Goal: Task Accomplishment & Management: Manage account settings

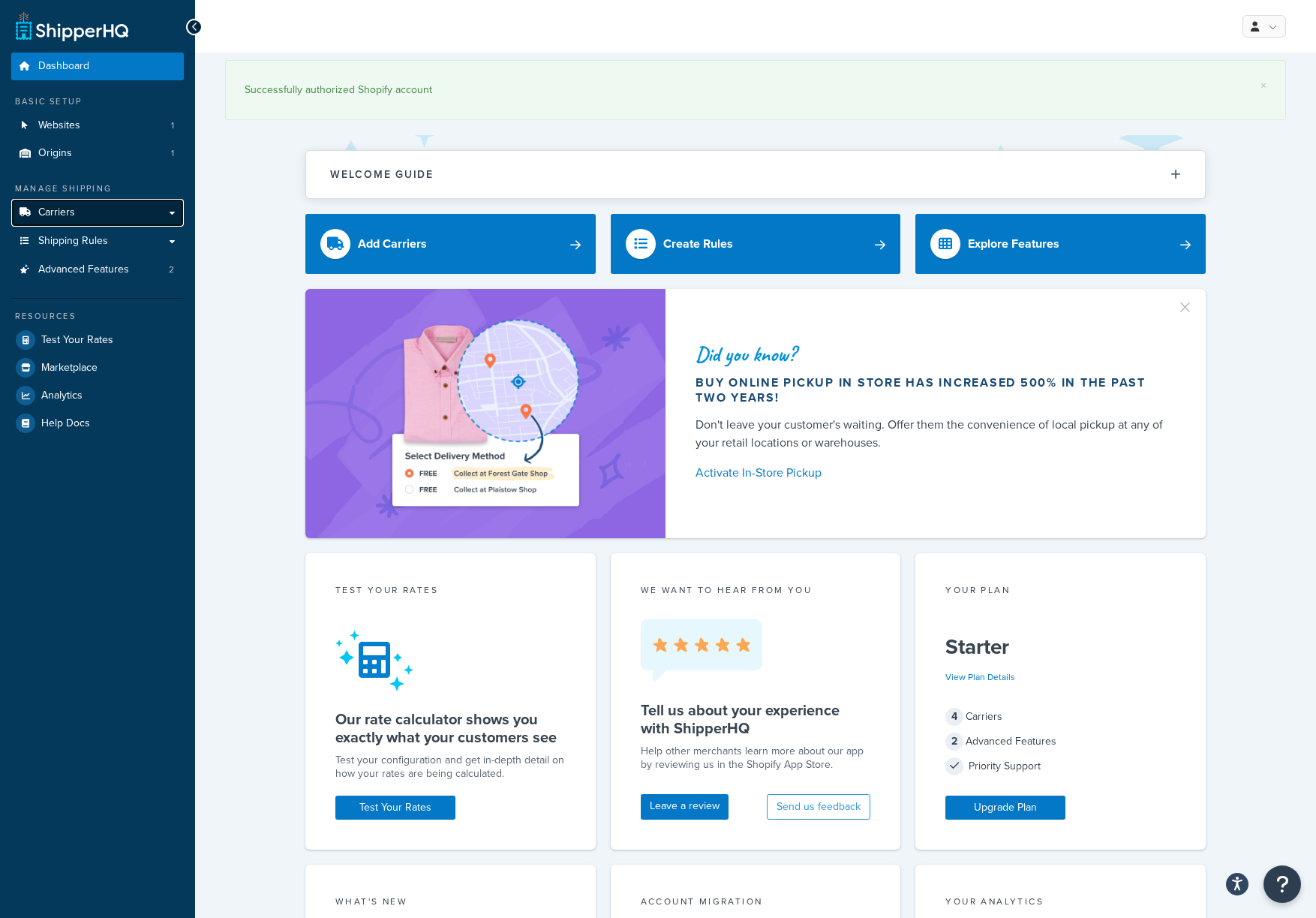
click at [82, 207] on link "Carriers" at bounding box center [97, 213] width 173 height 28
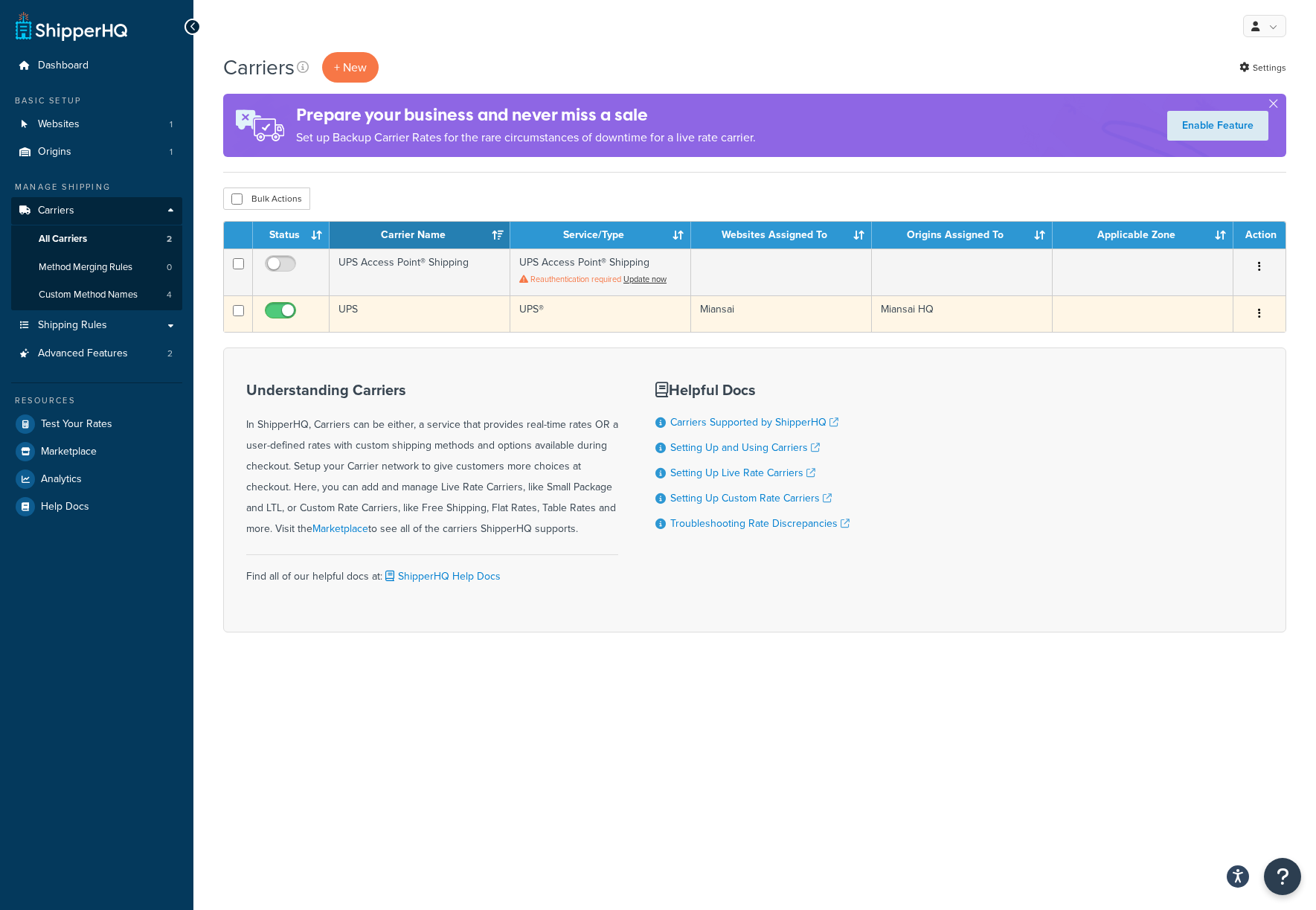
click at [353, 306] on td "UPS" at bounding box center [420, 314] width 181 height 37
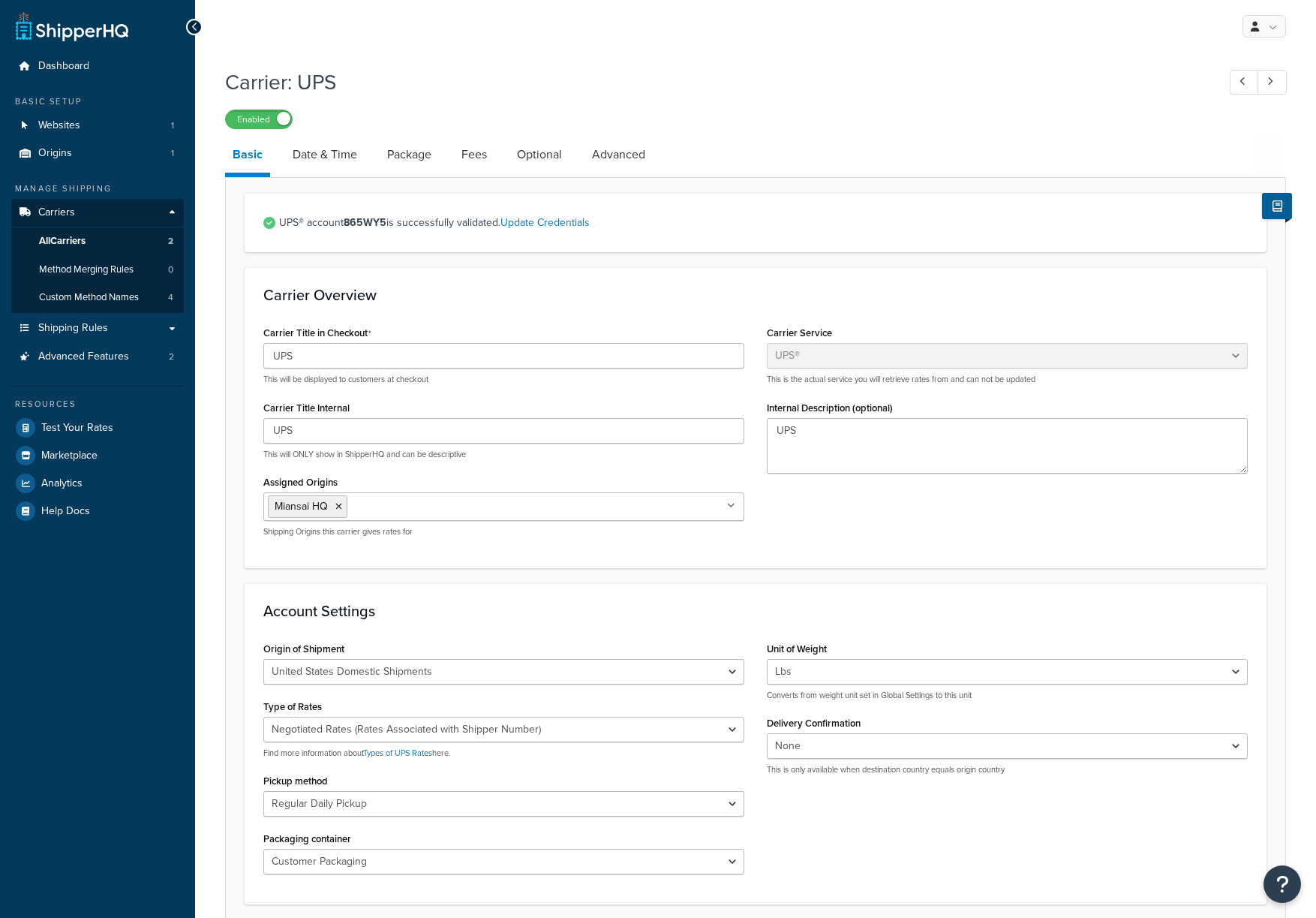
select select "ups"
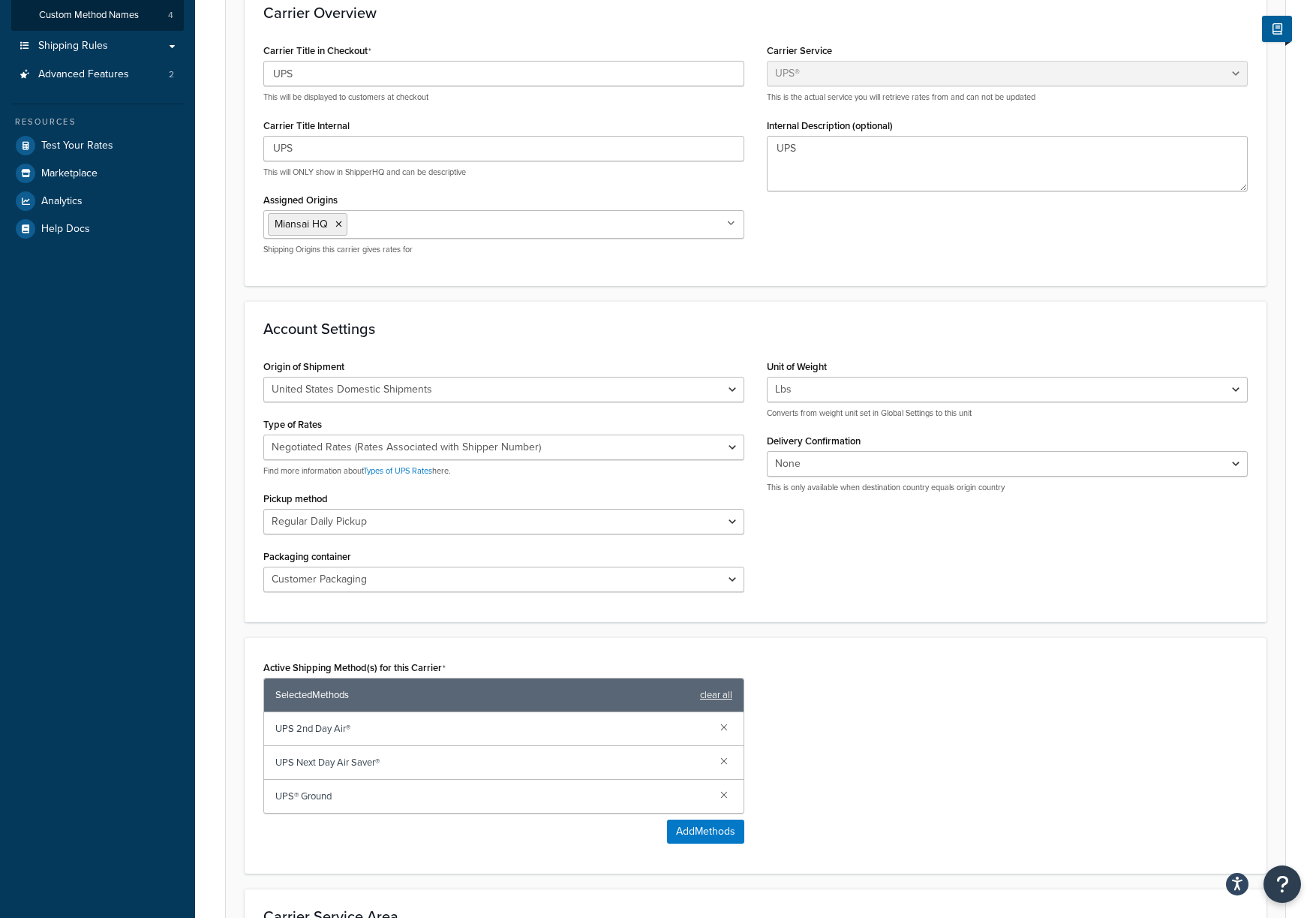
scroll to position [436, 0]
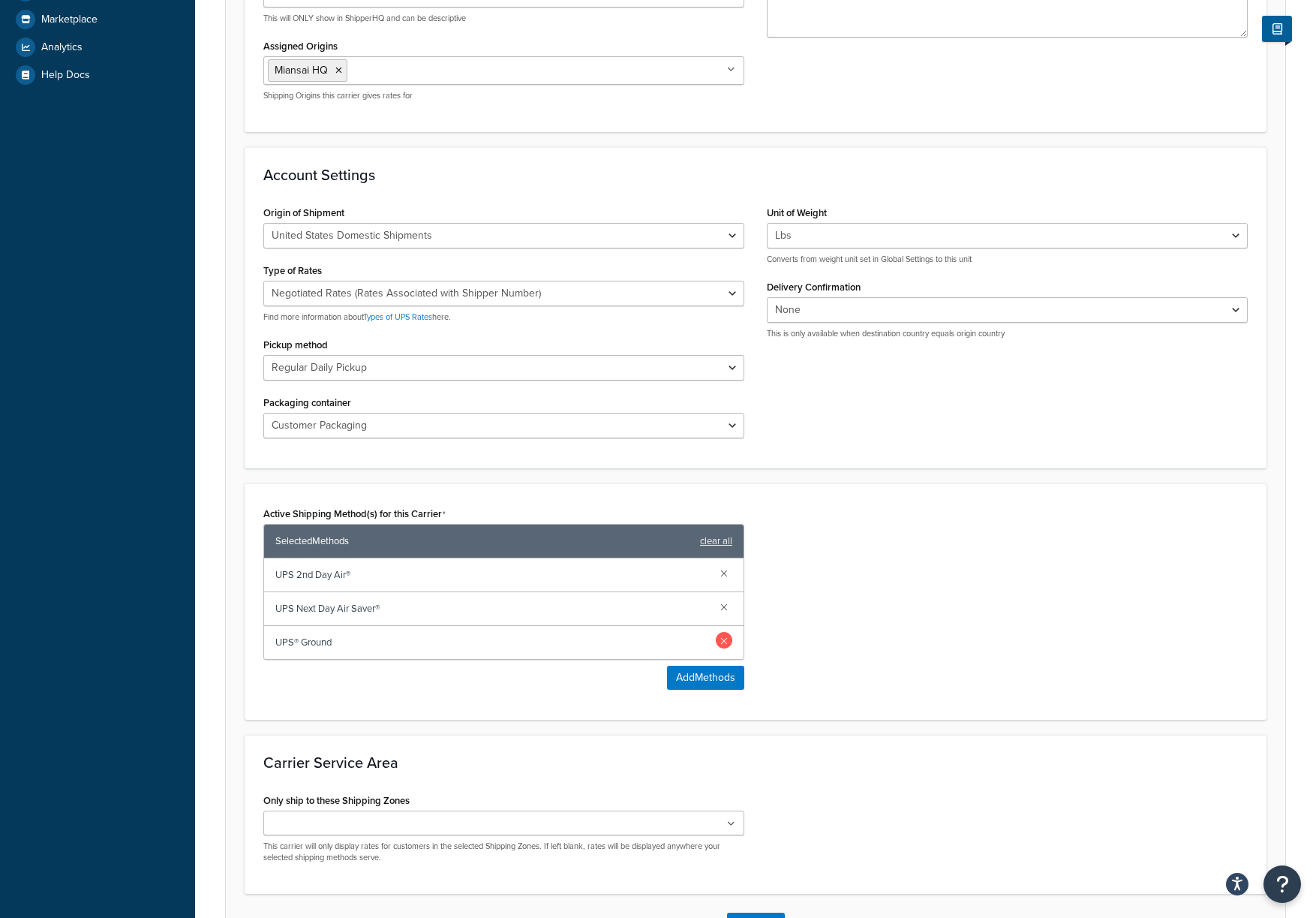
click at [728, 640] on link at bounding box center [724, 640] width 17 height 17
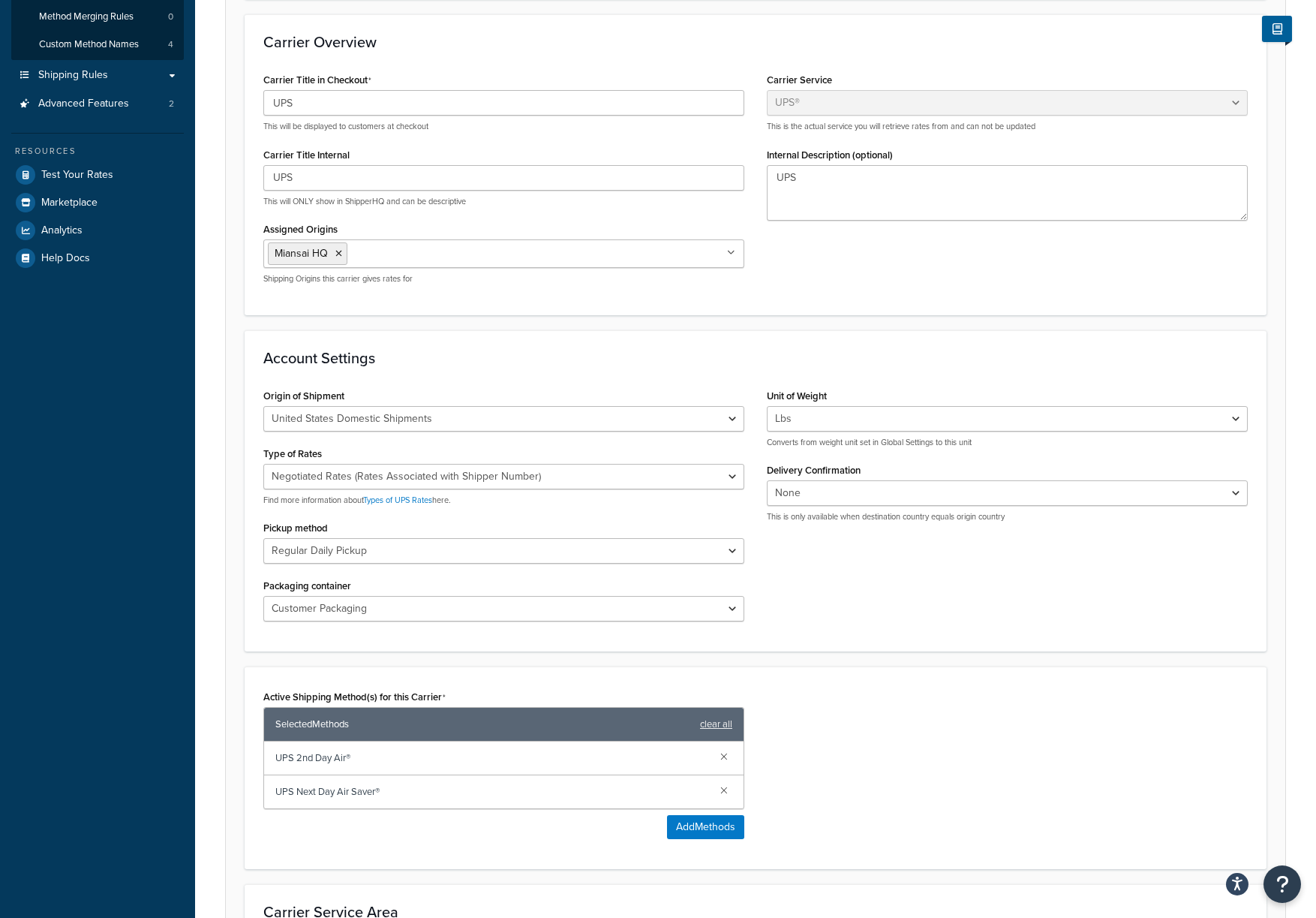
scroll to position [0, 0]
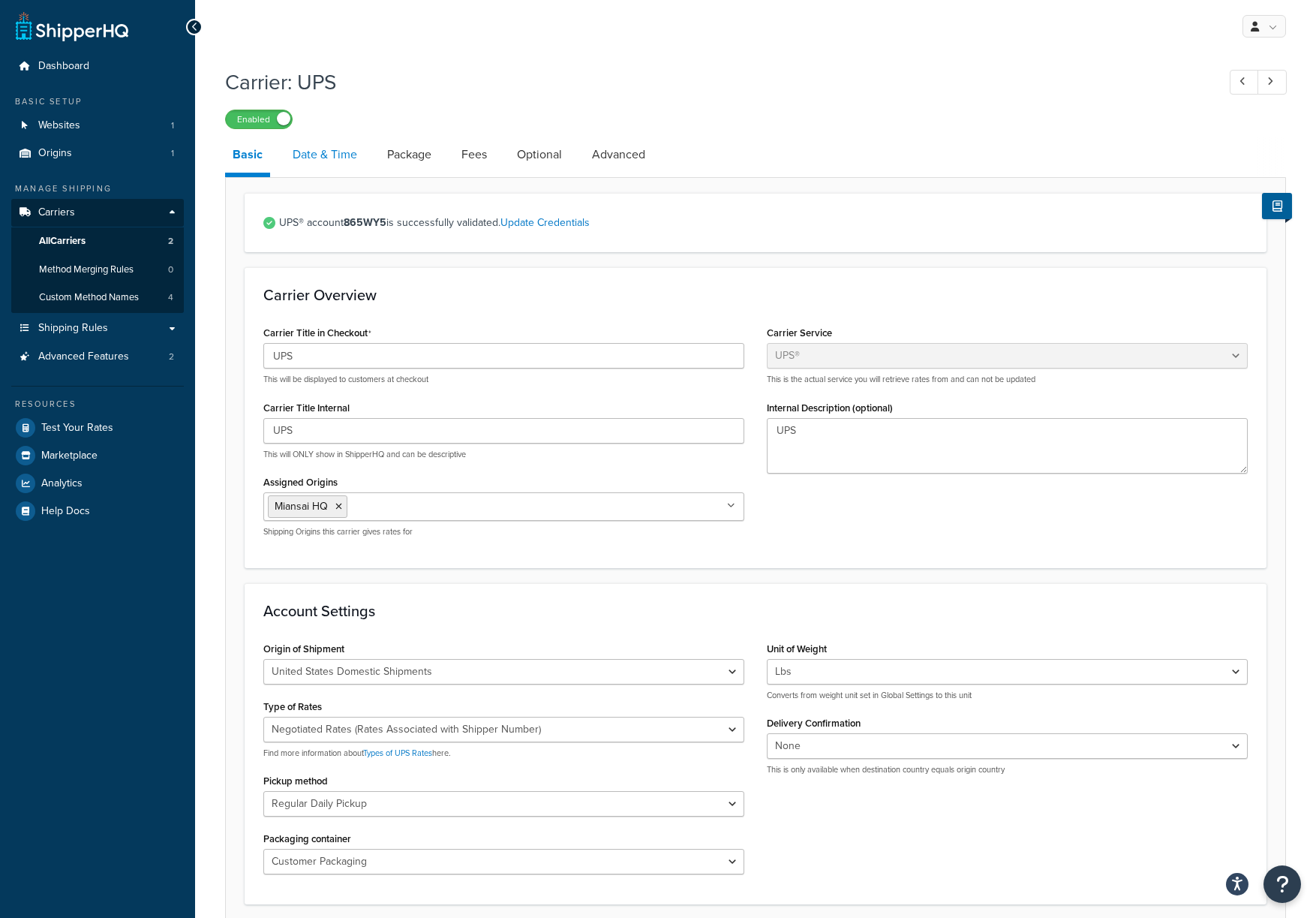
click at [340, 163] on link "Date & Time" at bounding box center [325, 154] width 80 height 36
select select "yMMMEd"
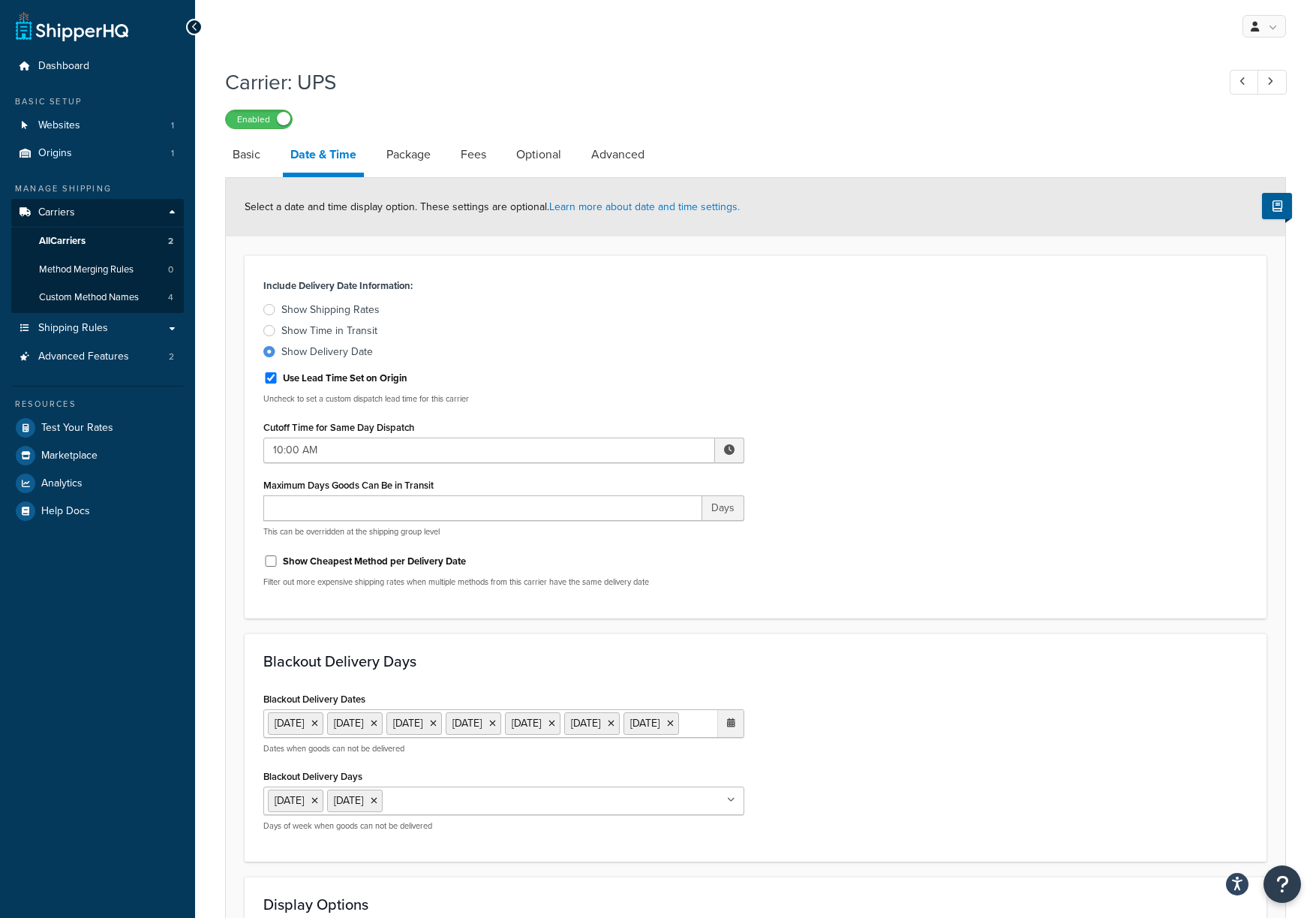
scroll to position [318, 0]
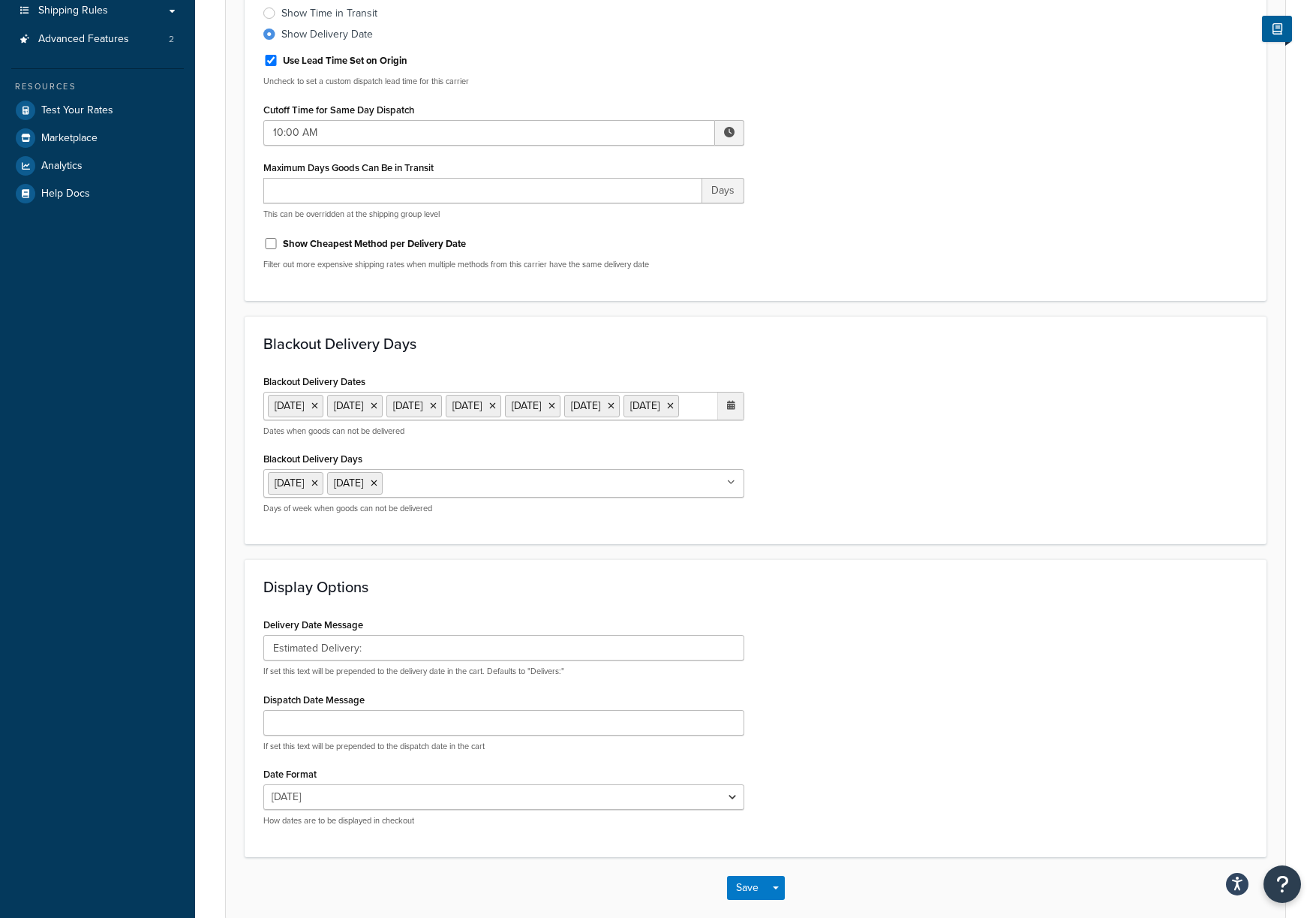
click at [545, 420] on ul "20 Jan 2025 26 May 2025 4 Jul 2025 1 Sep 2025 27 Nov 2025 25 Dec 2025 1 Jan 2026" at bounding box center [504, 405] width 481 height 29
click at [579, 447] on span "‹" at bounding box center [573, 436] width 24 height 21
click at [578, 447] on span "‹" at bounding box center [573, 436] width 24 height 21
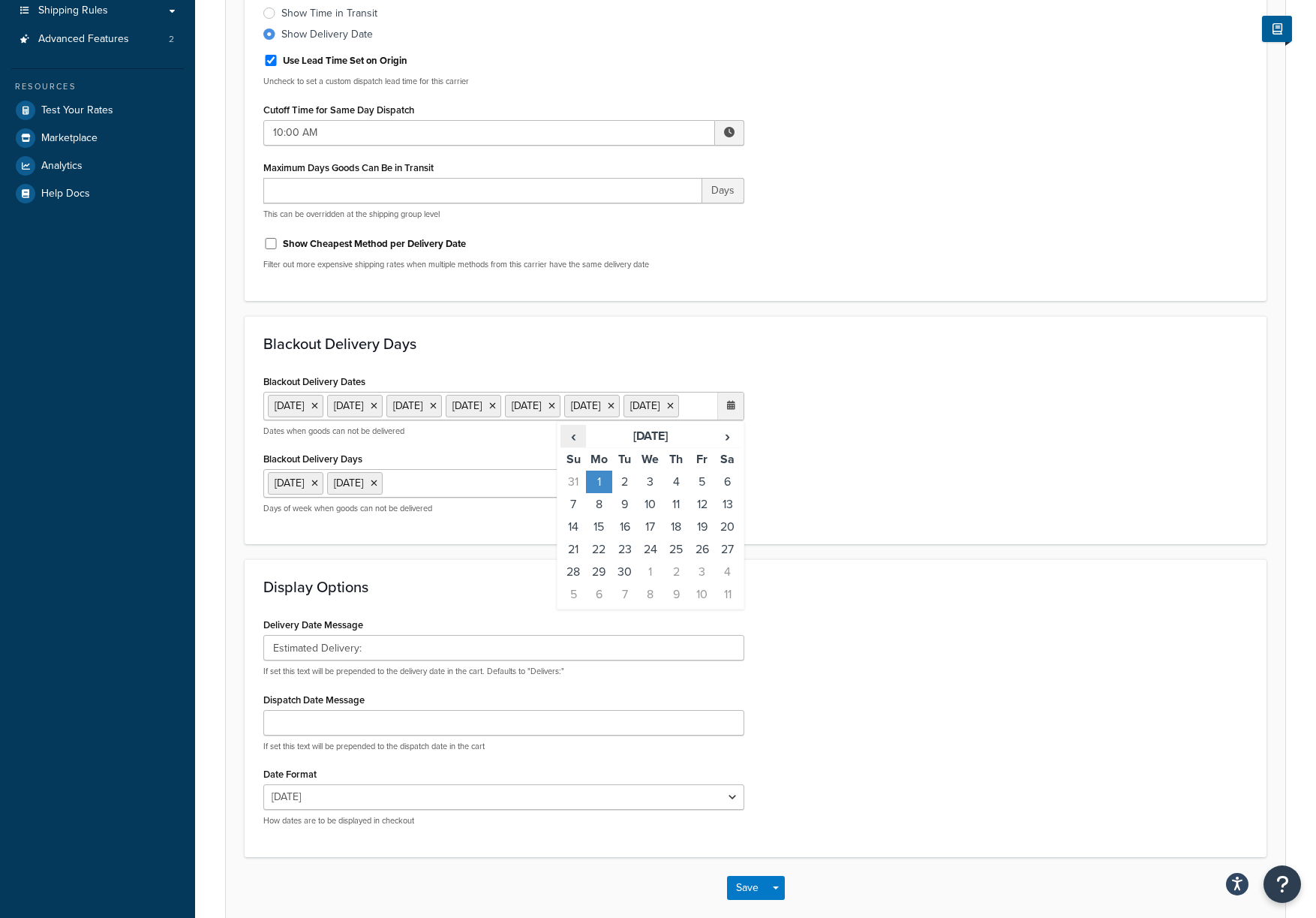
click at [578, 447] on span "‹" at bounding box center [573, 436] width 24 height 21
click at [604, 584] on td "25" at bounding box center [598, 572] width 25 height 23
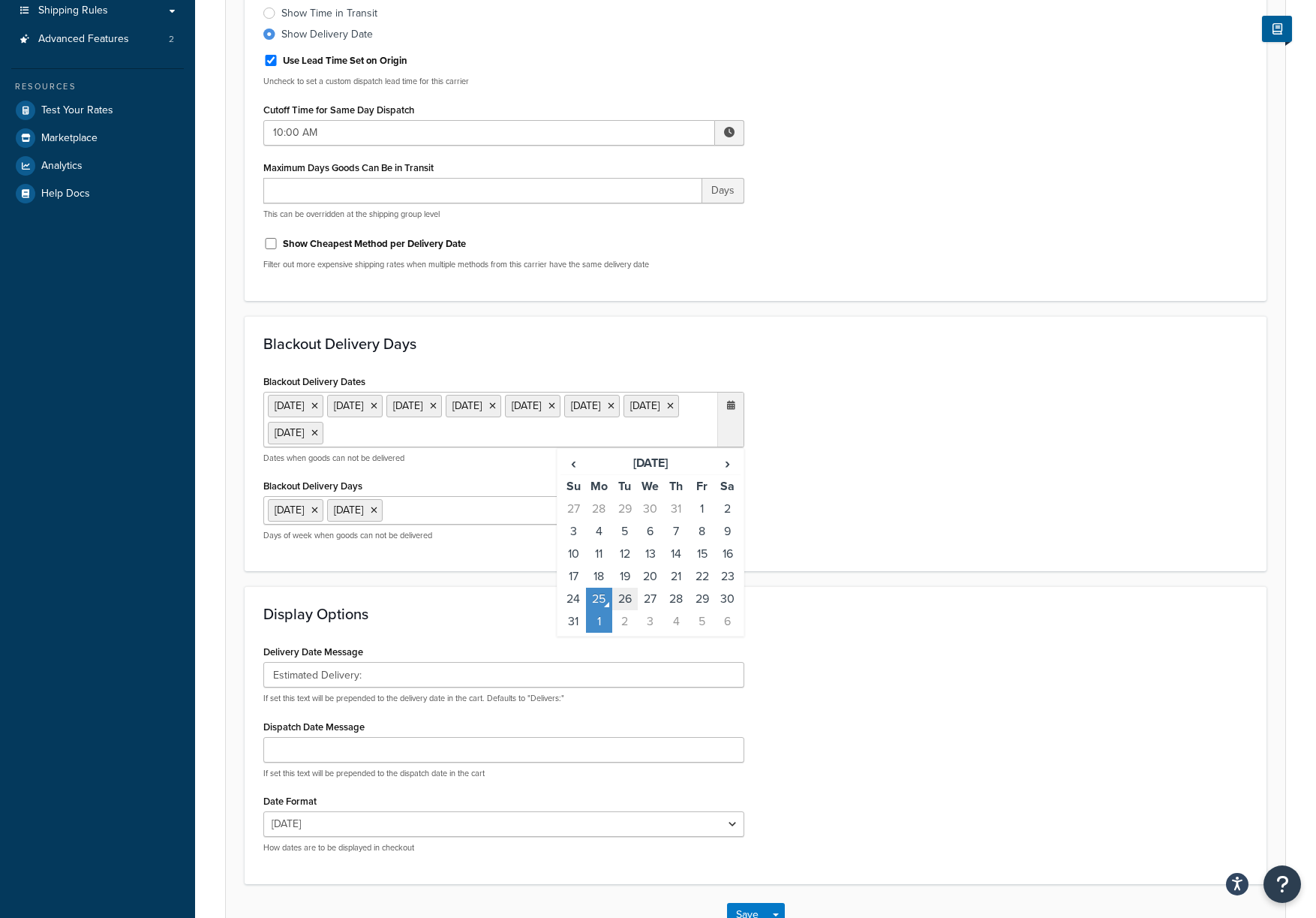
click at [619, 600] on td "26" at bounding box center [625, 599] width 25 height 23
click at [818, 605] on div "Display Options Delivery Date Message Estimated Delivery: If set this text will…" at bounding box center [755, 735] width 1022 height 298
click at [644, 438] on ul "20 Jan 2025 26 May 2025 4 Jul 2025 25 Aug 2025 26 Aug 2025 1 Sep 2025 27 Nov 20…" at bounding box center [504, 419] width 481 height 55
click at [496, 407] on icon at bounding box center [493, 406] width 7 height 9
click at [496, 405] on icon at bounding box center [493, 406] width 7 height 9
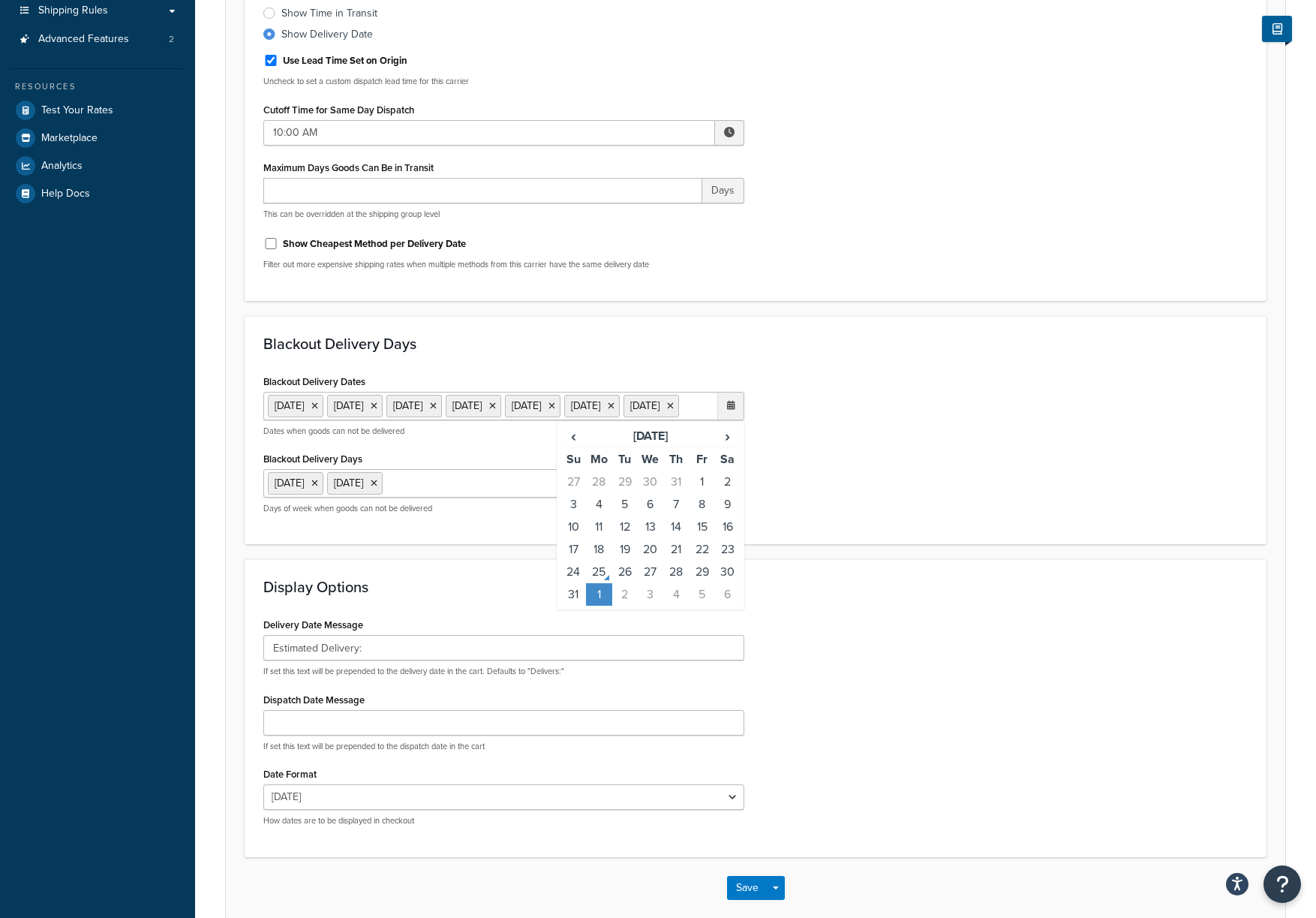
click at [893, 574] on form "Select a date and time display option. These settings are optional. Learn more …" at bounding box center [755, 389] width 1060 height 1058
click at [749, 903] on div "Save Save Dropdown Save and Edit" at bounding box center [755, 888] width 1060 height 61
click at [747, 900] on button "Save" at bounding box center [747, 887] width 40 height 24
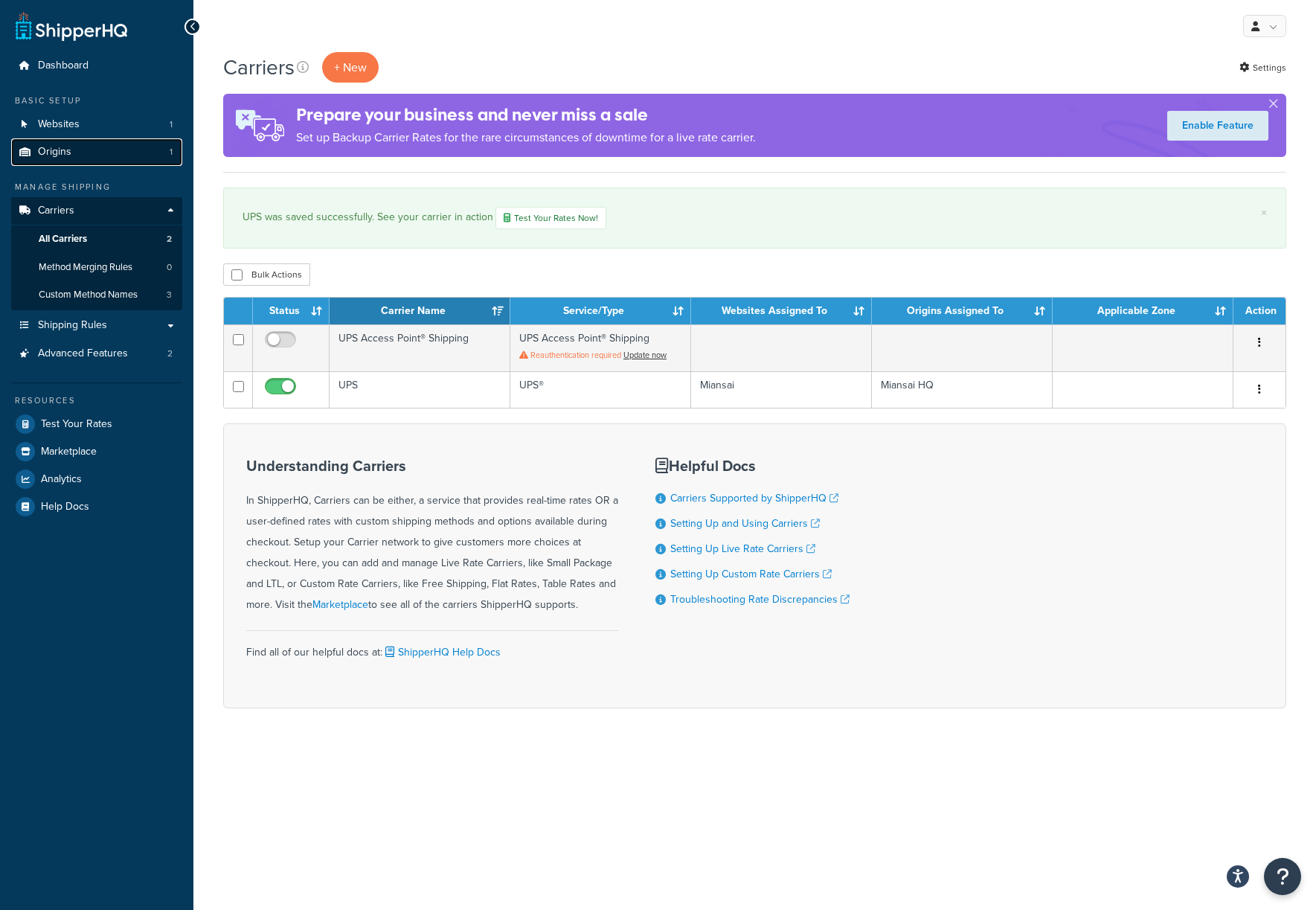
click at [57, 158] on span "Origins" at bounding box center [55, 152] width 33 height 13
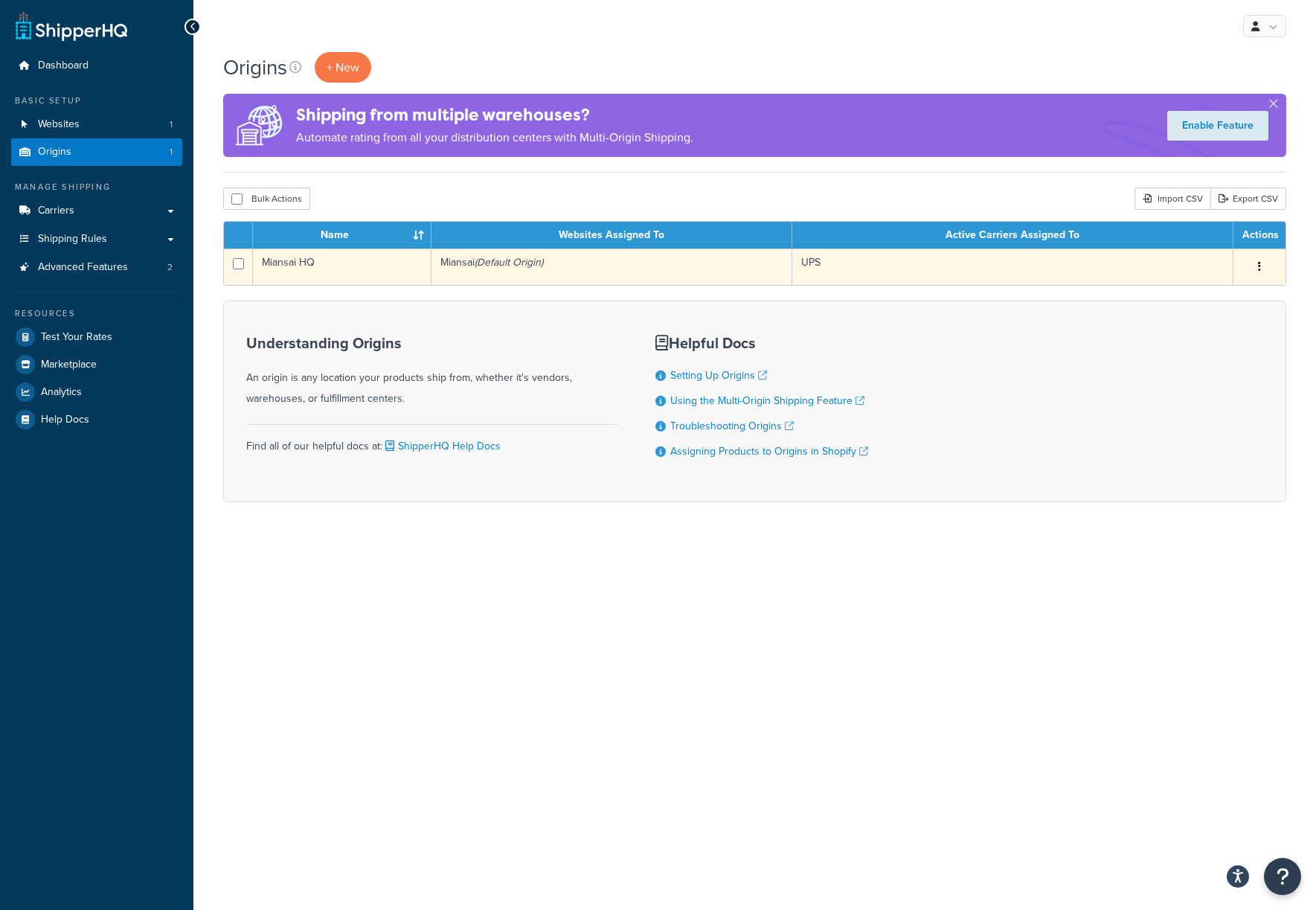
click at [364, 272] on td "Miansai HQ" at bounding box center [342, 267] width 178 height 37
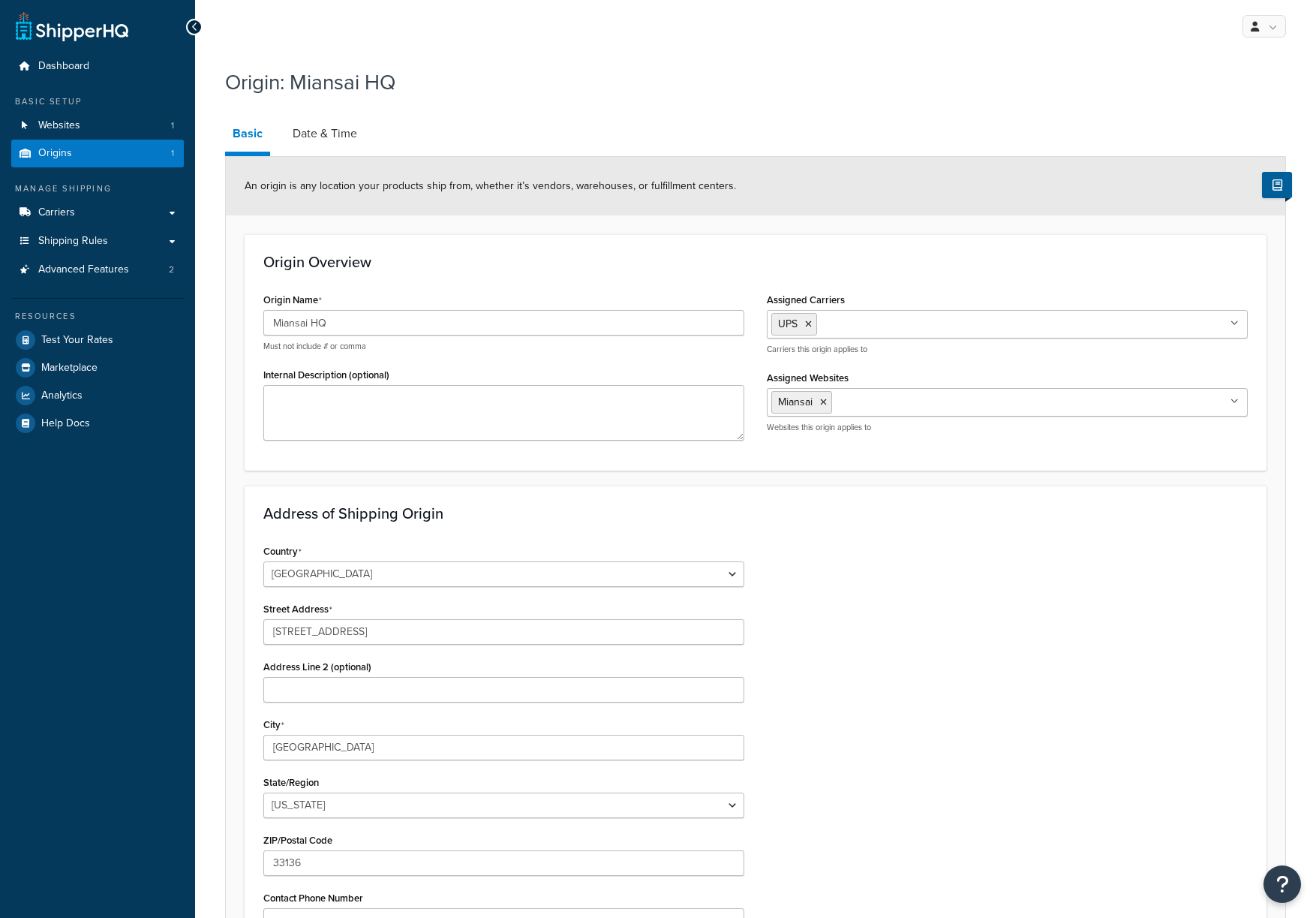
select select "9"
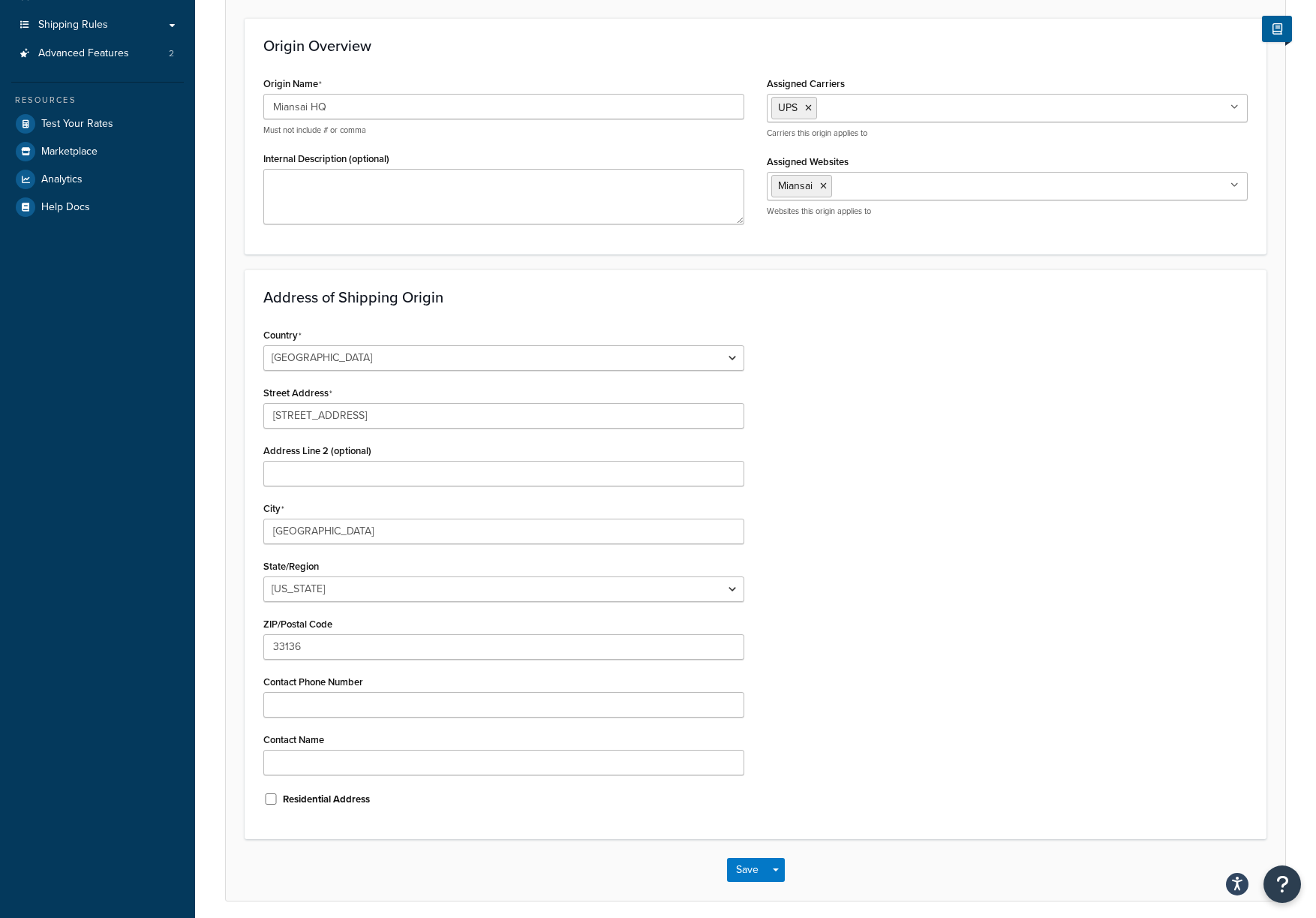
scroll to position [72, 0]
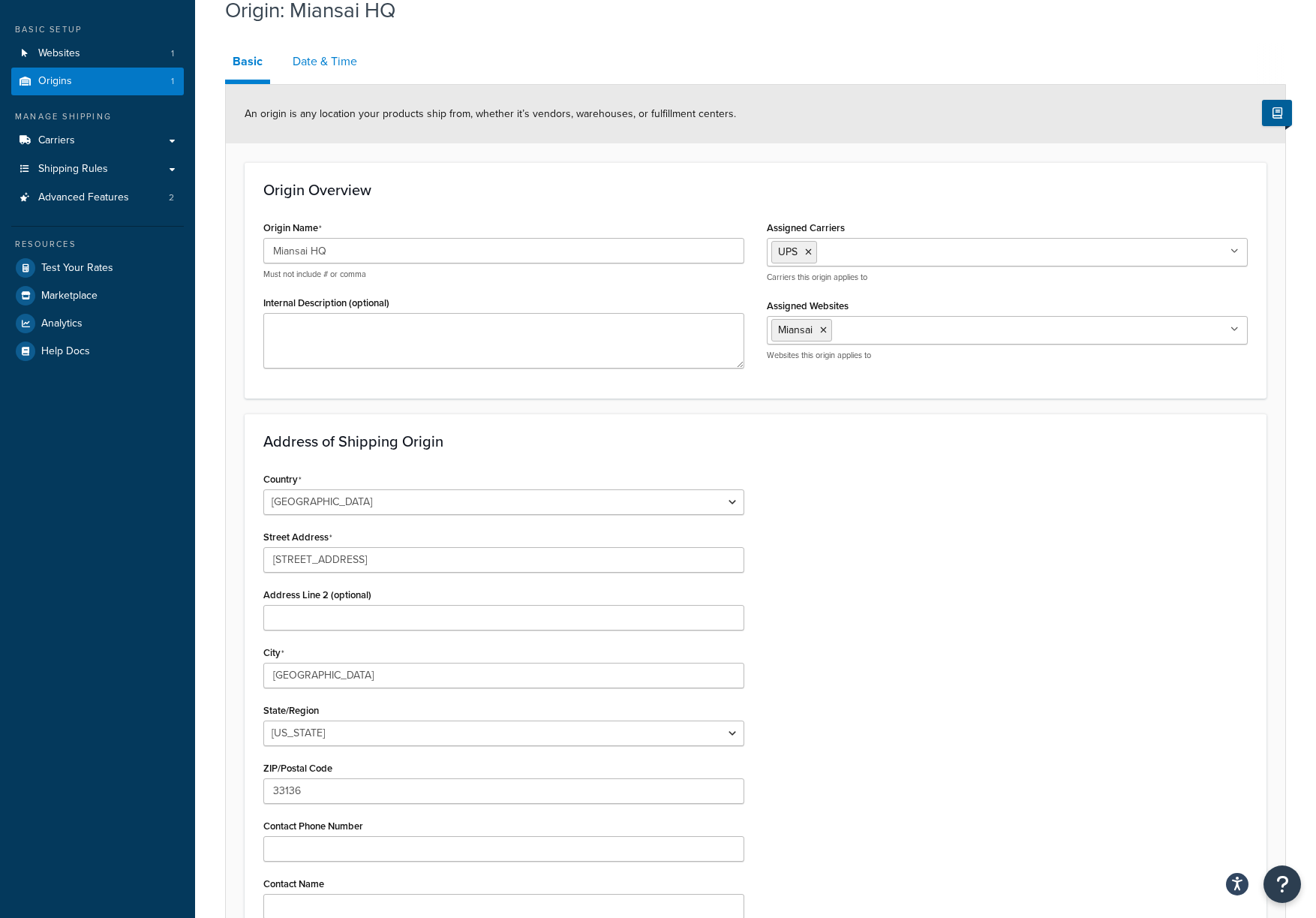
click at [323, 73] on link "Date & Time" at bounding box center [325, 61] width 80 height 36
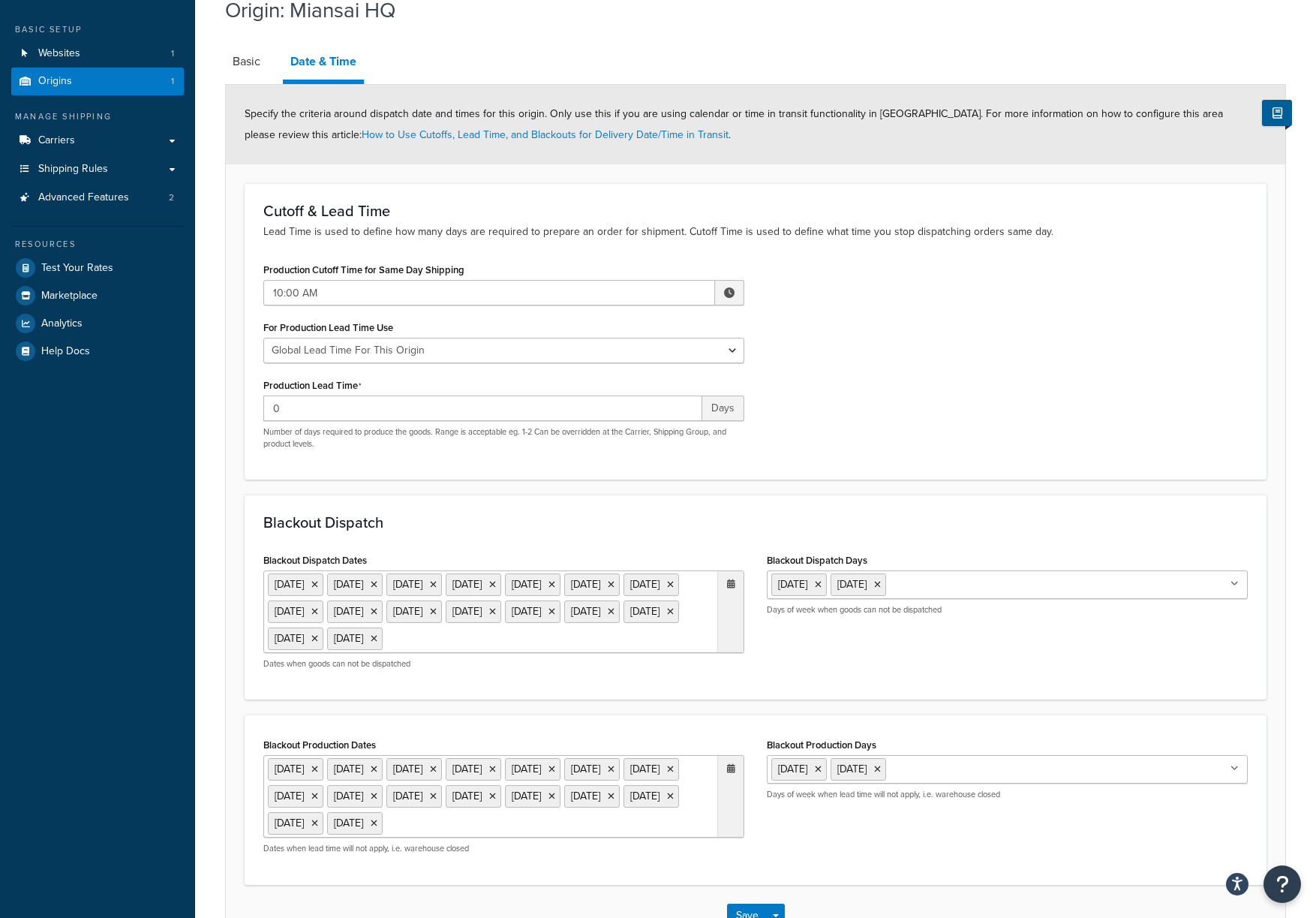
scroll to position [231, 0]
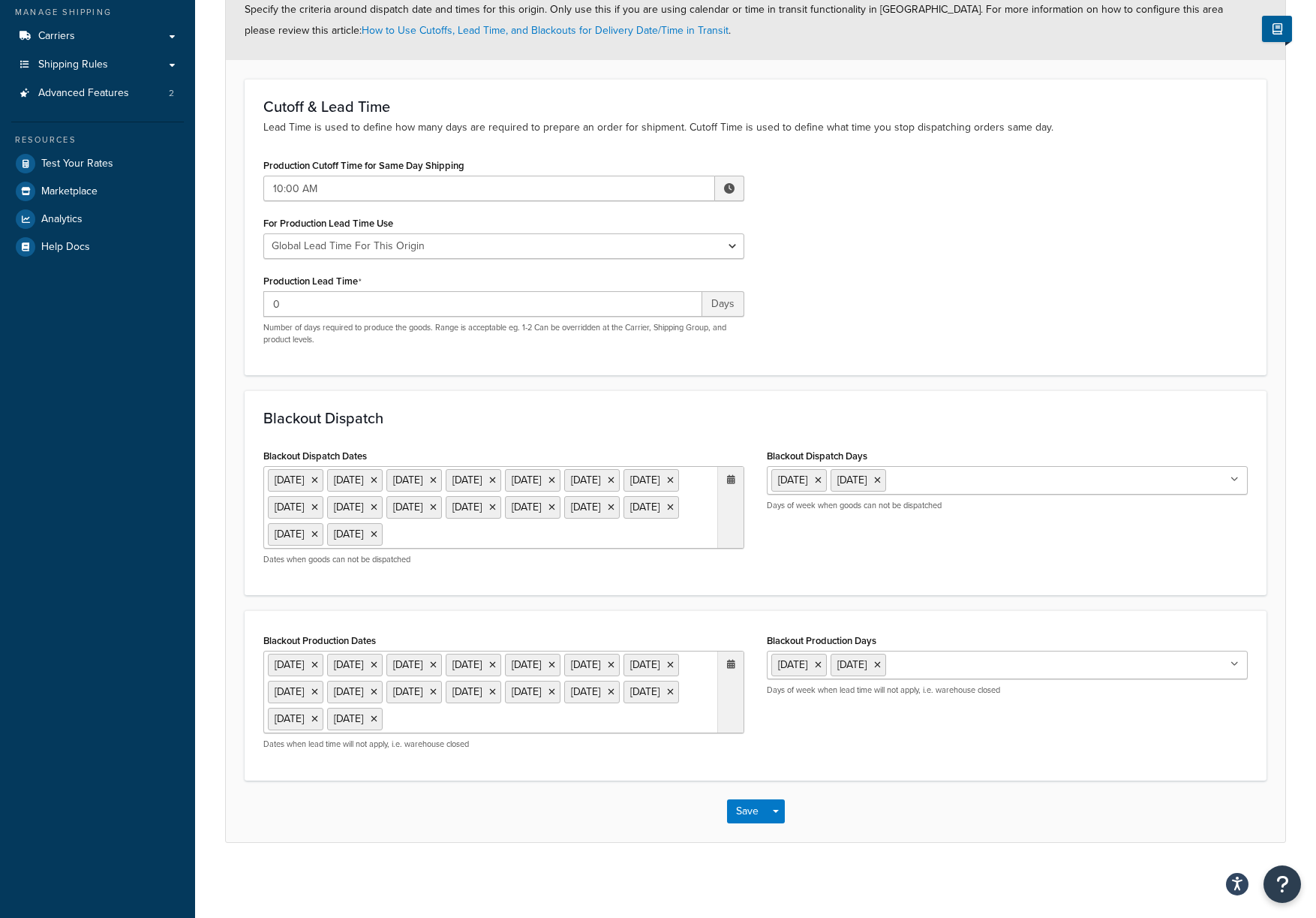
click at [457, 516] on ul "31 Dec 2024 1 Jan 2025 20 Jan 2025 26 May 2025 19 Jun 2025 4 Jul 2025 1 Sep 202…" at bounding box center [504, 507] width 481 height 82
click at [604, 689] on td "25" at bounding box center [598, 700] width 25 height 23
click at [626, 689] on td "26" at bounding box center [625, 700] width 25 height 23
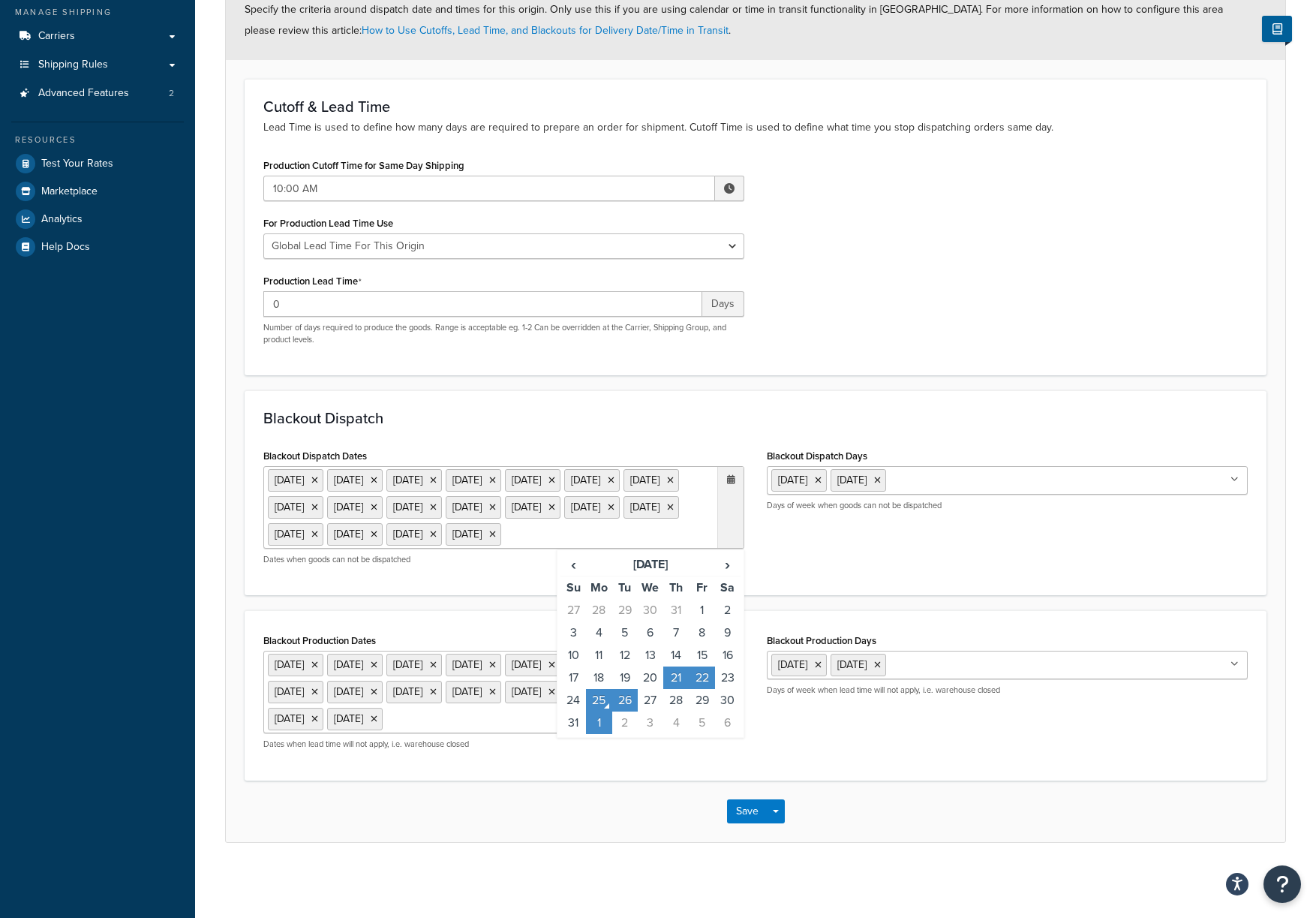
click at [766, 739] on div "Blackout Production Dates 31 Dec 2024 1 Jan 2025 20 Jan 2025 26 May 2025 19 Jun…" at bounding box center [755, 696] width 1007 height 132
click at [612, 713] on ul "31 Dec 2024 1 Jan 2025 20 Jan 2025 26 May 2025 19 Jun 2025 4 Jul 2025 1 Sep 202…" at bounding box center [504, 692] width 481 height 82
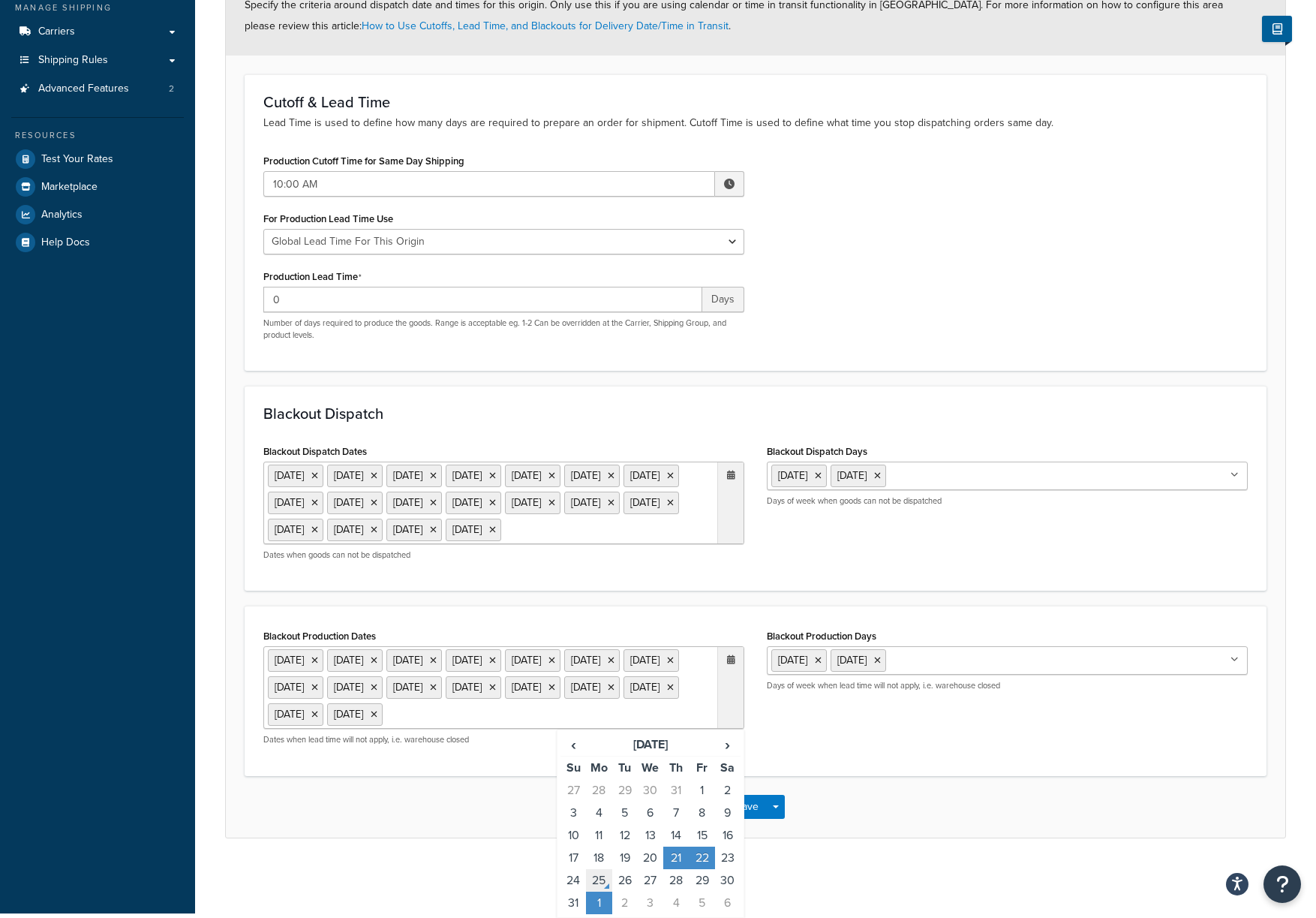
click at [605, 888] on td "25" at bounding box center [598, 880] width 25 height 23
click at [624, 886] on td "26" at bounding box center [625, 880] width 25 height 23
drag, startPoint x: 821, startPoint y: 801, endPoint x: 810, endPoint y: 805, distance: 11.7
click at [821, 801] on div "Save Save Dropdown Save and Edit Save and Duplicate Save and Create New" at bounding box center [755, 807] width 1060 height 61
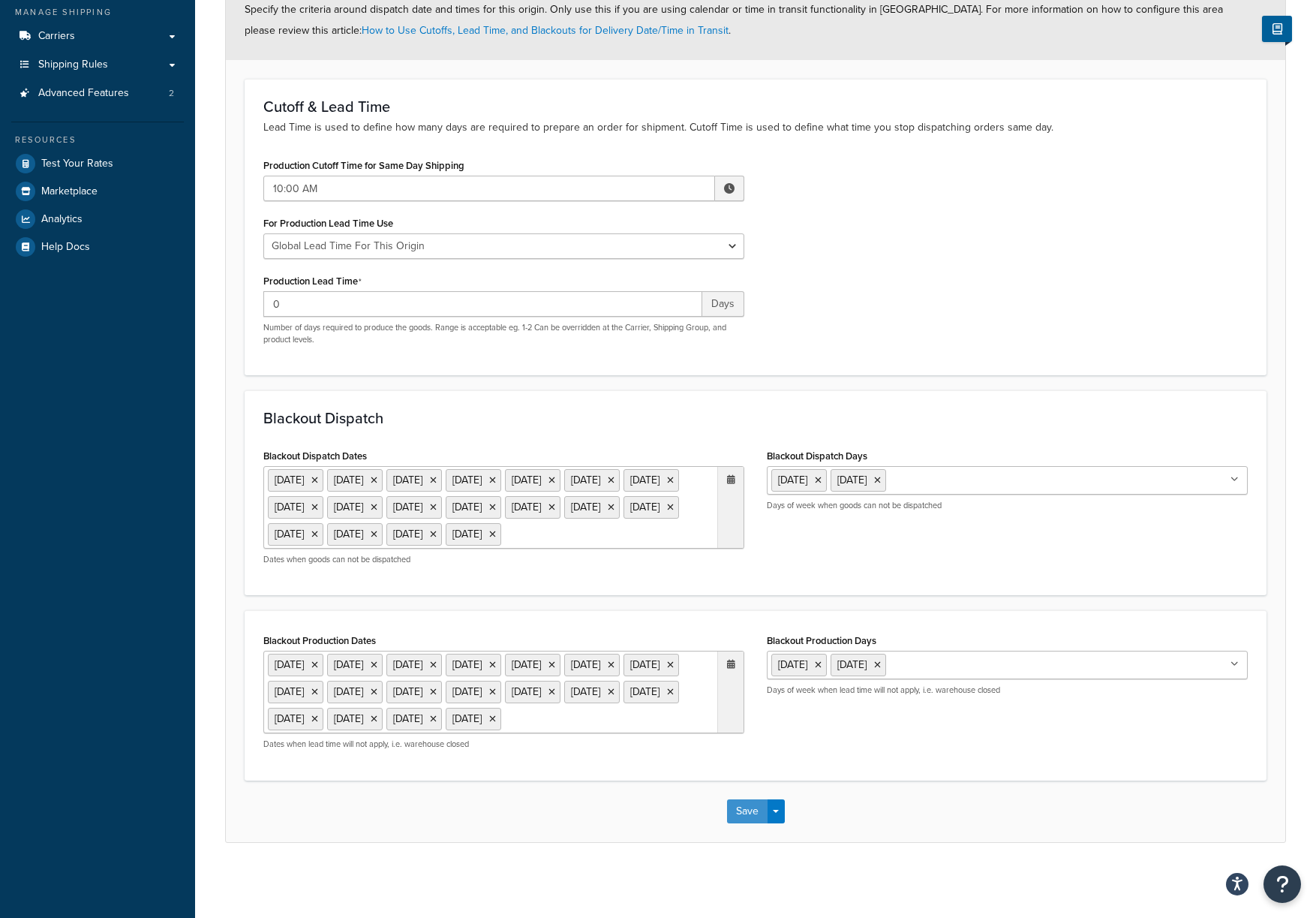
click at [751, 815] on button "Save" at bounding box center [747, 811] width 40 height 24
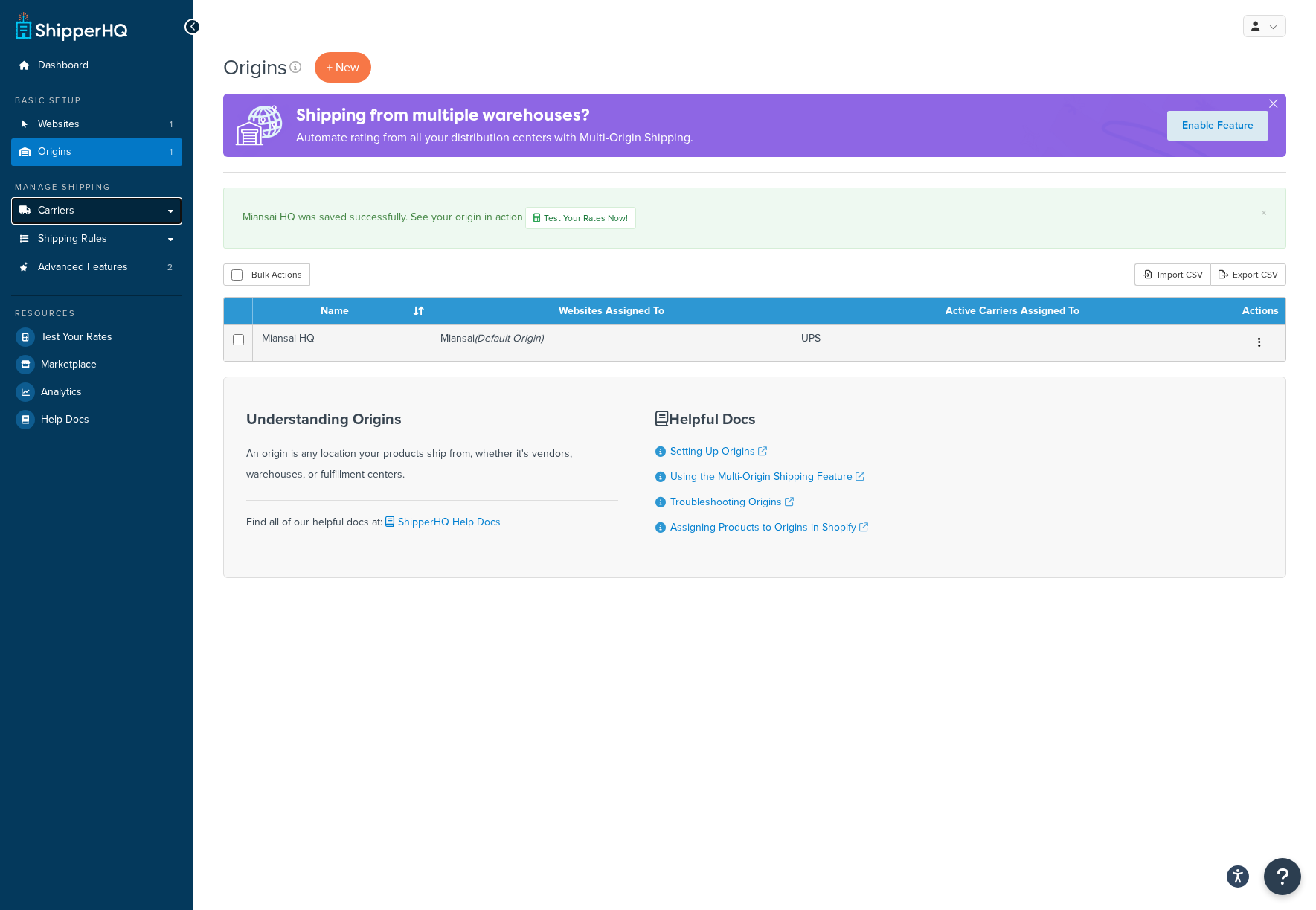
click at [92, 219] on link "Carriers" at bounding box center [97, 211] width 171 height 28
click at [97, 231] on link "Shipping Rules" at bounding box center [97, 239] width 171 height 28
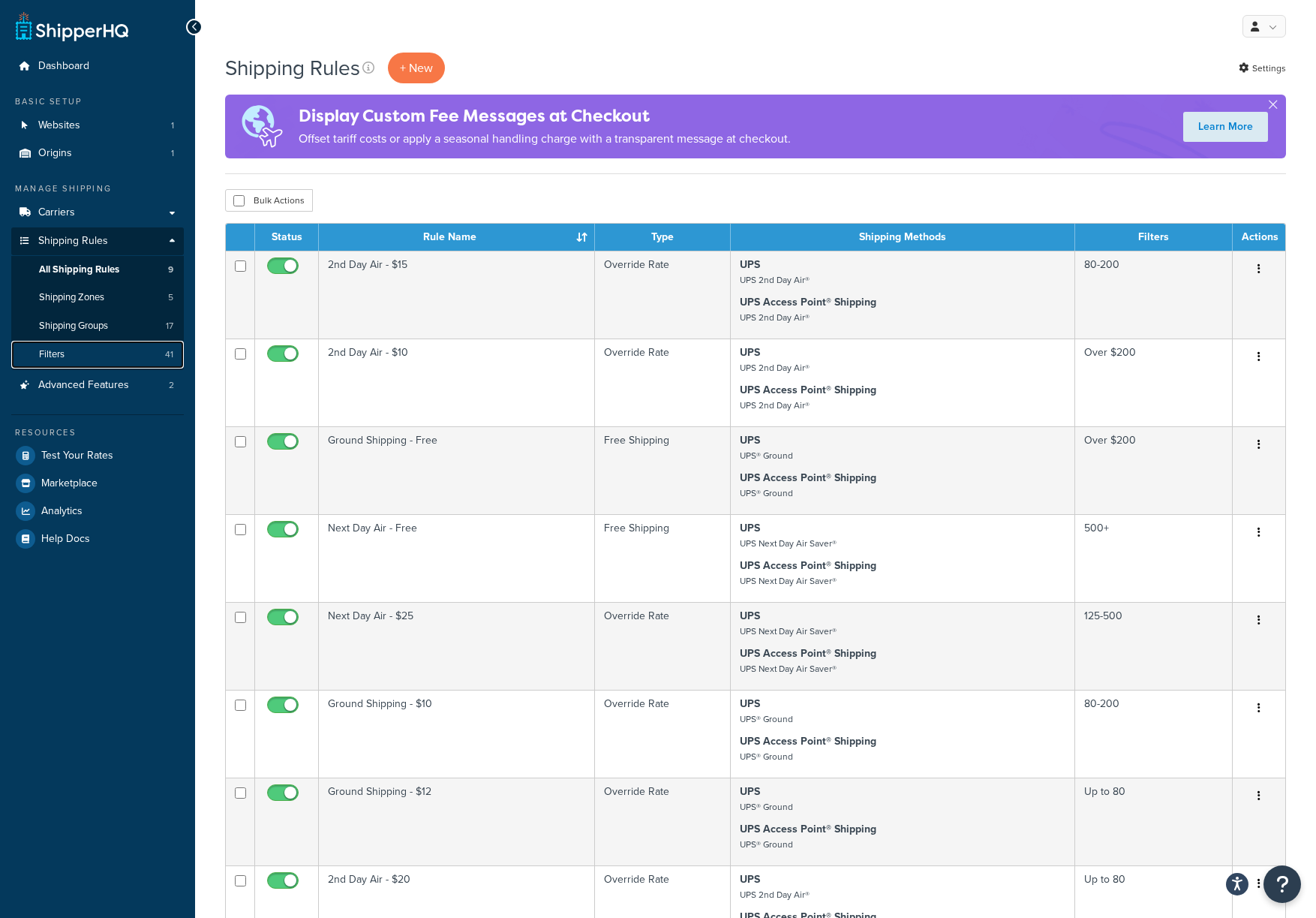
click at [106, 357] on link "Filters 41" at bounding box center [97, 355] width 173 height 28
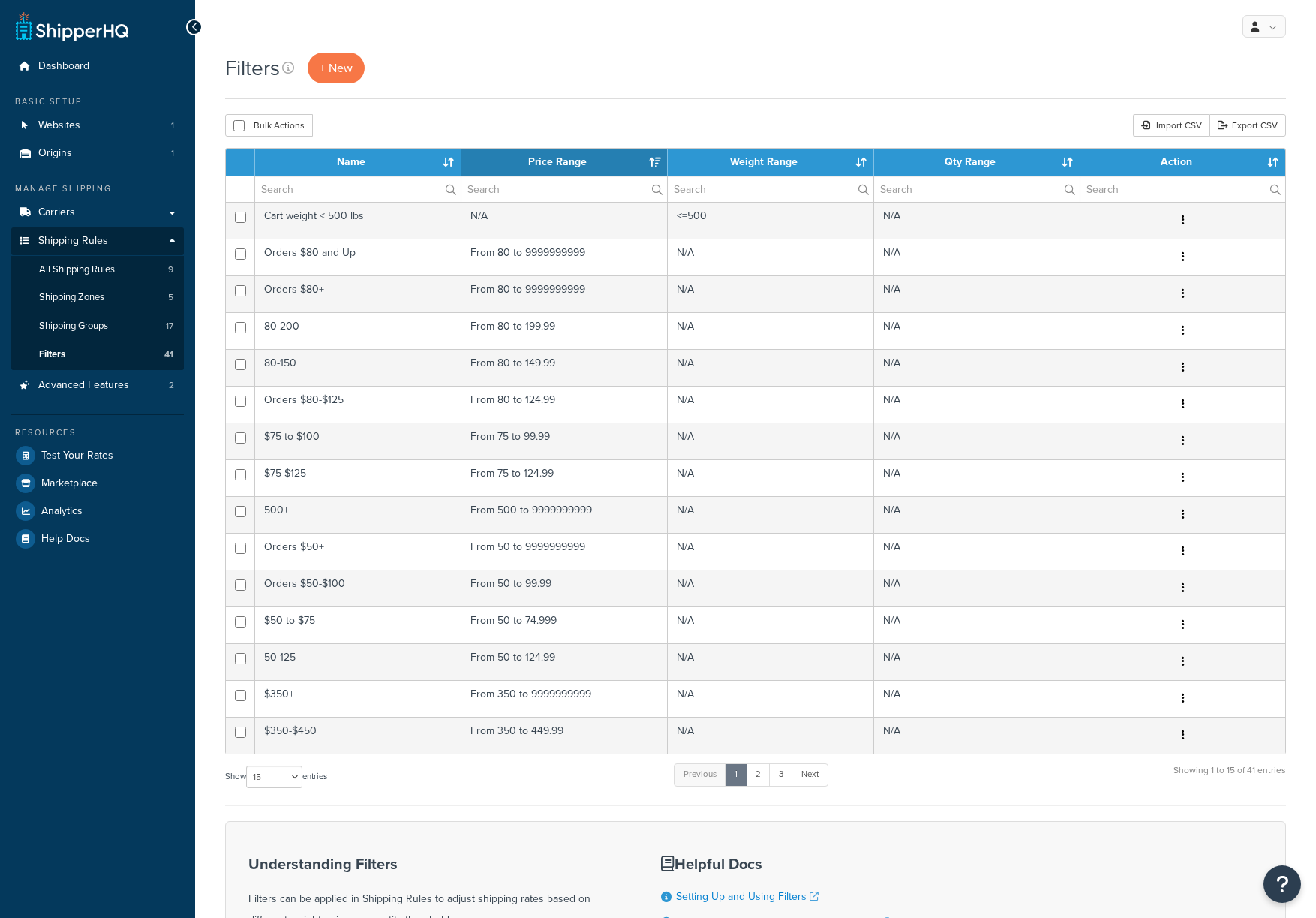
select select "15"
click at [83, 262] on link "All Shipping Rules 9" at bounding box center [97, 270] width 173 height 28
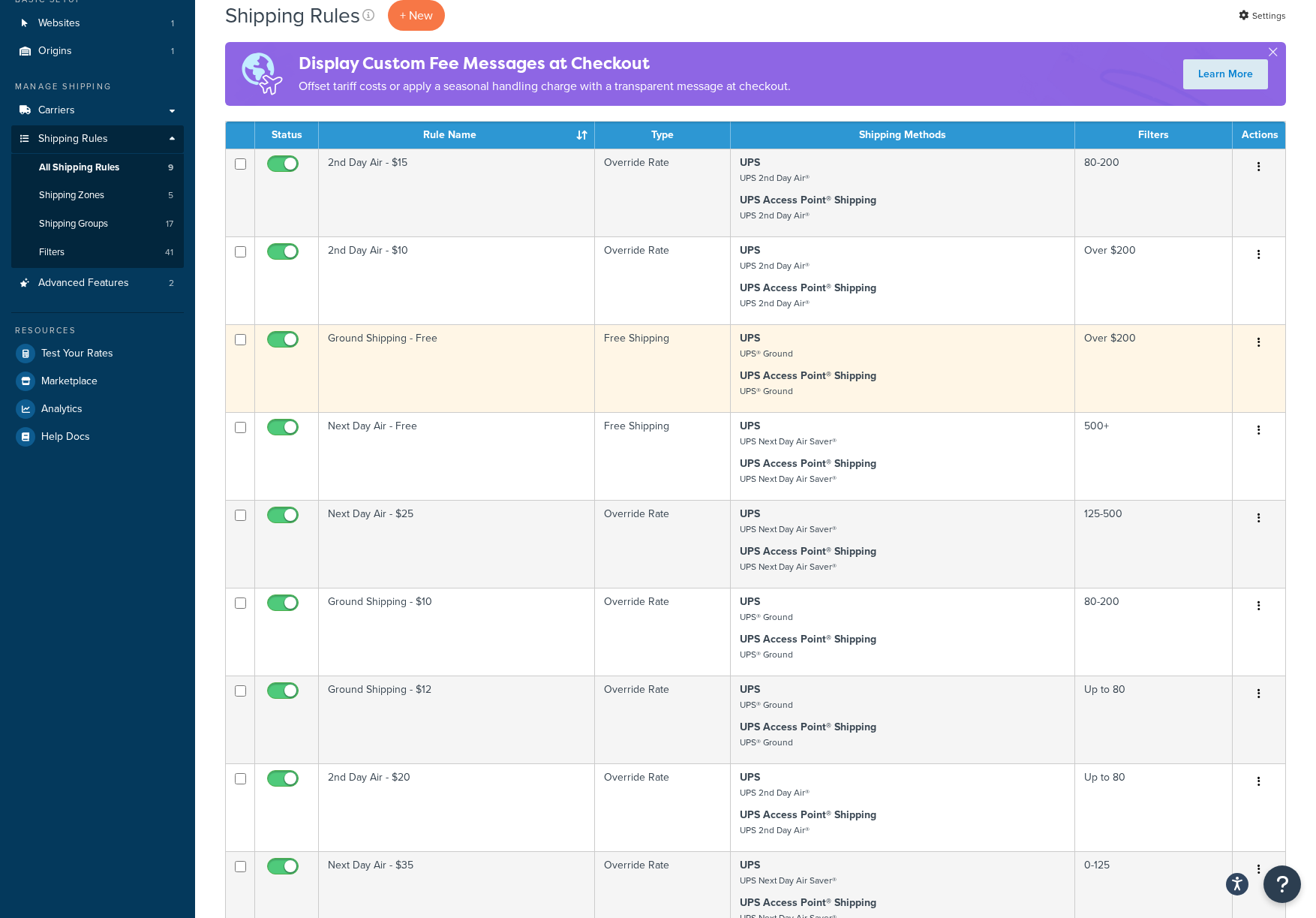
scroll to position [235, 0]
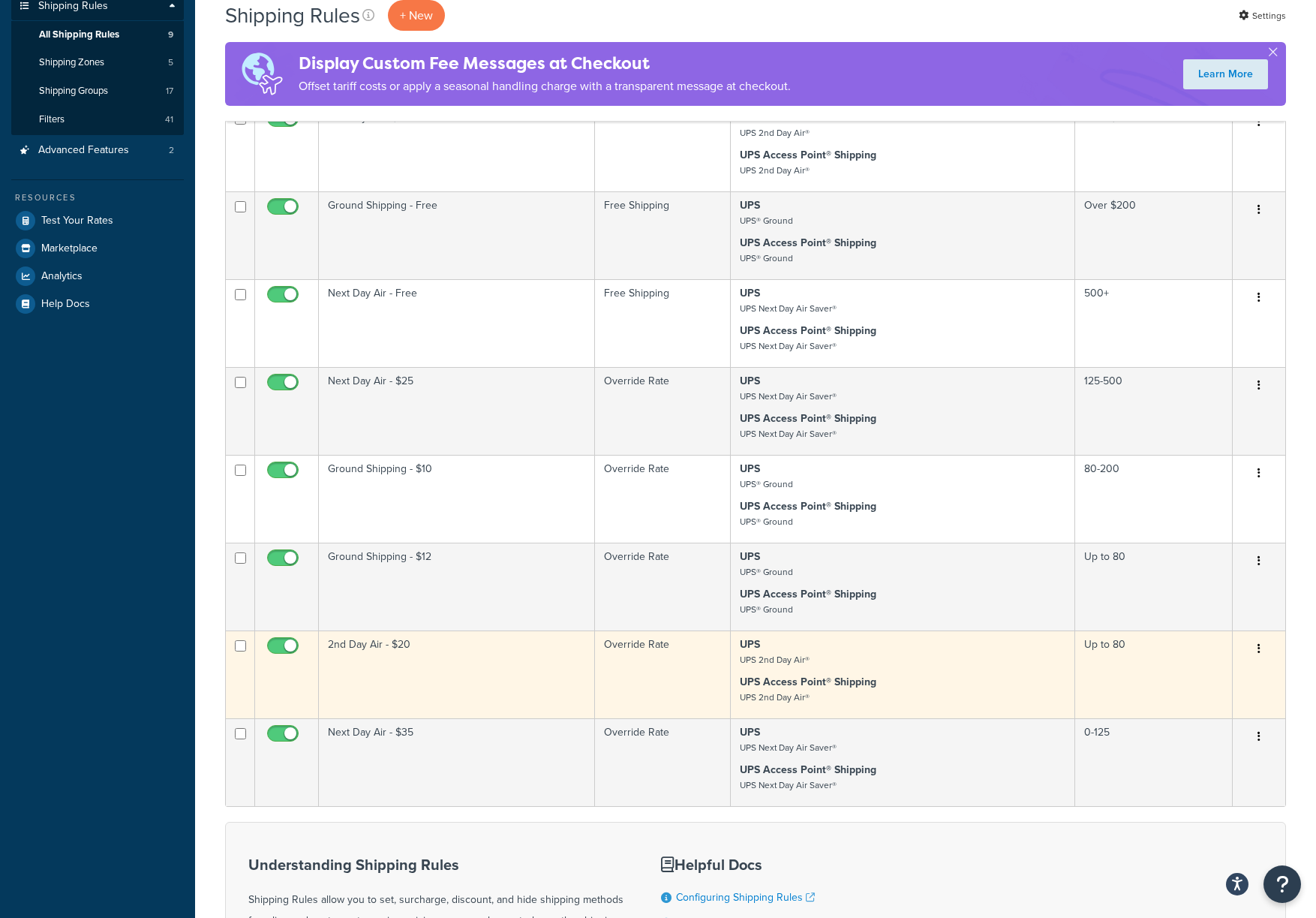
click at [515, 661] on td "2nd Day Air - $20" at bounding box center [457, 674] width 276 height 88
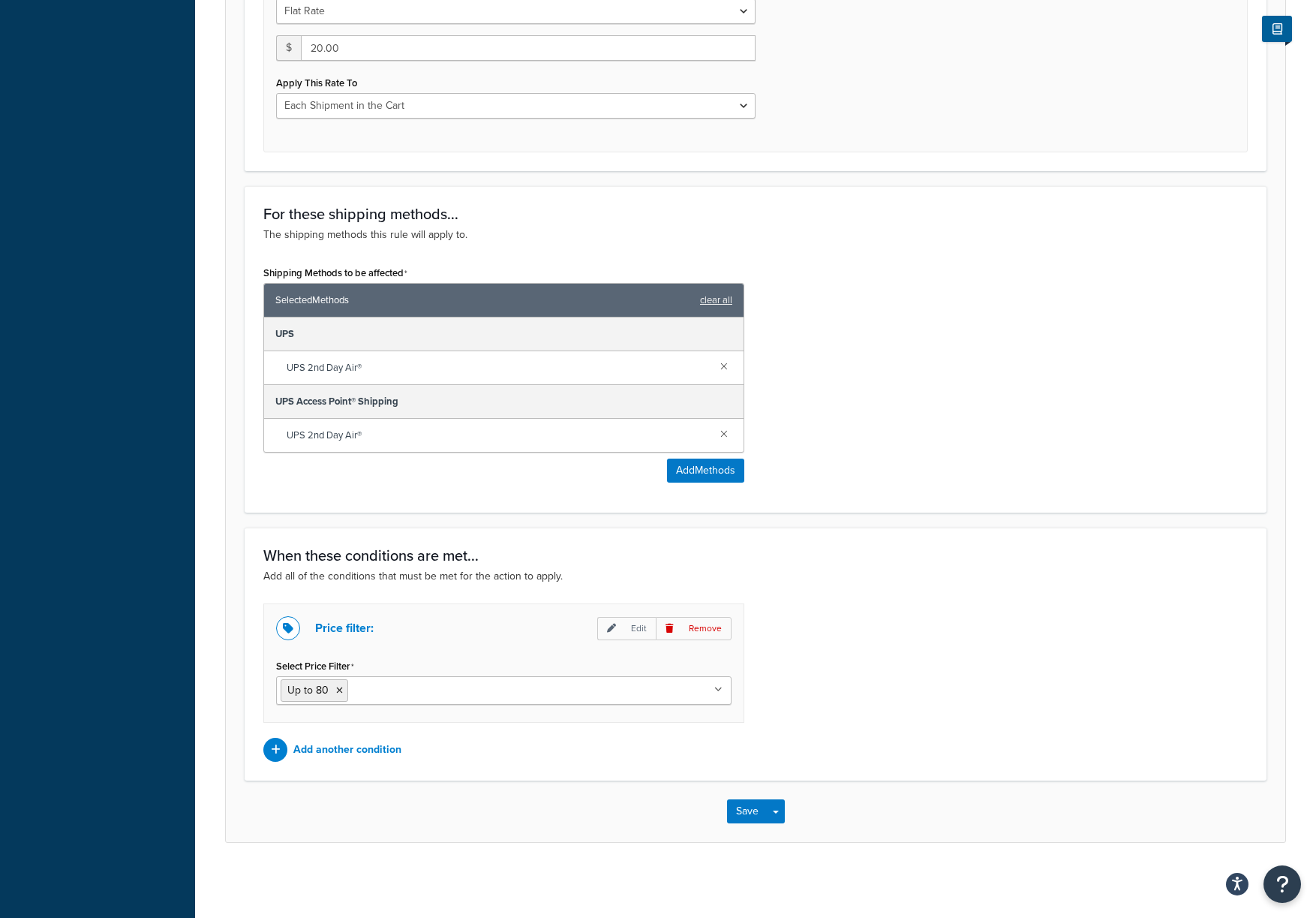
scroll to position [628, 0]
click at [459, 682] on input "Select Price Filter" at bounding box center [418, 690] width 132 height 17
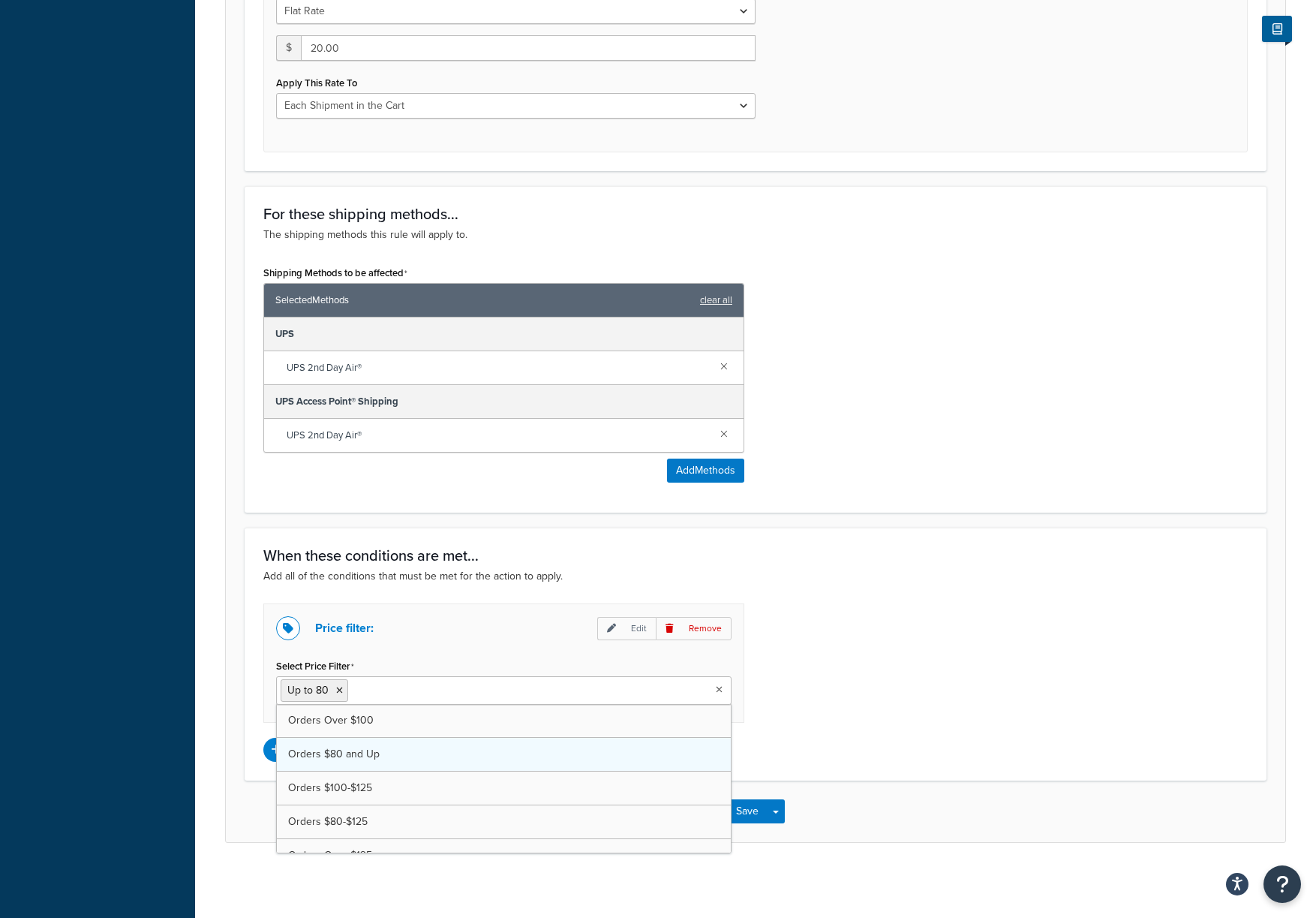
scroll to position [625, 0]
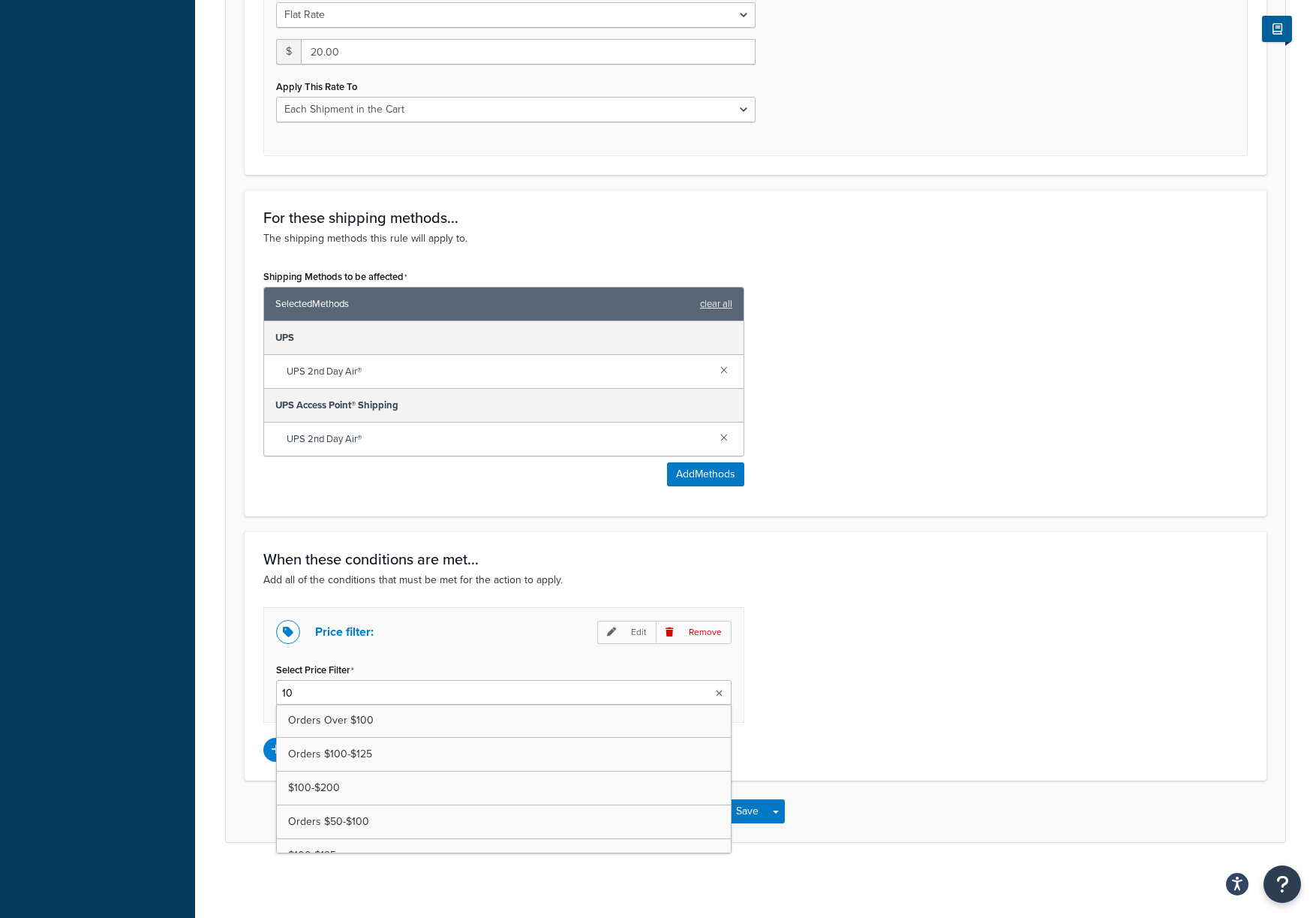
type input "100"
click at [636, 635] on p "Edit" at bounding box center [626, 632] width 59 height 24
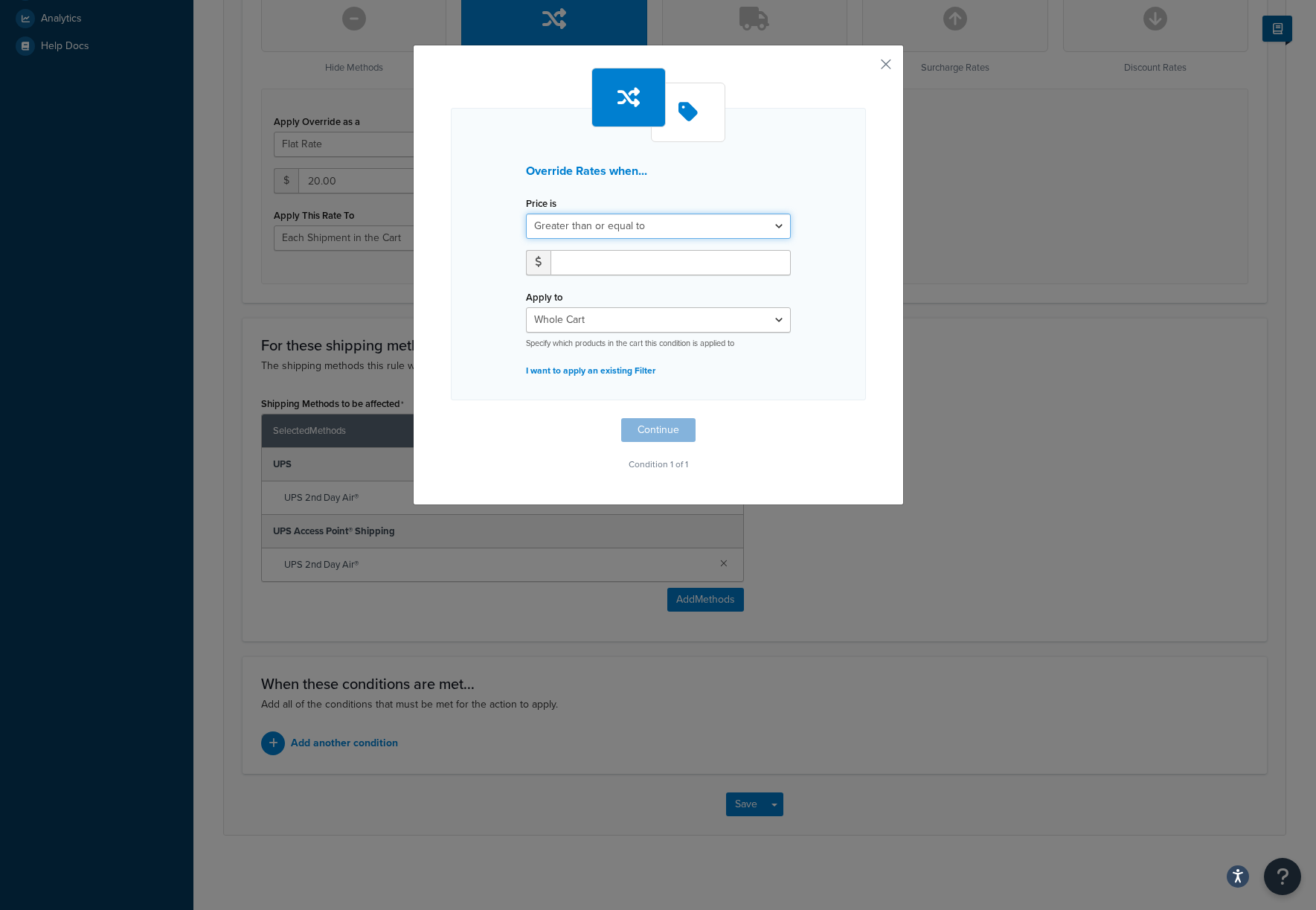
click at [620, 231] on select "Greater than or equal to Between or equal to Less than or equal to" at bounding box center [658, 225] width 264 height 25
click at [866, 68] on button "button" at bounding box center [864, 70] width 3 height 3
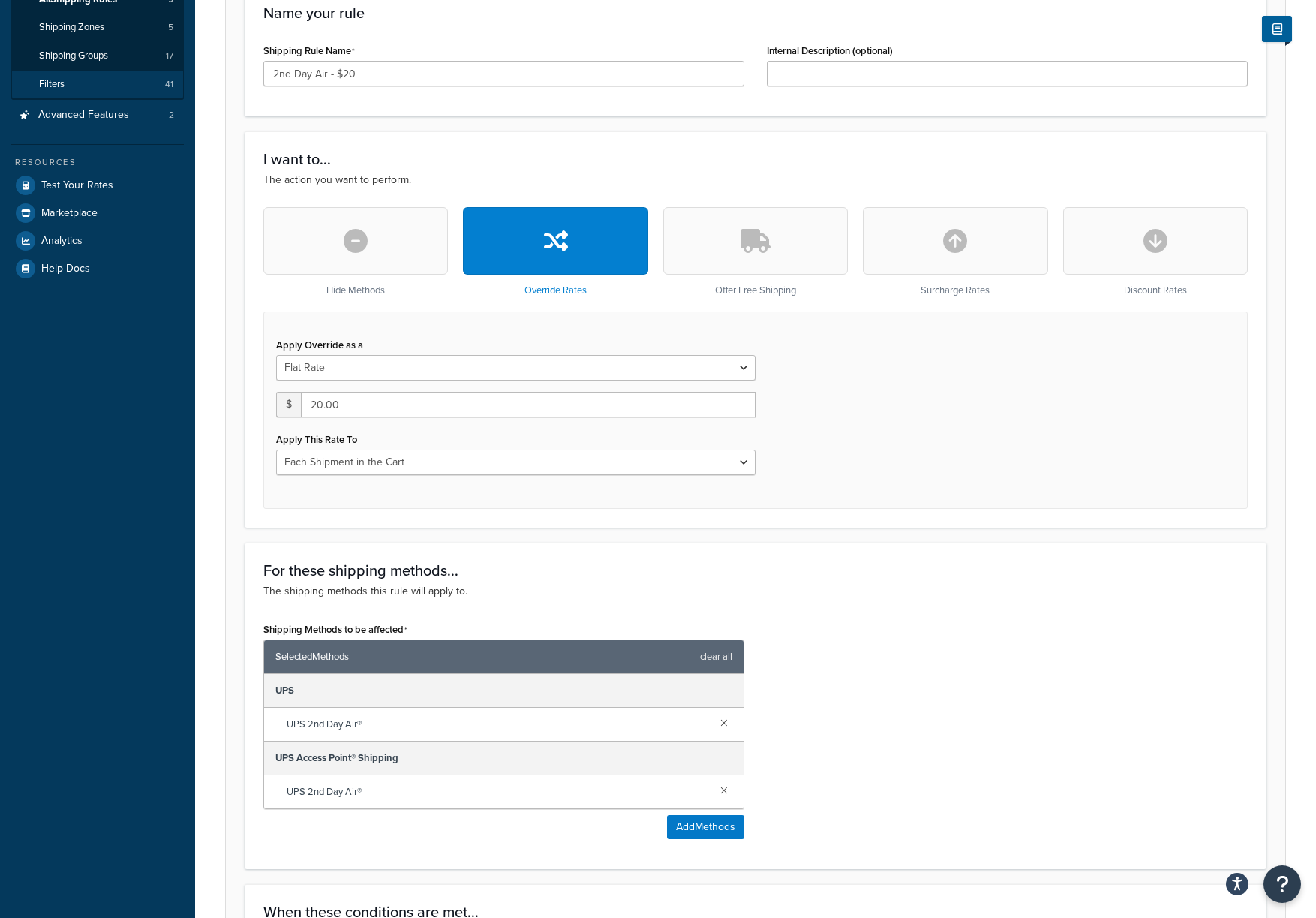
scroll to position [117, 0]
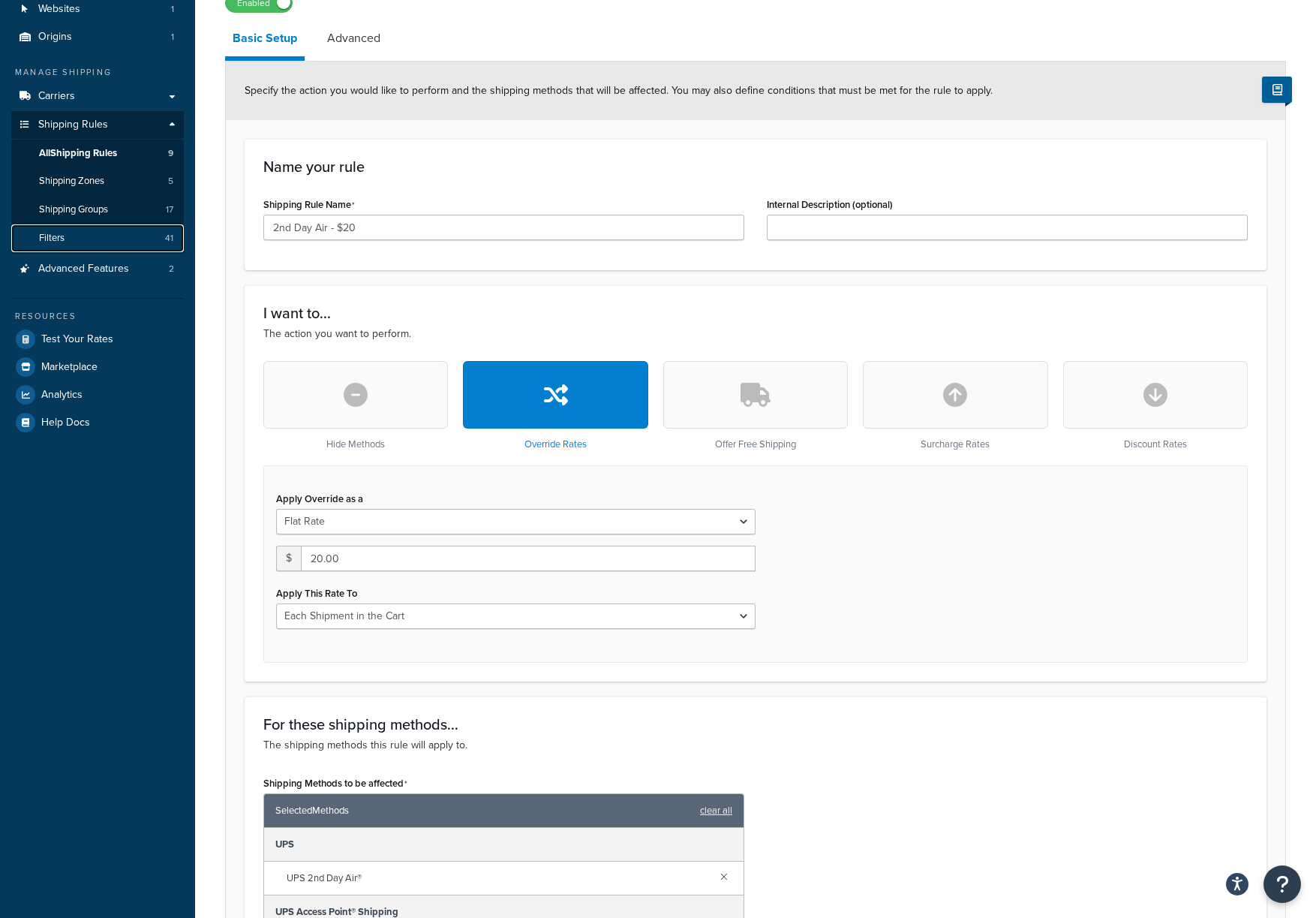
click at [92, 235] on link "Filters 41" at bounding box center [97, 239] width 173 height 28
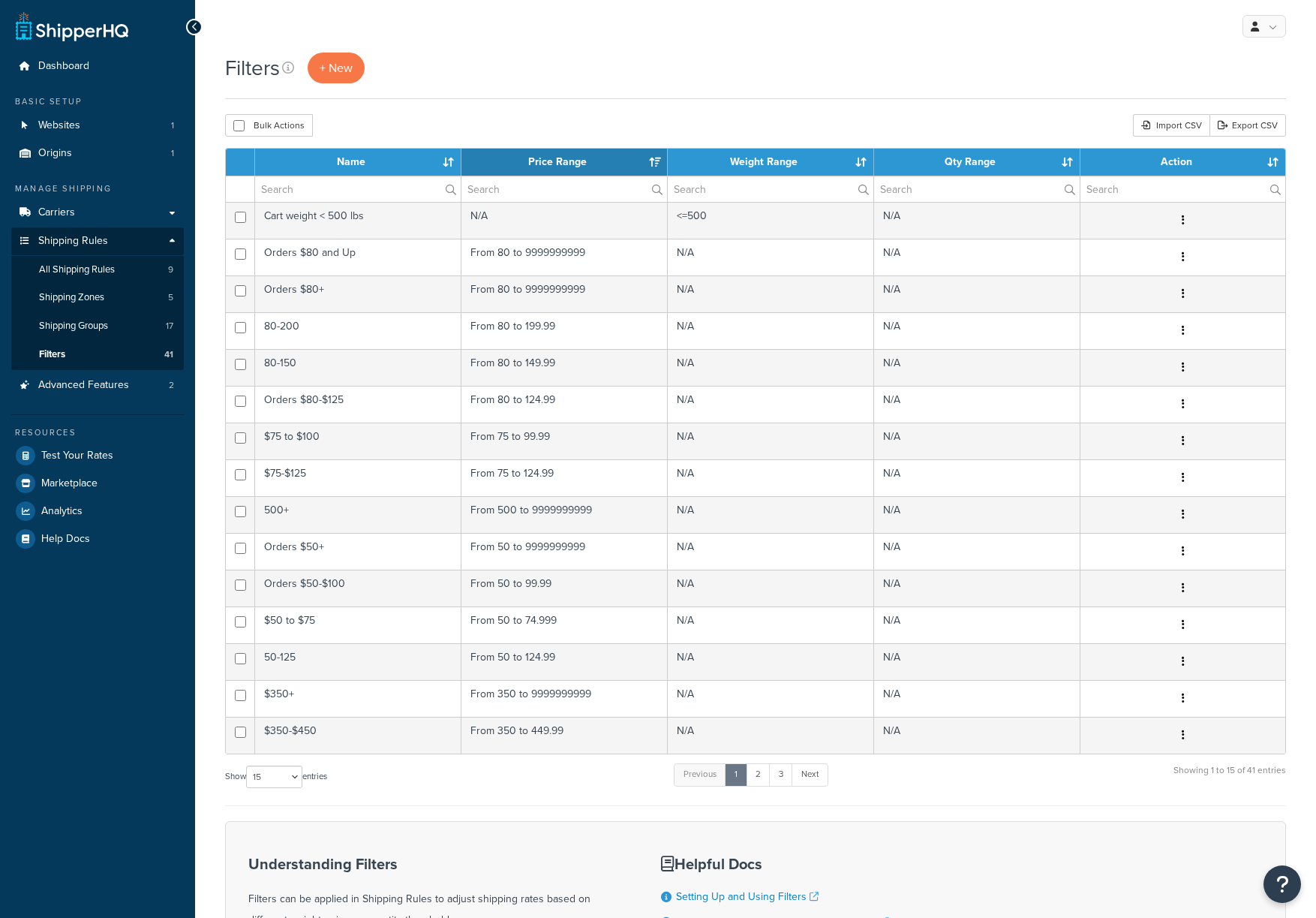
select select "15"
click at [345, 65] on span "+ New" at bounding box center [336, 68] width 33 height 18
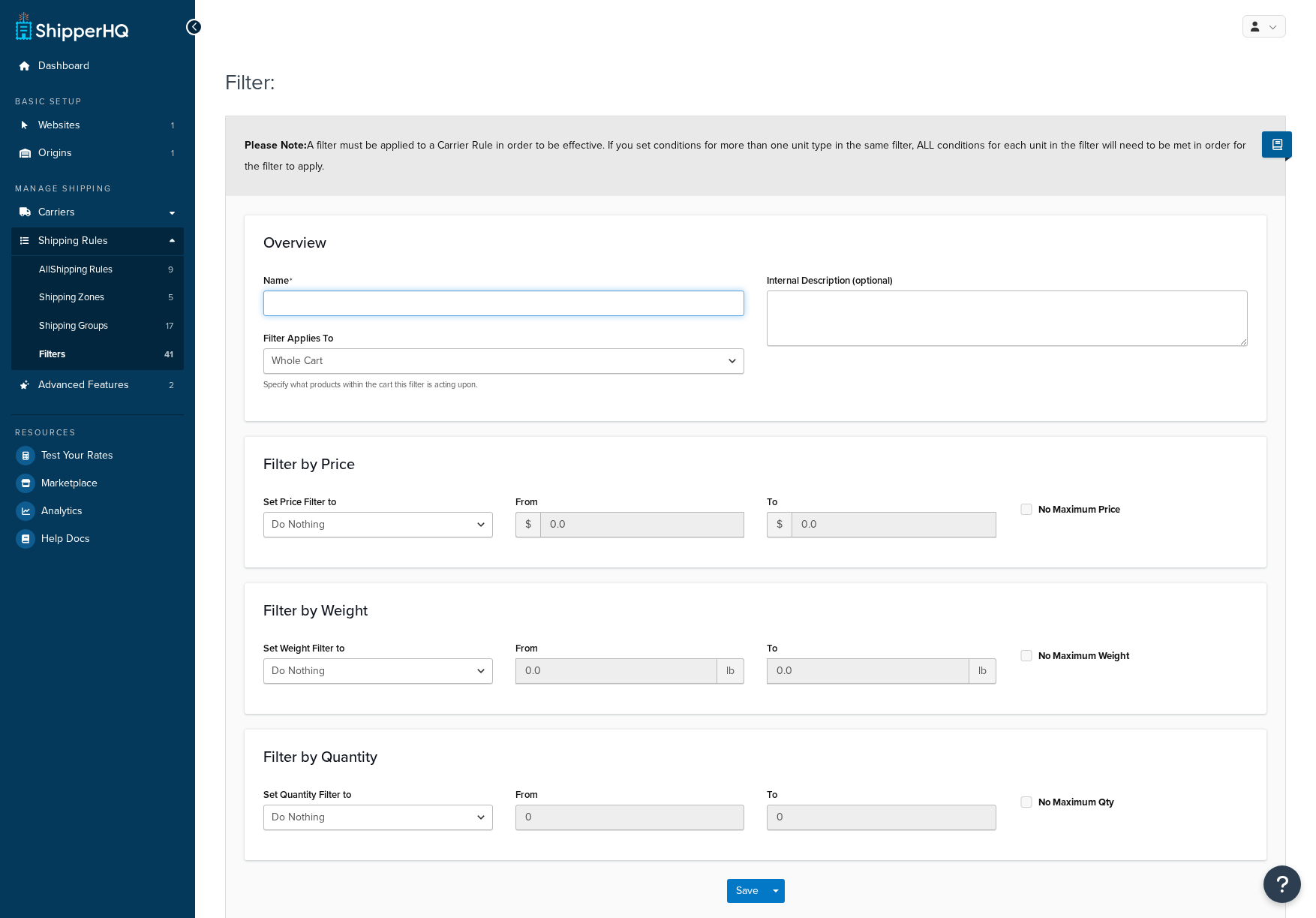
click at [438, 295] on input "Name" at bounding box center [504, 303] width 481 height 25
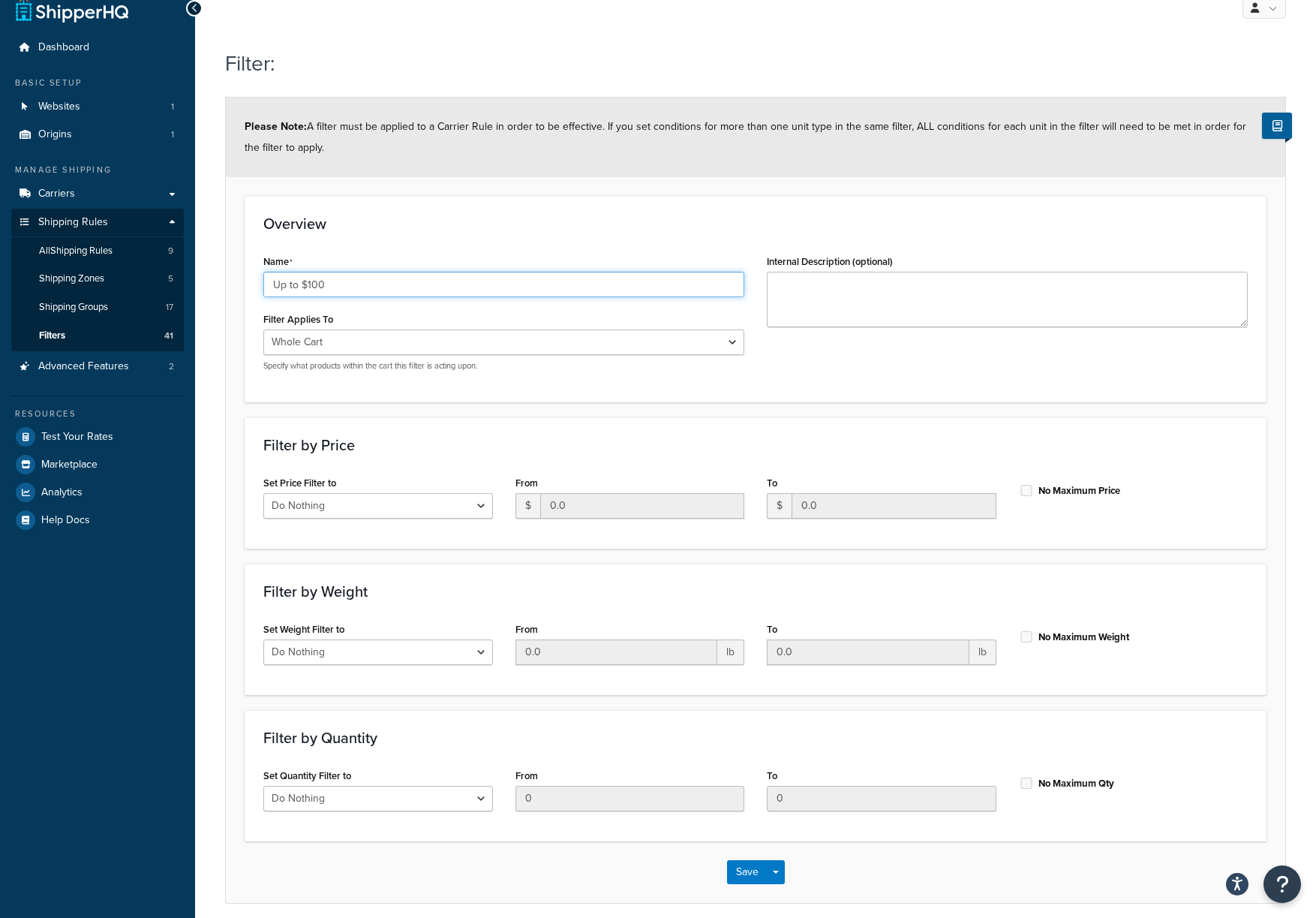
type input "Up to $100"
click at [439, 506] on select "Do Nothing Apply to a Range" at bounding box center [378, 506] width 230 height 25
select select "range"
click at [263, 493] on select "Do Nothing Apply to a Range" at bounding box center [378, 506] width 230 height 25
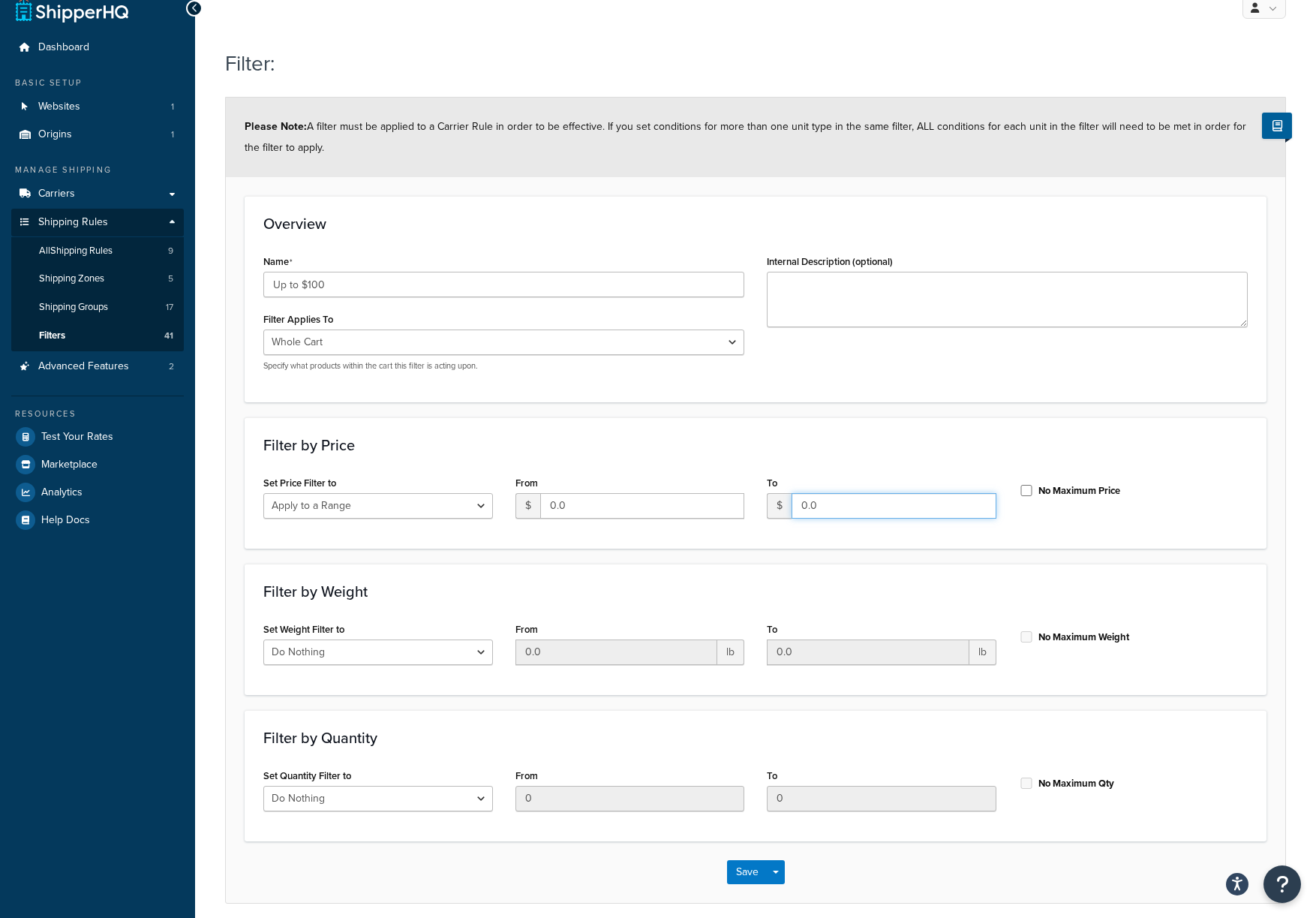
drag, startPoint x: 853, startPoint y: 500, endPoint x: 765, endPoint y: 506, distance: 88.2
click at [765, 506] on div "To $ 0.0" at bounding box center [881, 501] width 252 height 58
type input "99.99"
click at [828, 402] on div "Overview Name Up to $100 Filter Applies To Whole Cart Everything in Shipping Gr…" at bounding box center [755, 298] width 1022 height 205
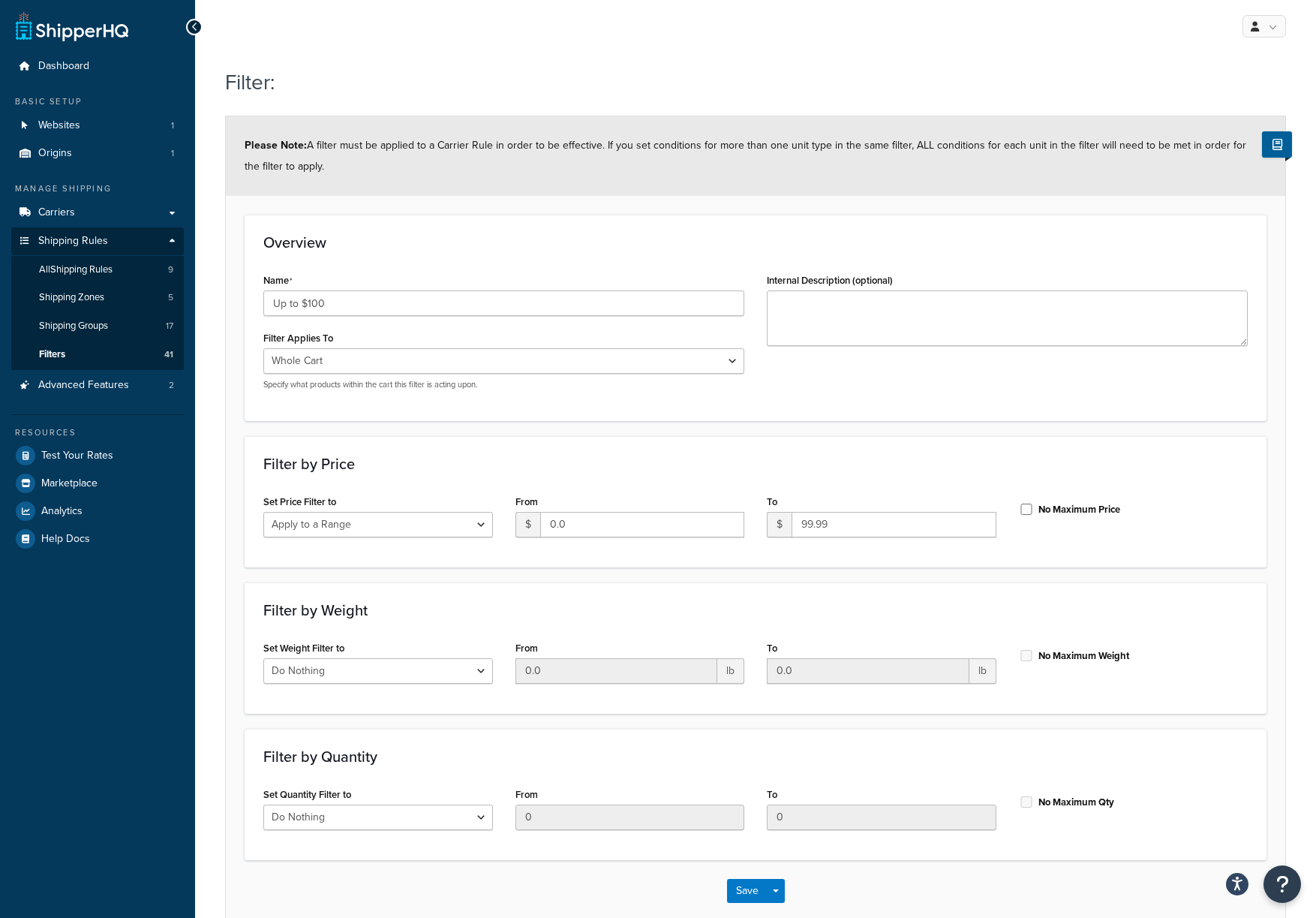
scroll to position [79, 0]
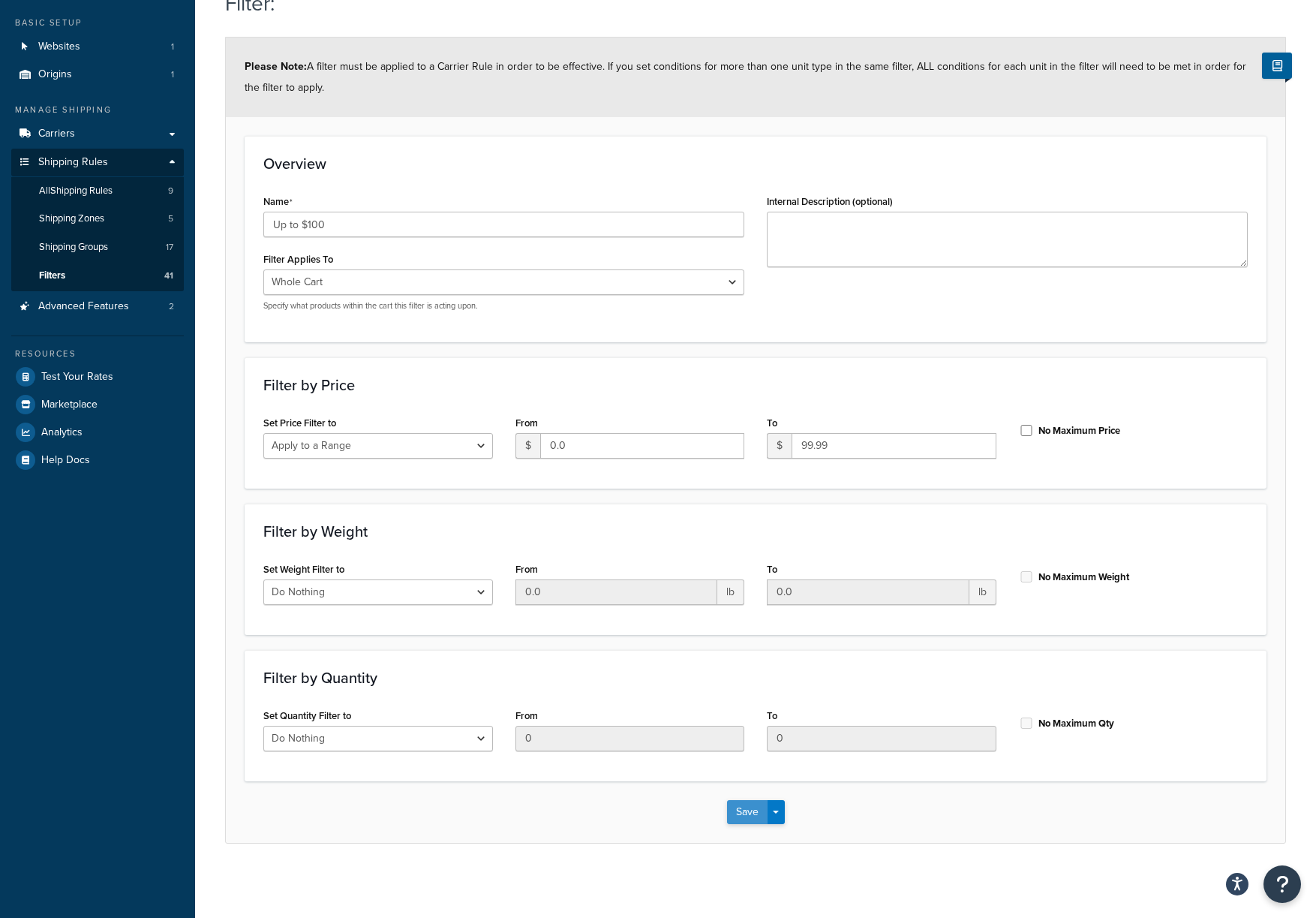
click at [752, 807] on button "Save" at bounding box center [747, 812] width 40 height 24
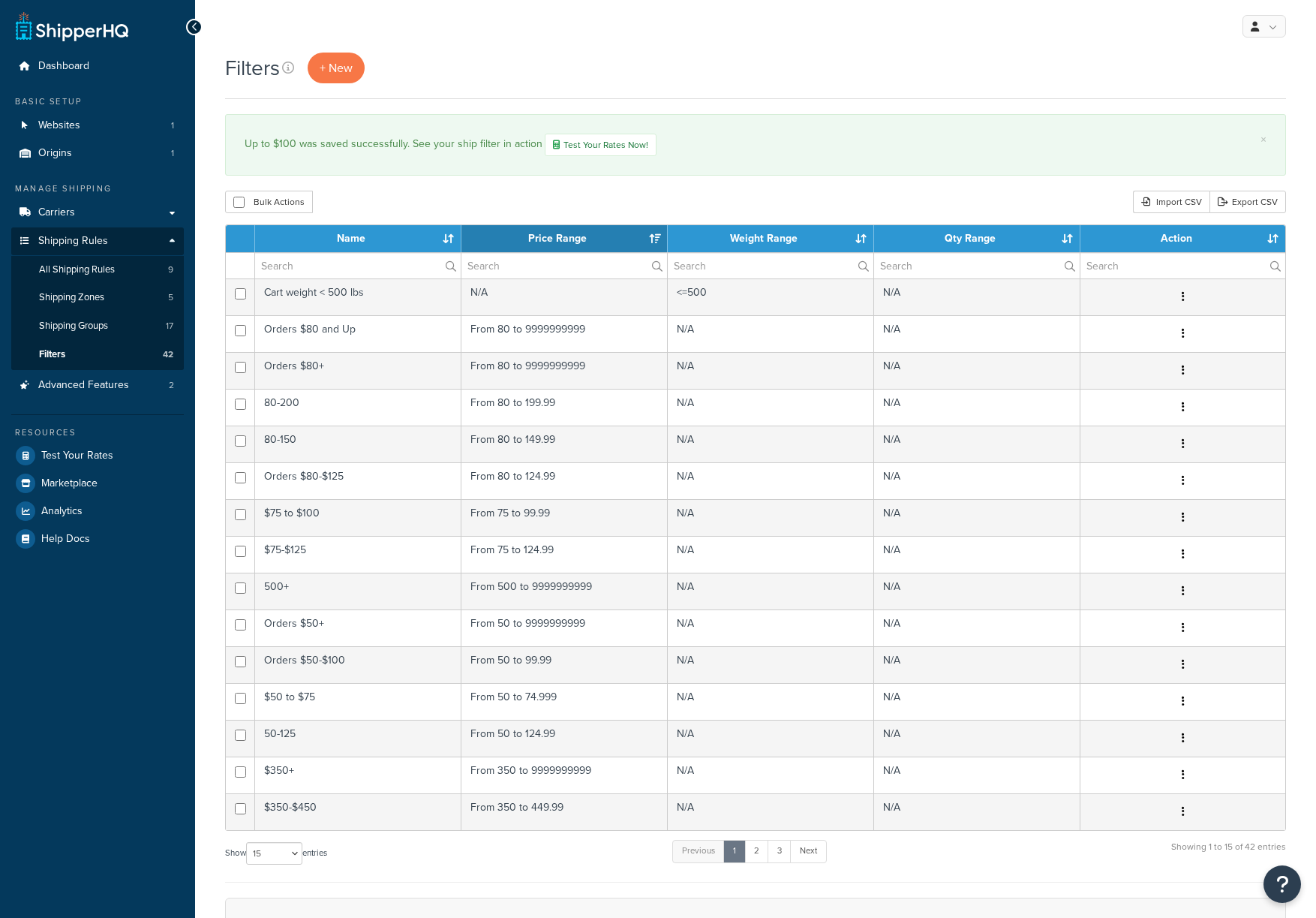
select select "15"
click at [349, 65] on span "+ New" at bounding box center [336, 68] width 33 height 18
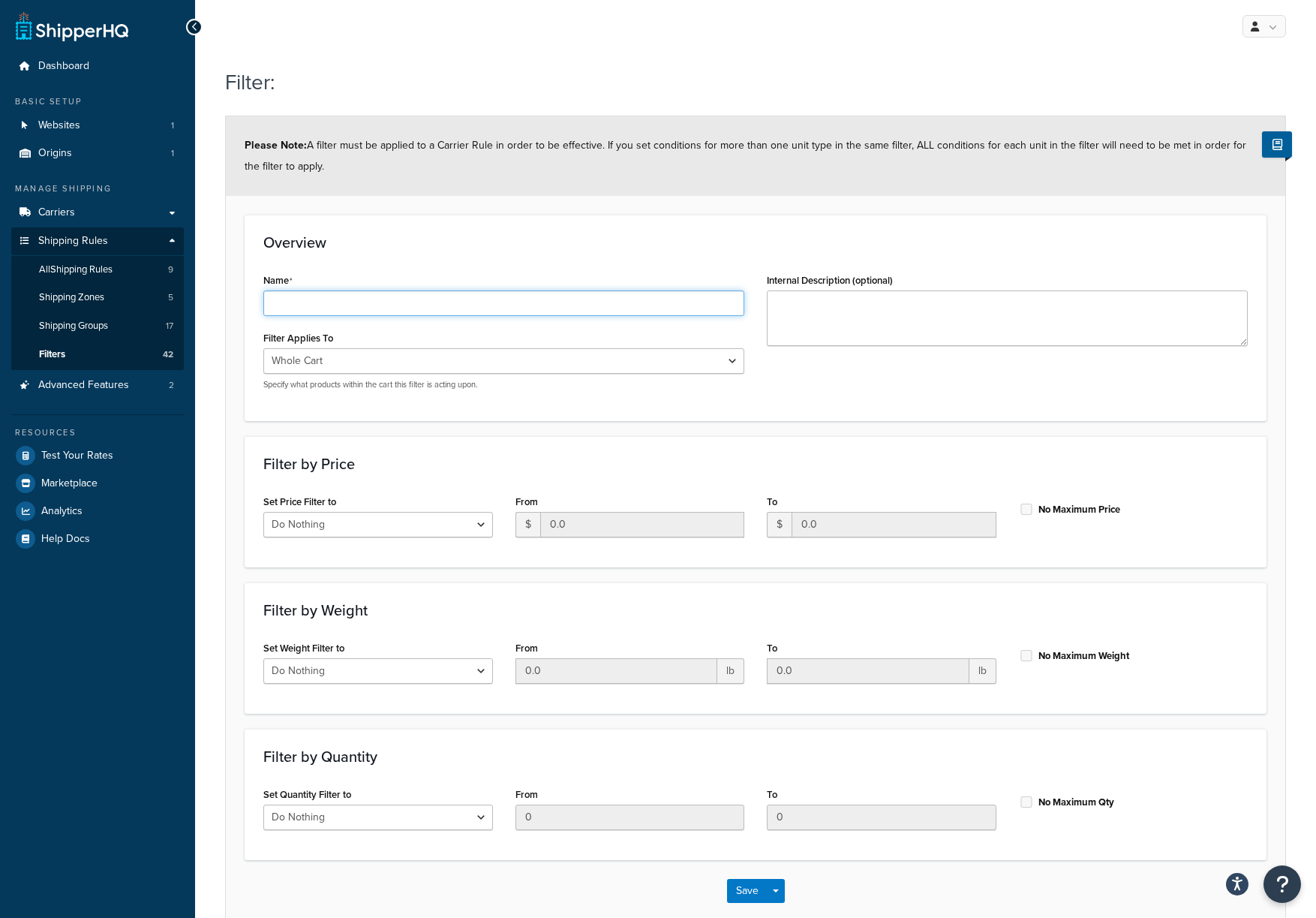
click at [384, 302] on input "Name" at bounding box center [504, 303] width 481 height 25
type input "$100+"
click at [438, 530] on select "Do Nothing Apply to a Range" at bounding box center [378, 524] width 230 height 25
select select "range"
click at [263, 512] on select "Do Nothing Apply to a Range" at bounding box center [378, 524] width 230 height 25
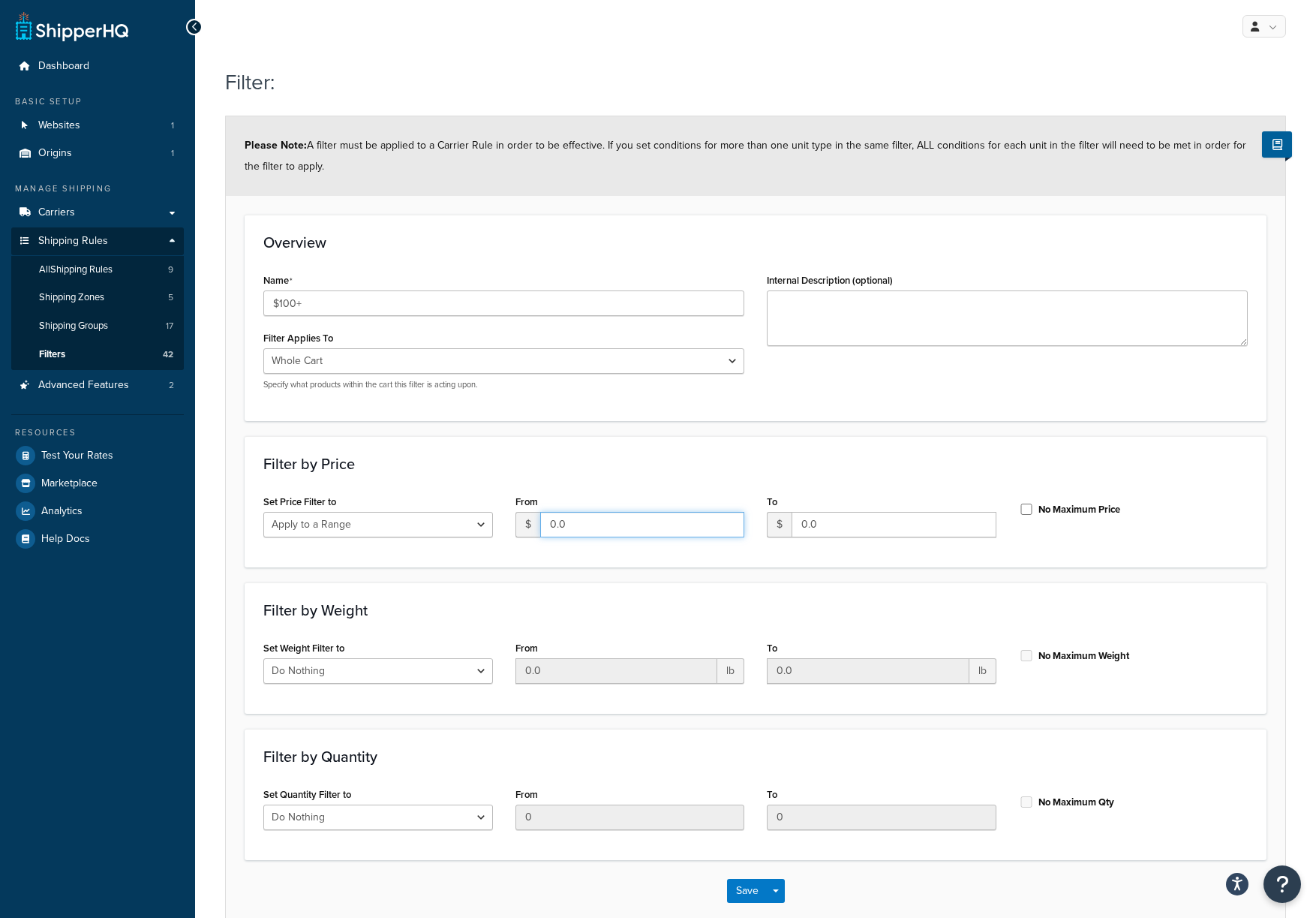
drag, startPoint x: 637, startPoint y: 523, endPoint x: 519, endPoint y: 517, distance: 118.2
click at [519, 517] on div "$ 0.0" at bounding box center [631, 524] width 230 height 25
type input "100"
click at [1039, 513] on label "No Maximum Price" at bounding box center [1079, 509] width 82 height 13
click at [1034, 513] on input "No Maximum Price" at bounding box center [1026, 509] width 15 height 11
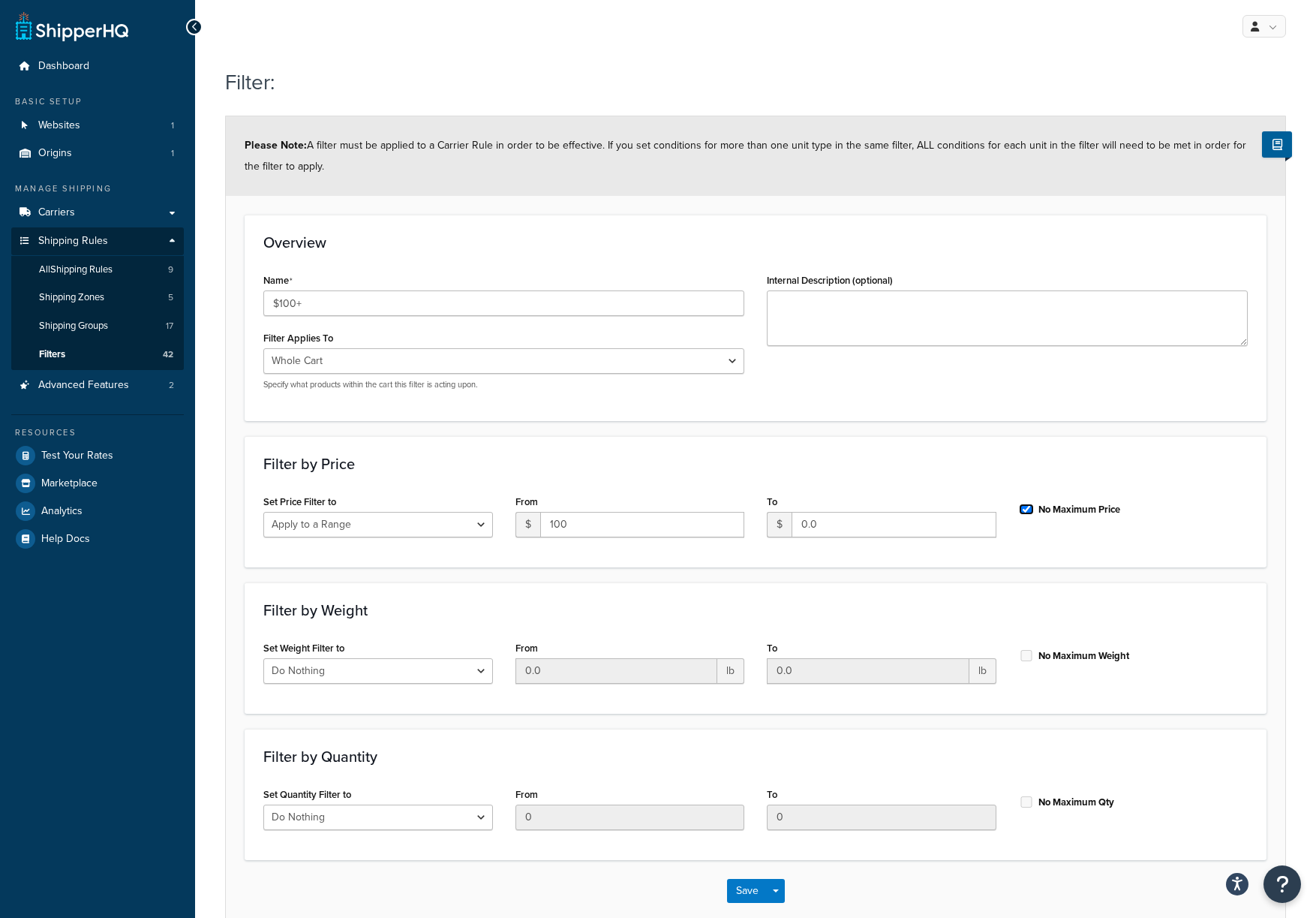
checkbox input "true"
click at [745, 885] on button "Save" at bounding box center [747, 891] width 40 height 24
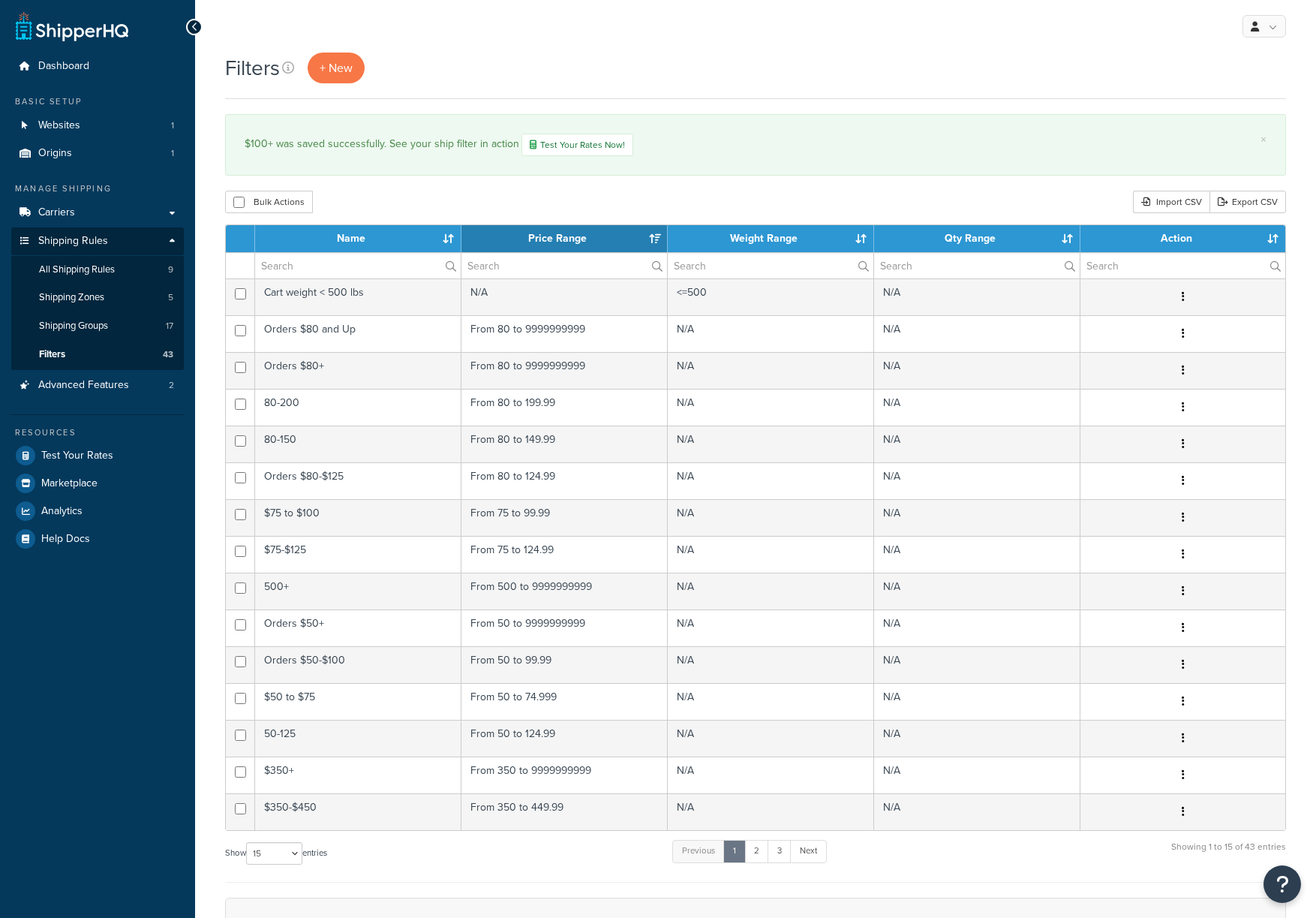
select select "15"
click at [108, 244] on link "Shipping Rules" at bounding box center [97, 241] width 173 height 28
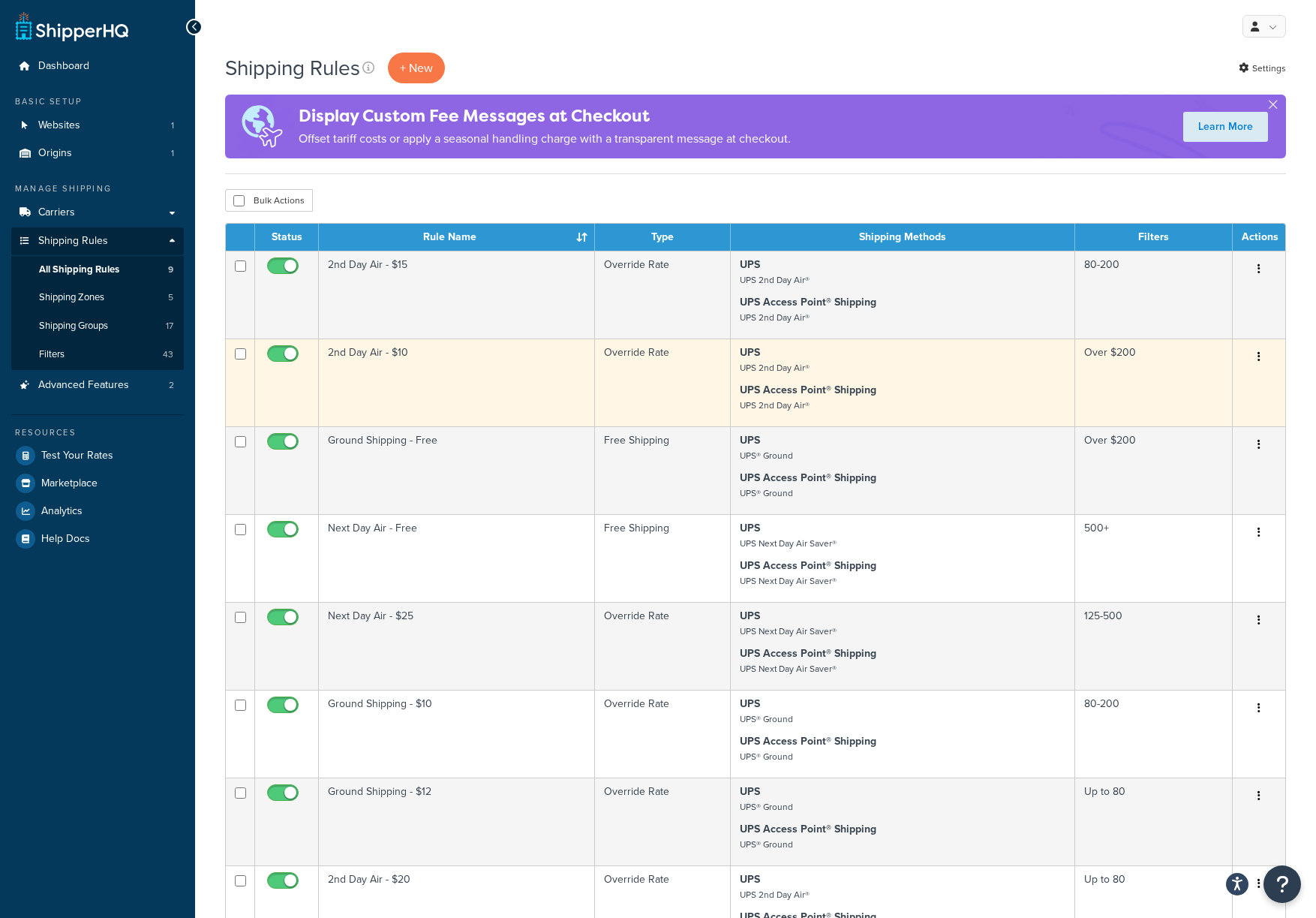
click at [292, 353] on input "checkbox" at bounding box center [284, 357] width 41 height 18
checkbox input "false"
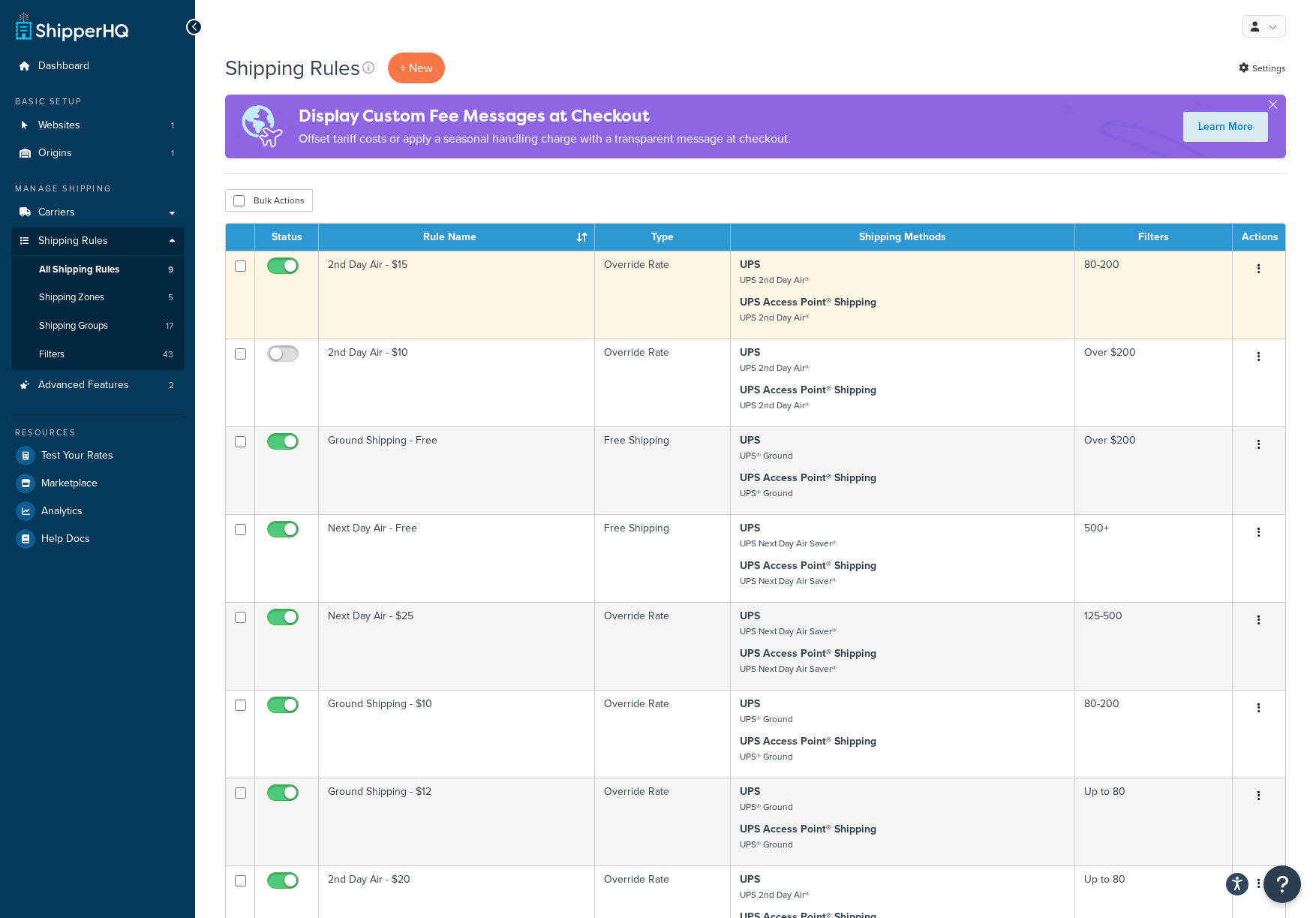
click at [485, 282] on td "2nd Day Air - $15" at bounding box center [457, 295] width 276 height 88
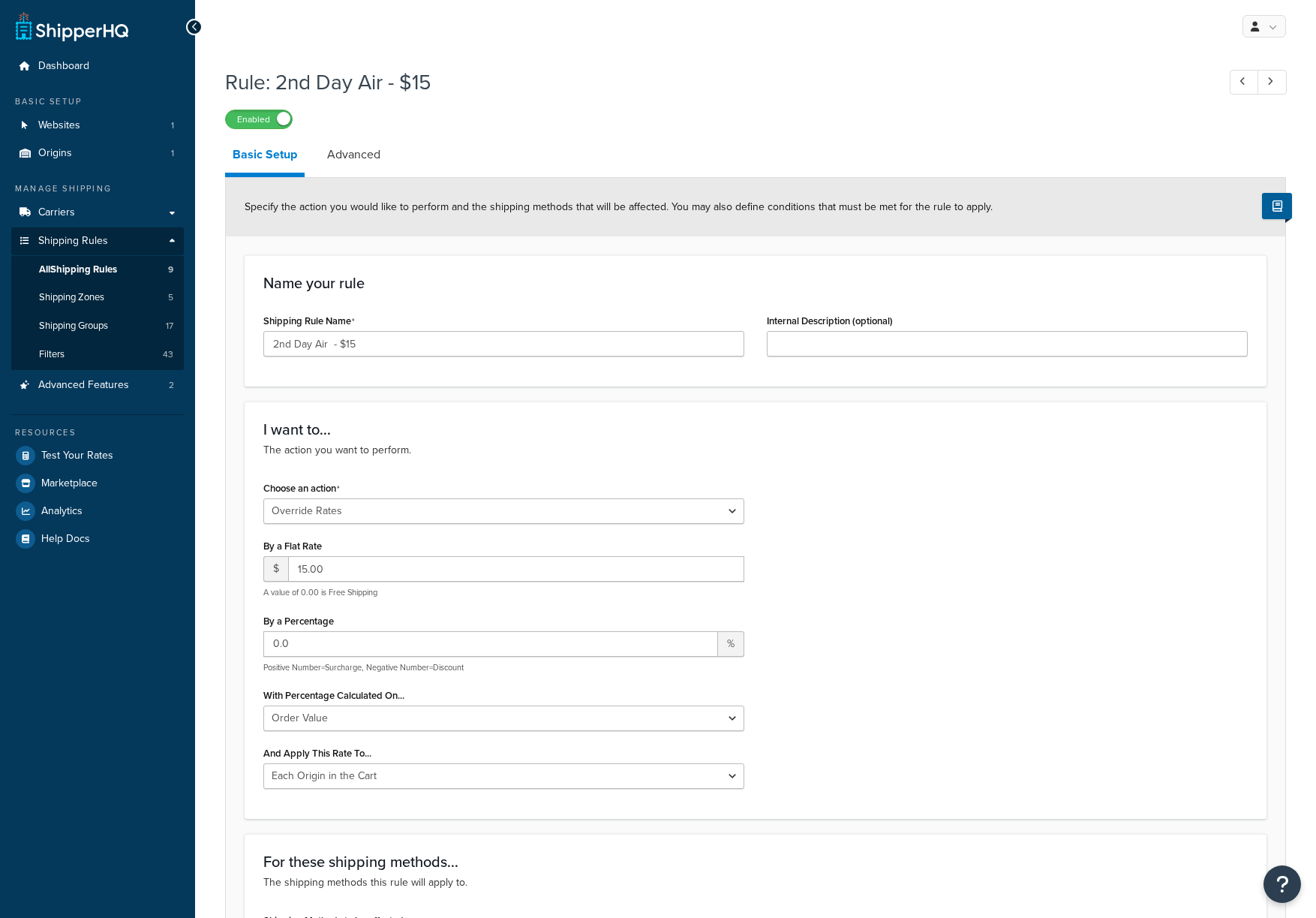
select select "OVERRIDE"
select select "LOCATION"
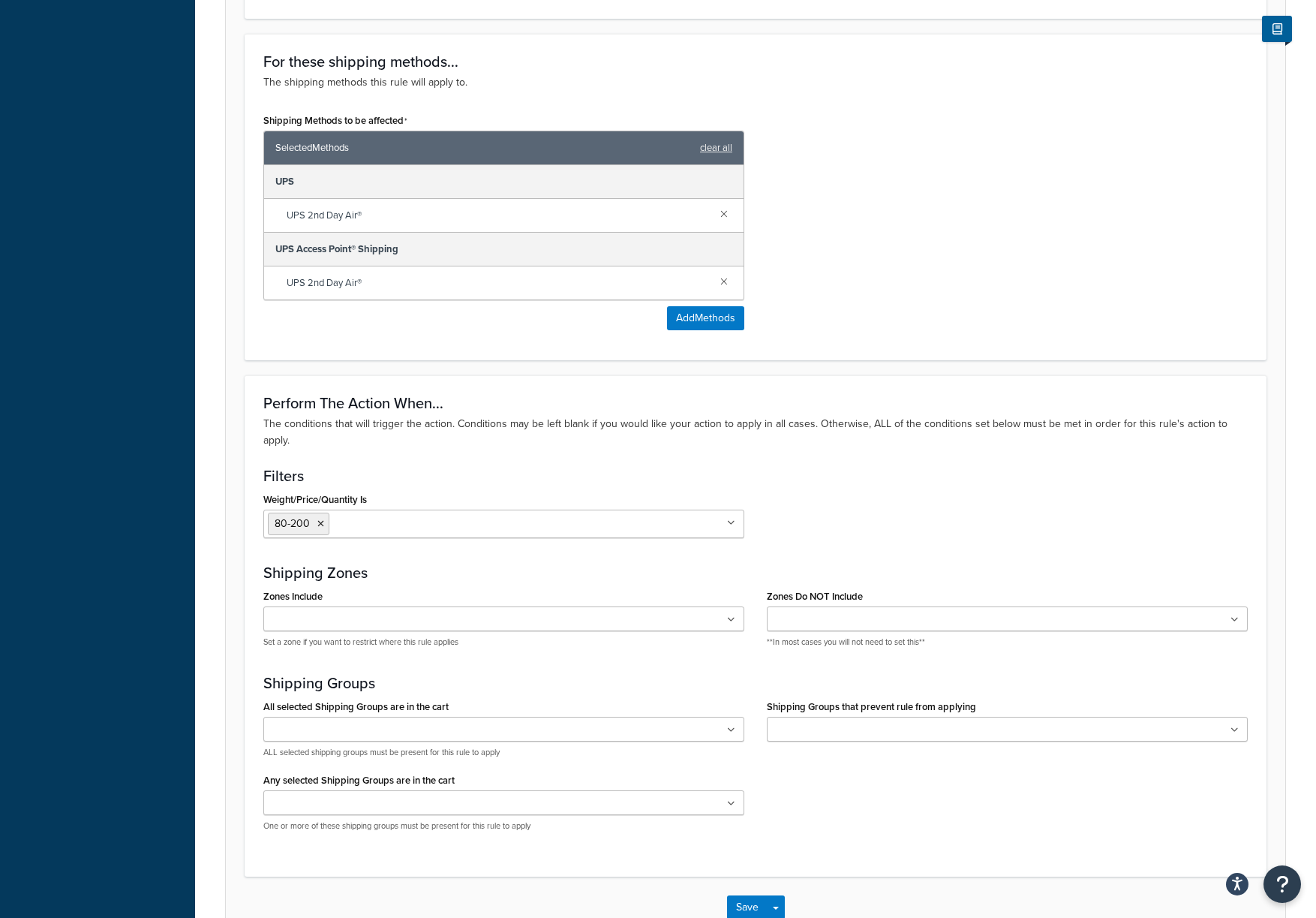
scroll to position [881, 0]
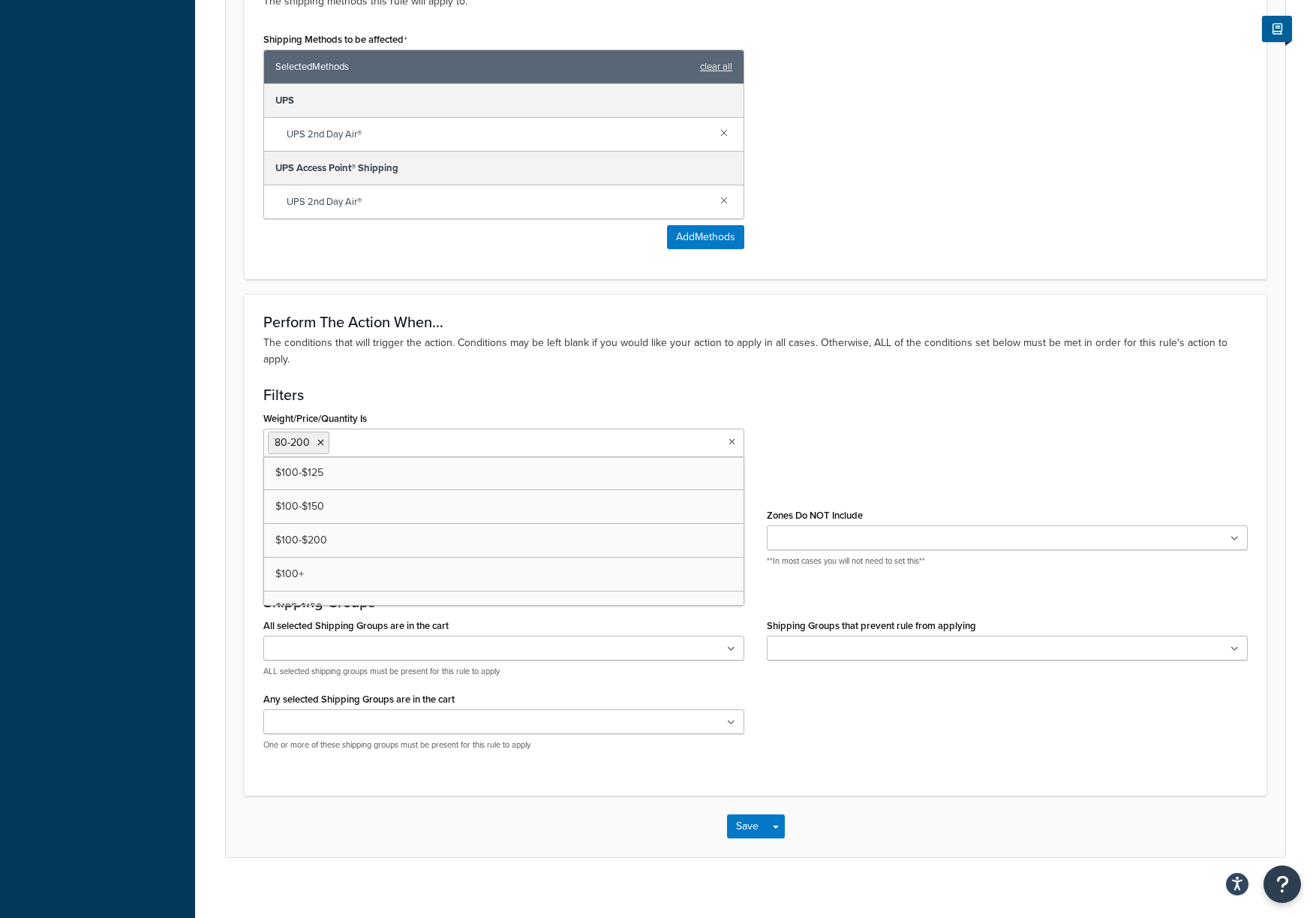
click at [371, 434] on input "Weight/Price/Quantity Is" at bounding box center [399, 441] width 132 height 17
type input "100+"
click at [380, 438] on icon at bounding box center [380, 442] width 7 height 9
click at [740, 817] on button "Save" at bounding box center [747, 826] width 40 height 24
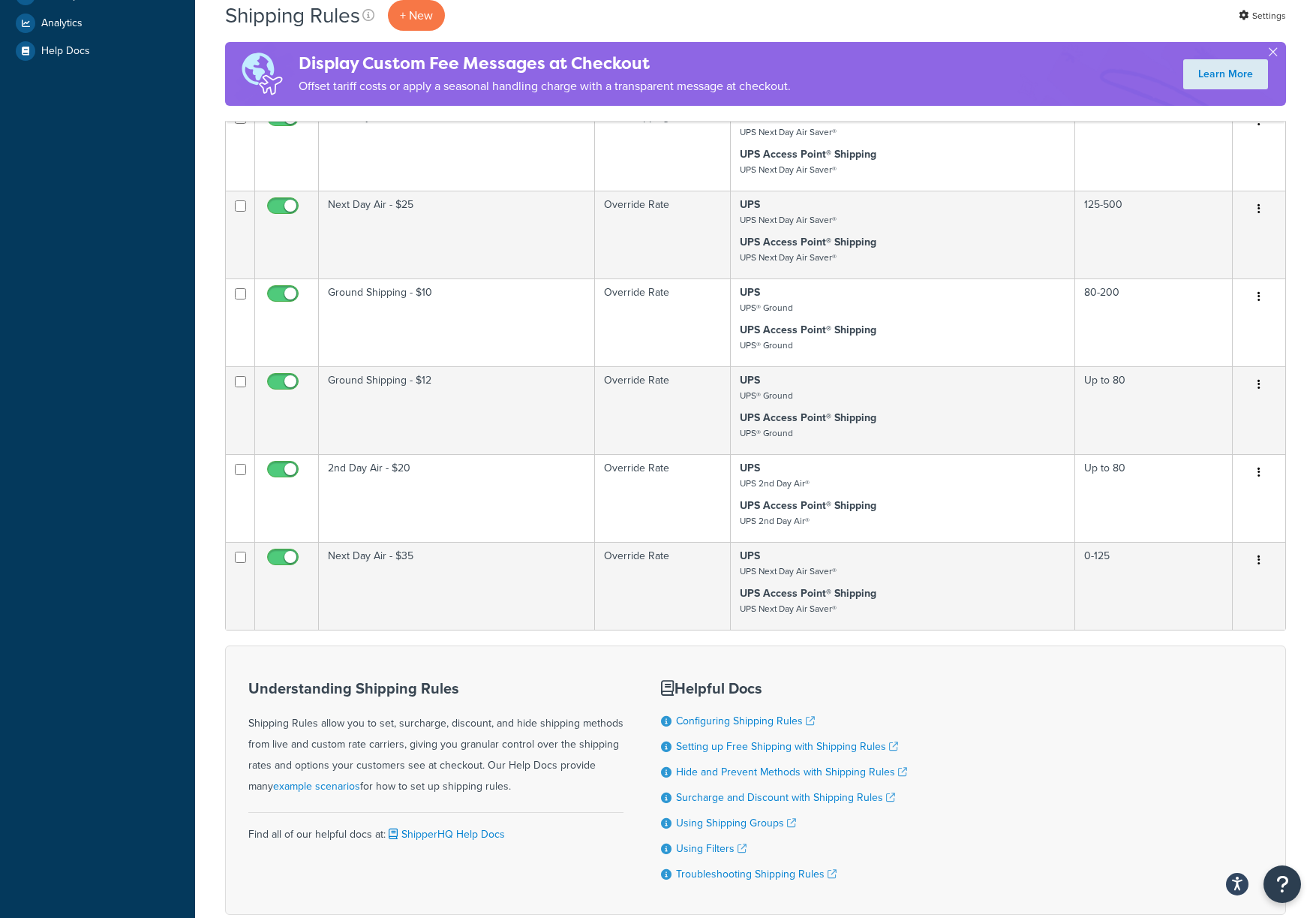
scroll to position [498, 0]
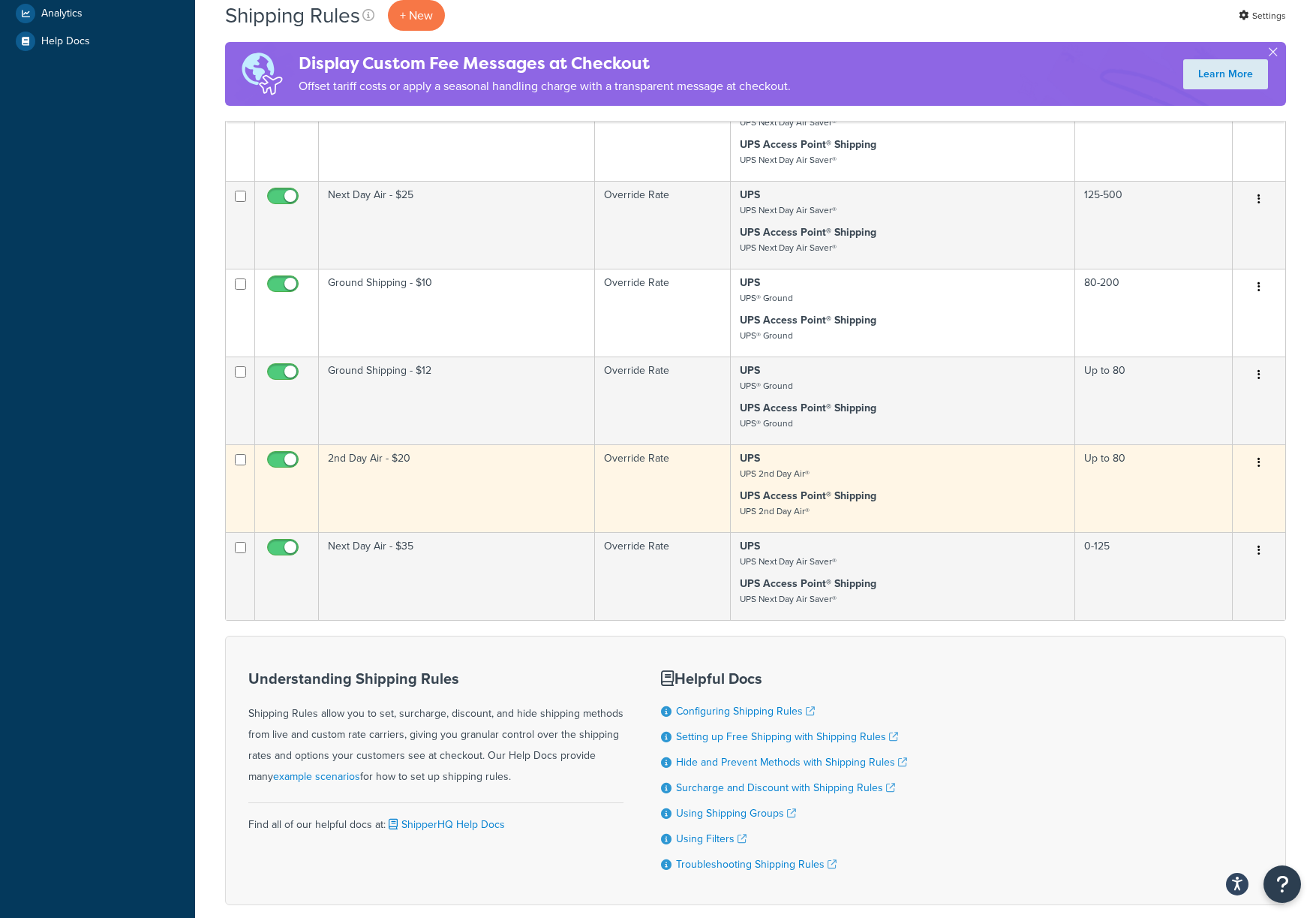
click at [459, 472] on td "2nd Day Air - $20" at bounding box center [457, 488] width 276 height 88
click at [435, 492] on td "2nd Day Air - $20" at bounding box center [457, 488] width 276 height 88
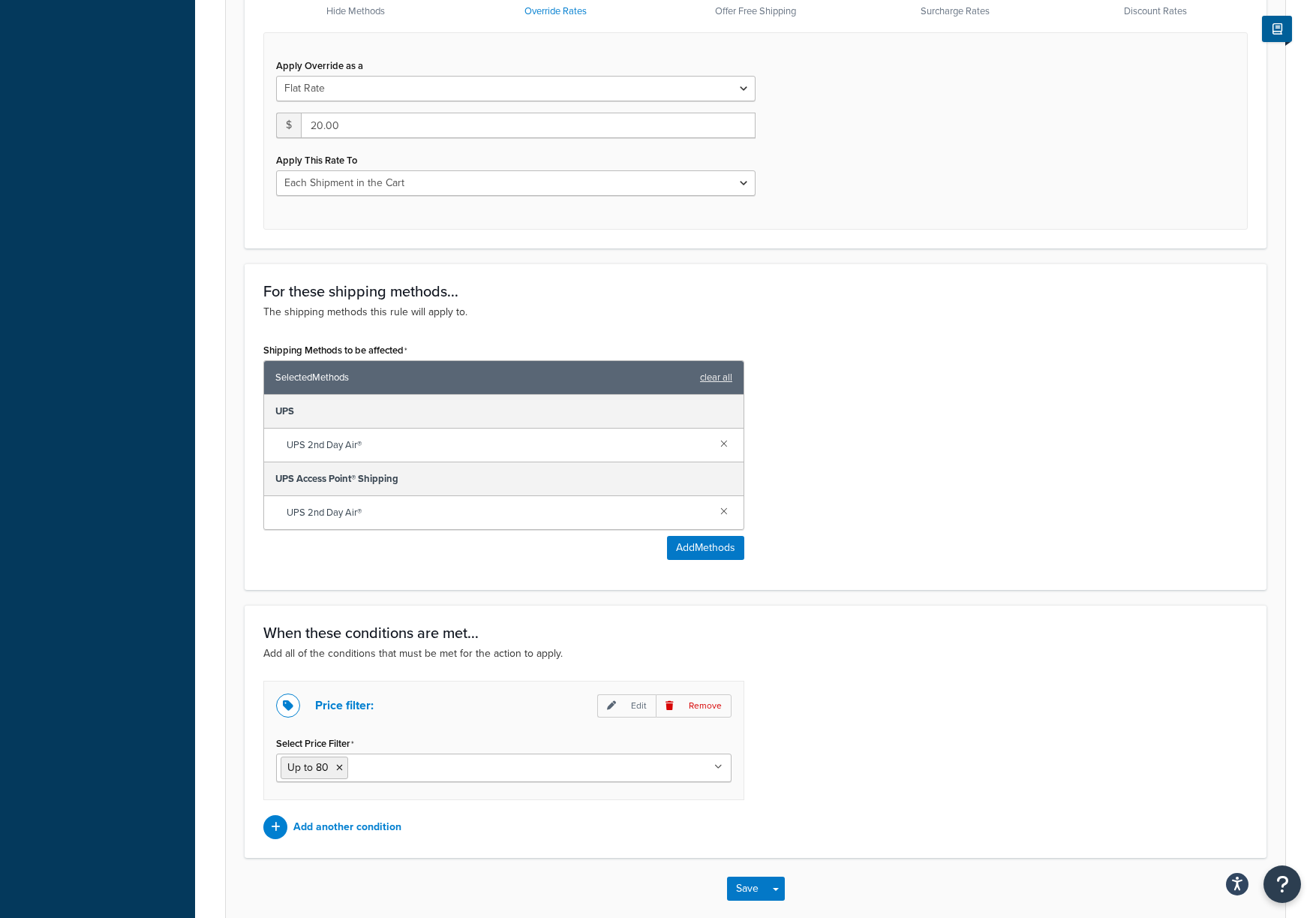
scroll to position [569, 0]
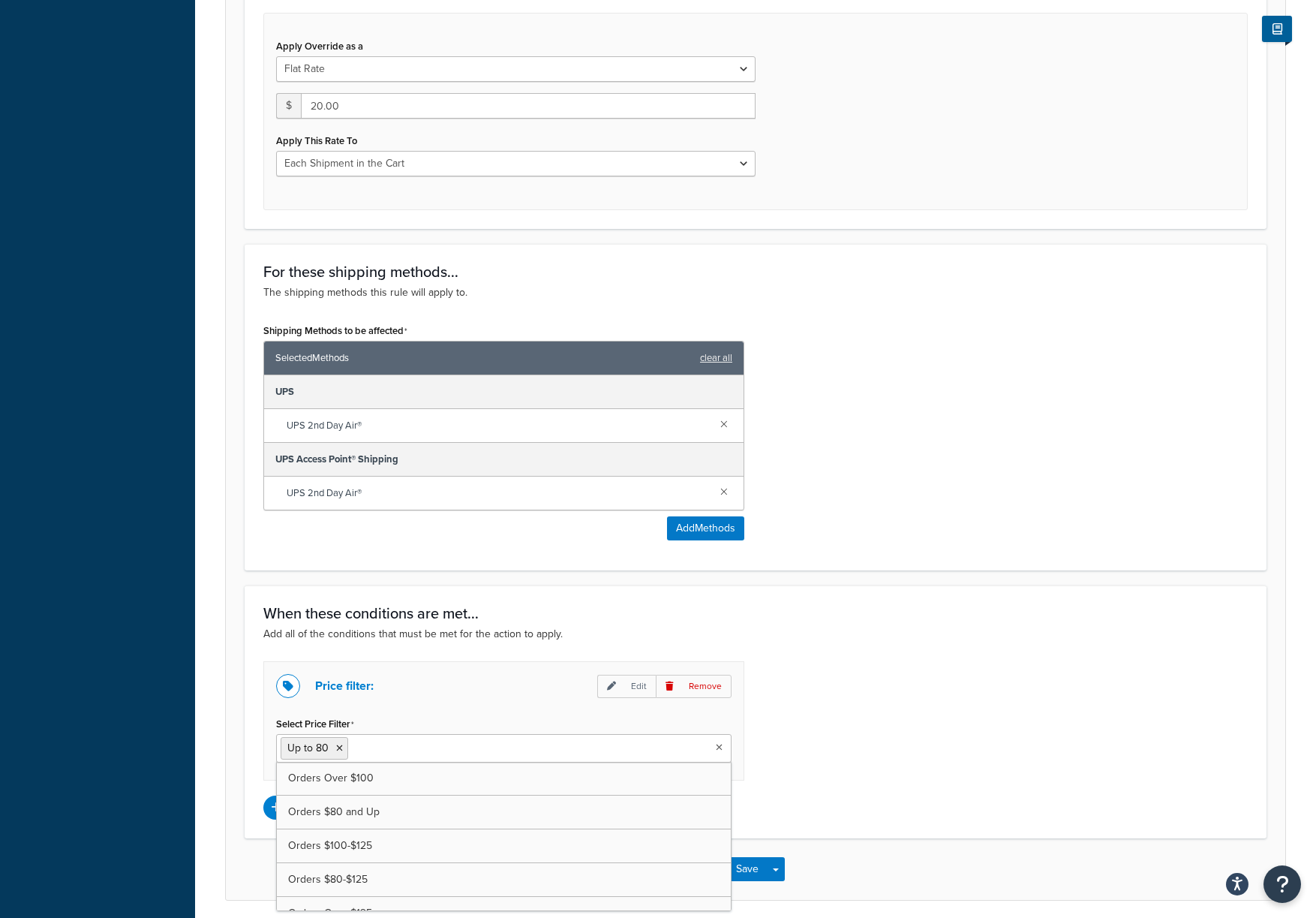
click at [379, 742] on input "Select Price Filter" at bounding box center [418, 747] width 132 height 17
click at [337, 745] on icon at bounding box center [340, 749] width 7 height 9
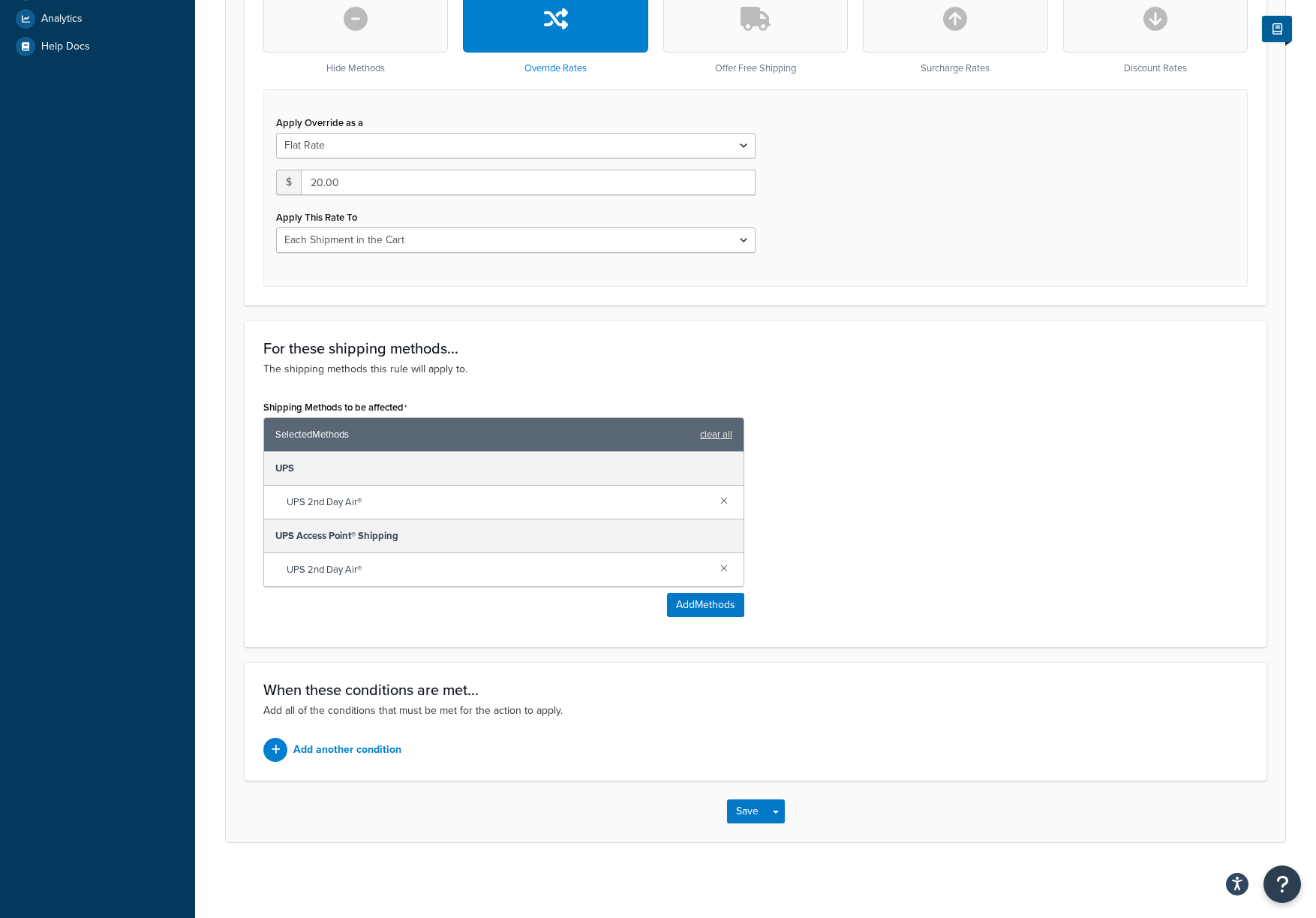
scroll to position [494, 0]
click at [292, 734] on div "When these conditions are met... Add all of the conditions that must be met for…" at bounding box center [755, 721] width 1022 height 118
click at [332, 751] on p "Add another condition" at bounding box center [347, 749] width 108 height 21
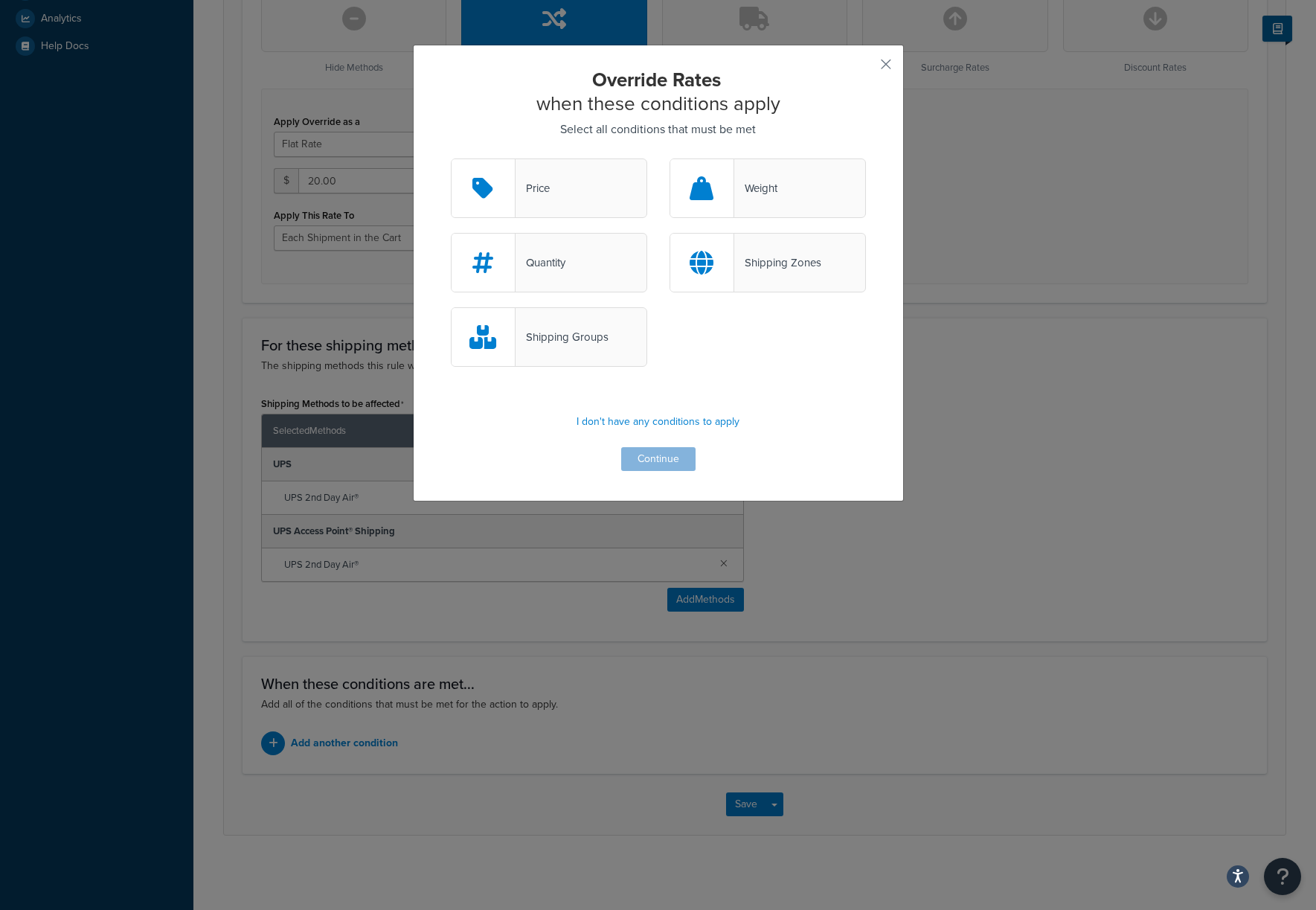
click at [516, 342] on div "Shipping Groups" at bounding box center [562, 337] width 93 height 21
click at [0, 0] on input "Shipping Groups" at bounding box center [0, 0] width 0 height 0
click at [866, 68] on button "button" at bounding box center [864, 70] width 3 height 3
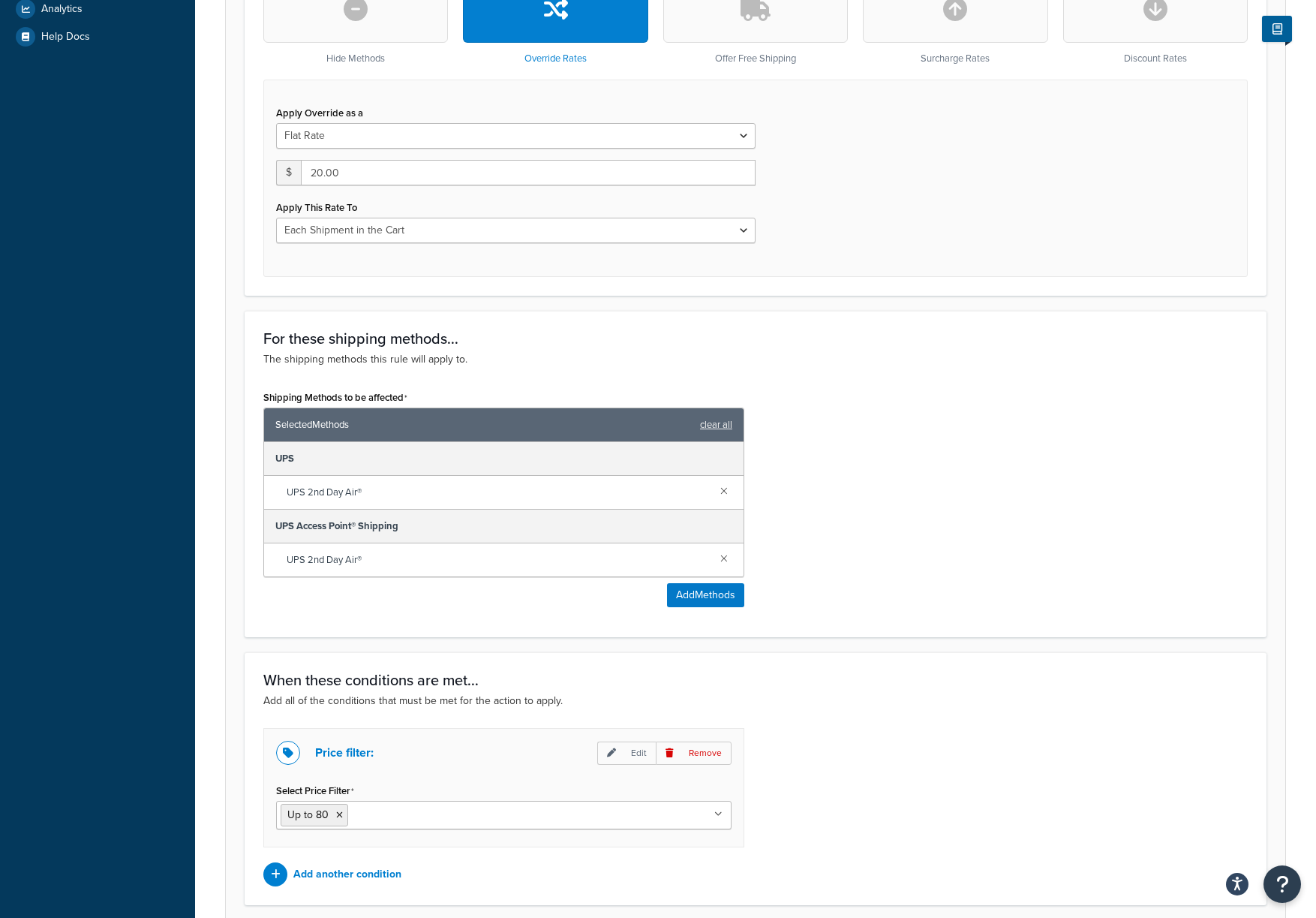
scroll to position [628, 0]
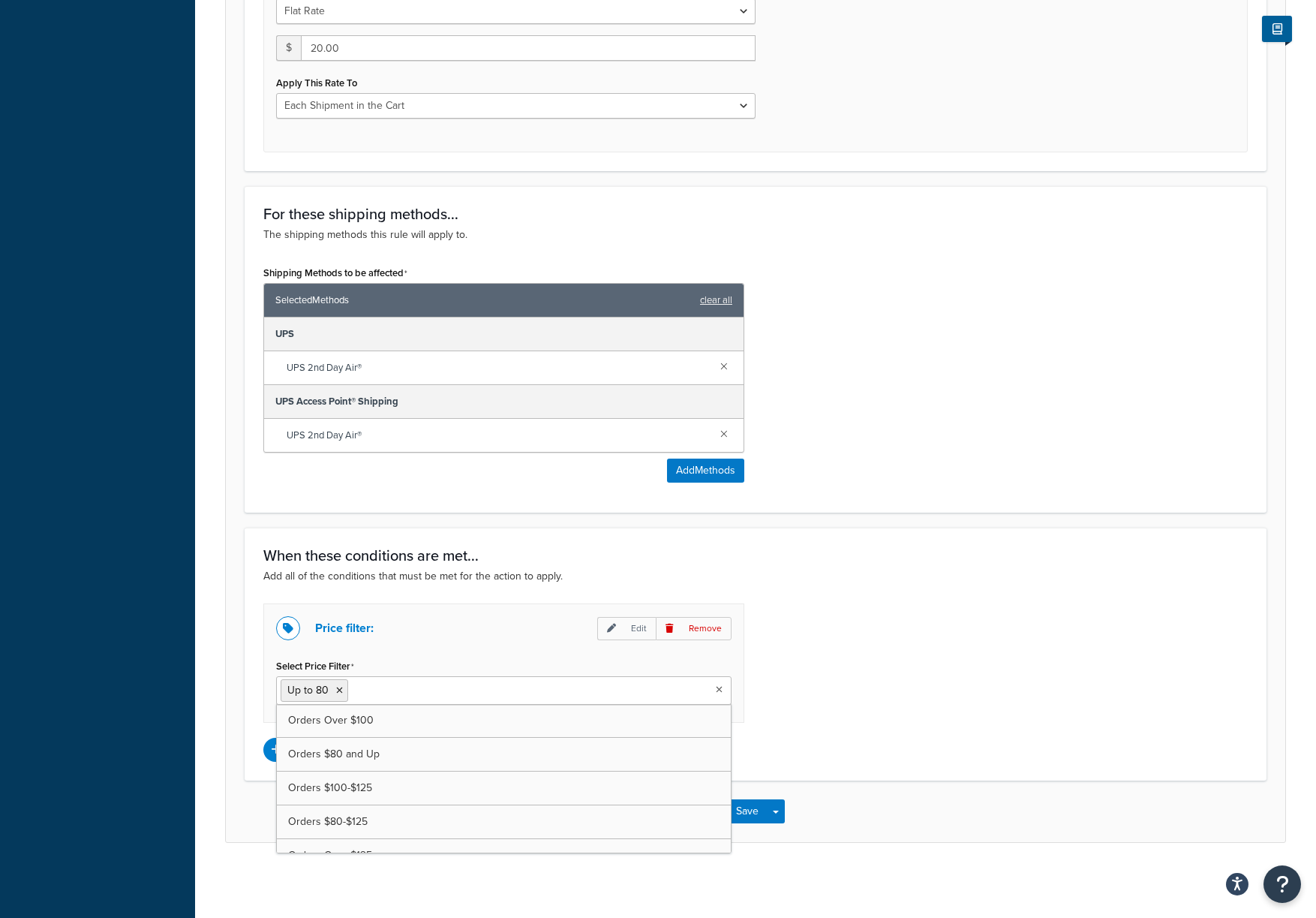
click at [467, 688] on ul "Up to 80" at bounding box center [504, 691] width 455 height 29
type input "UP"
click at [339, 688] on icon at bounding box center [340, 691] width 7 height 9
click at [875, 623] on div "Price filter: Edit Remove Select Price Filter Up to $100 Orders Over $100 Order…" at bounding box center [755, 683] width 1007 height 158
click at [742, 808] on button "Save" at bounding box center [747, 811] width 40 height 24
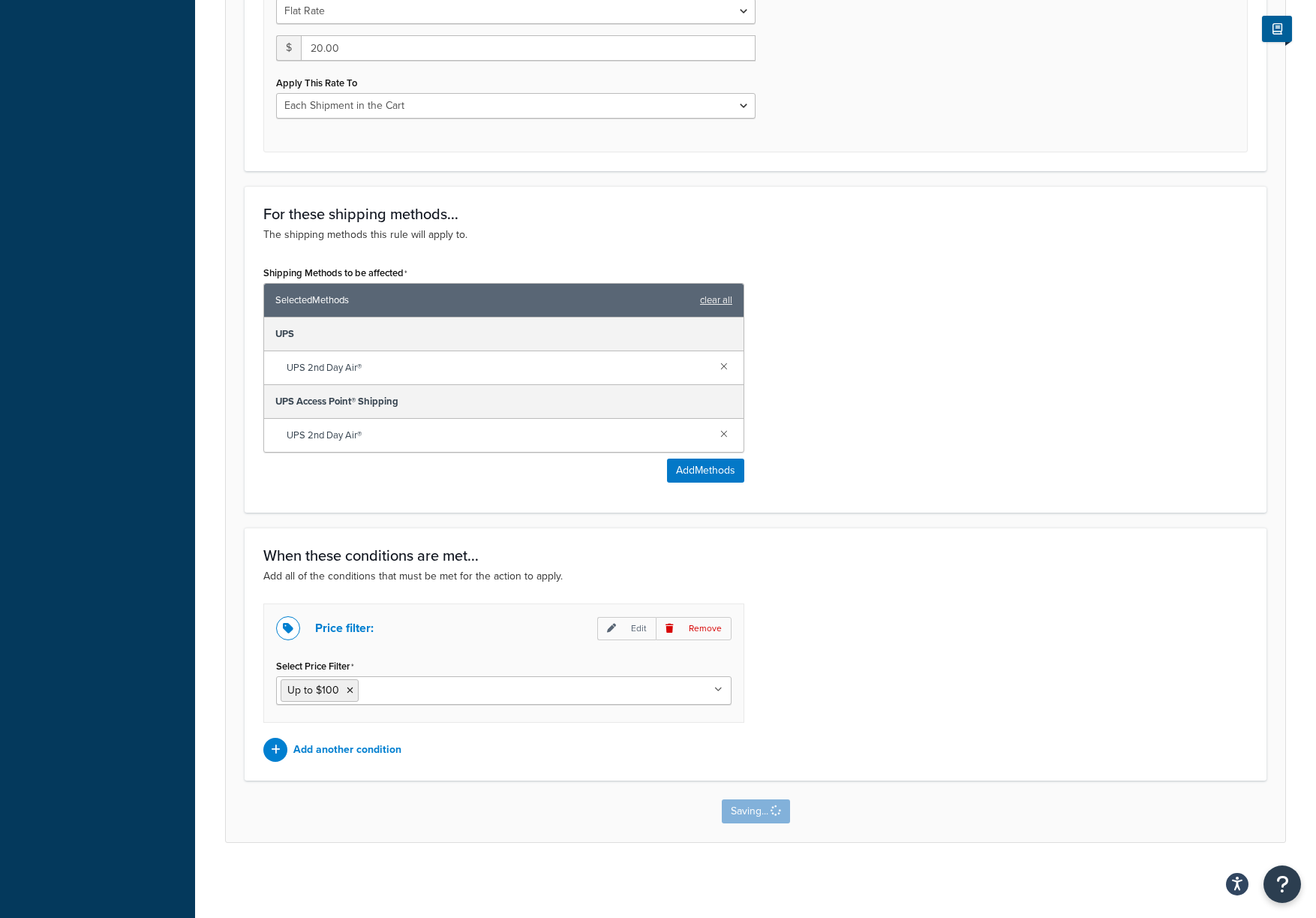
scroll to position [0, 0]
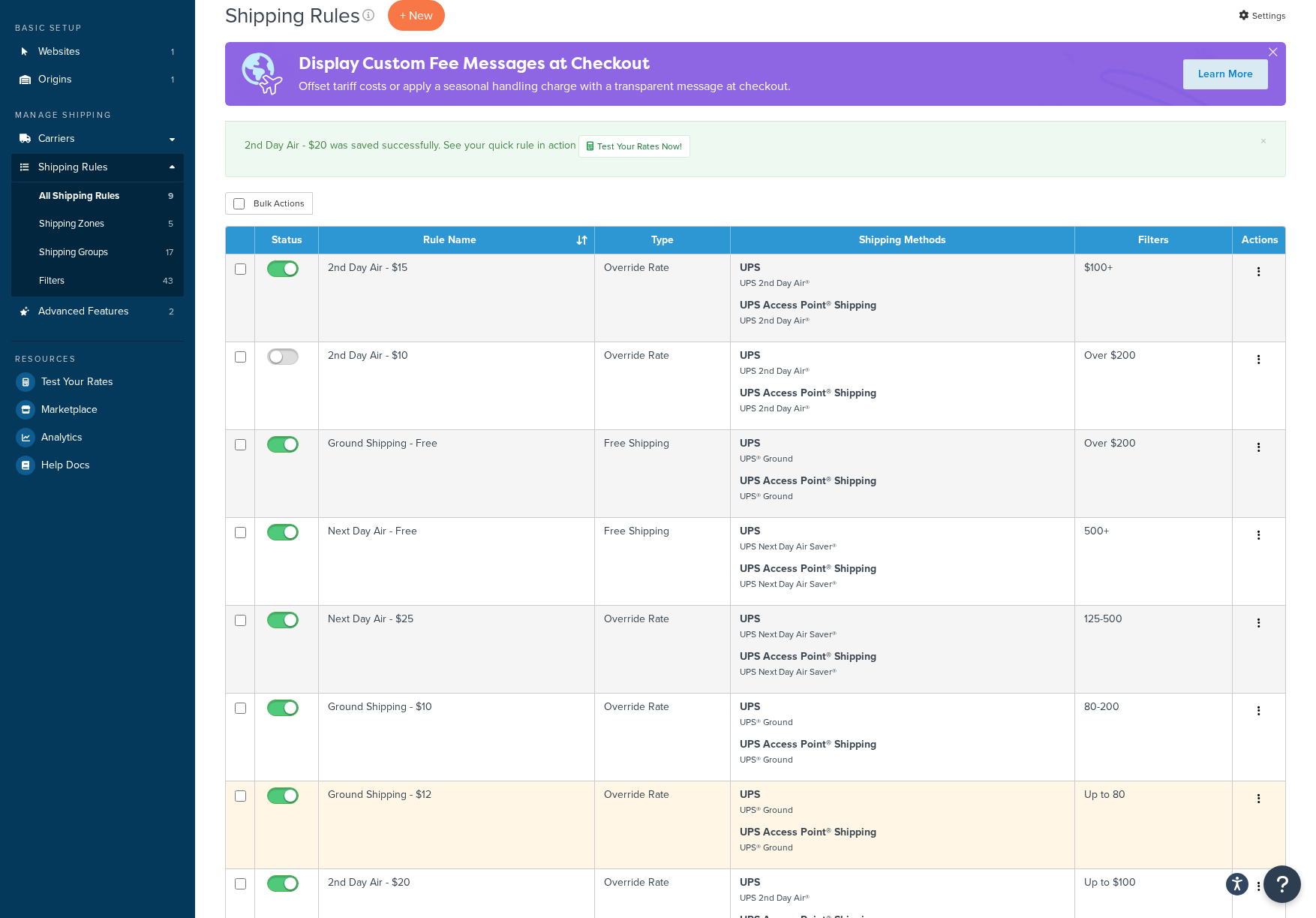
scroll to position [216, 0]
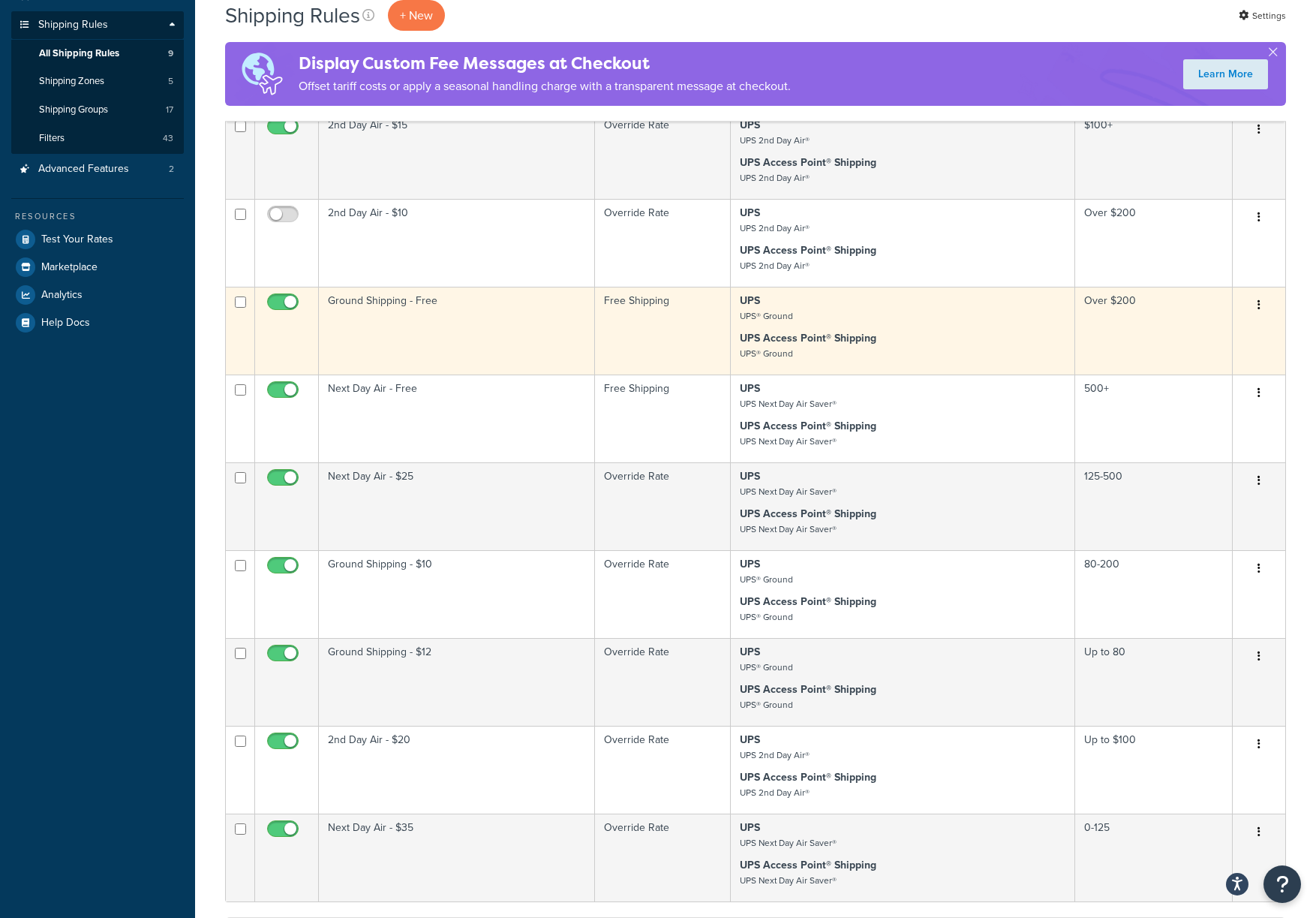
click at [276, 298] on input "checkbox" at bounding box center [284, 305] width 41 height 18
checkbox input "false"
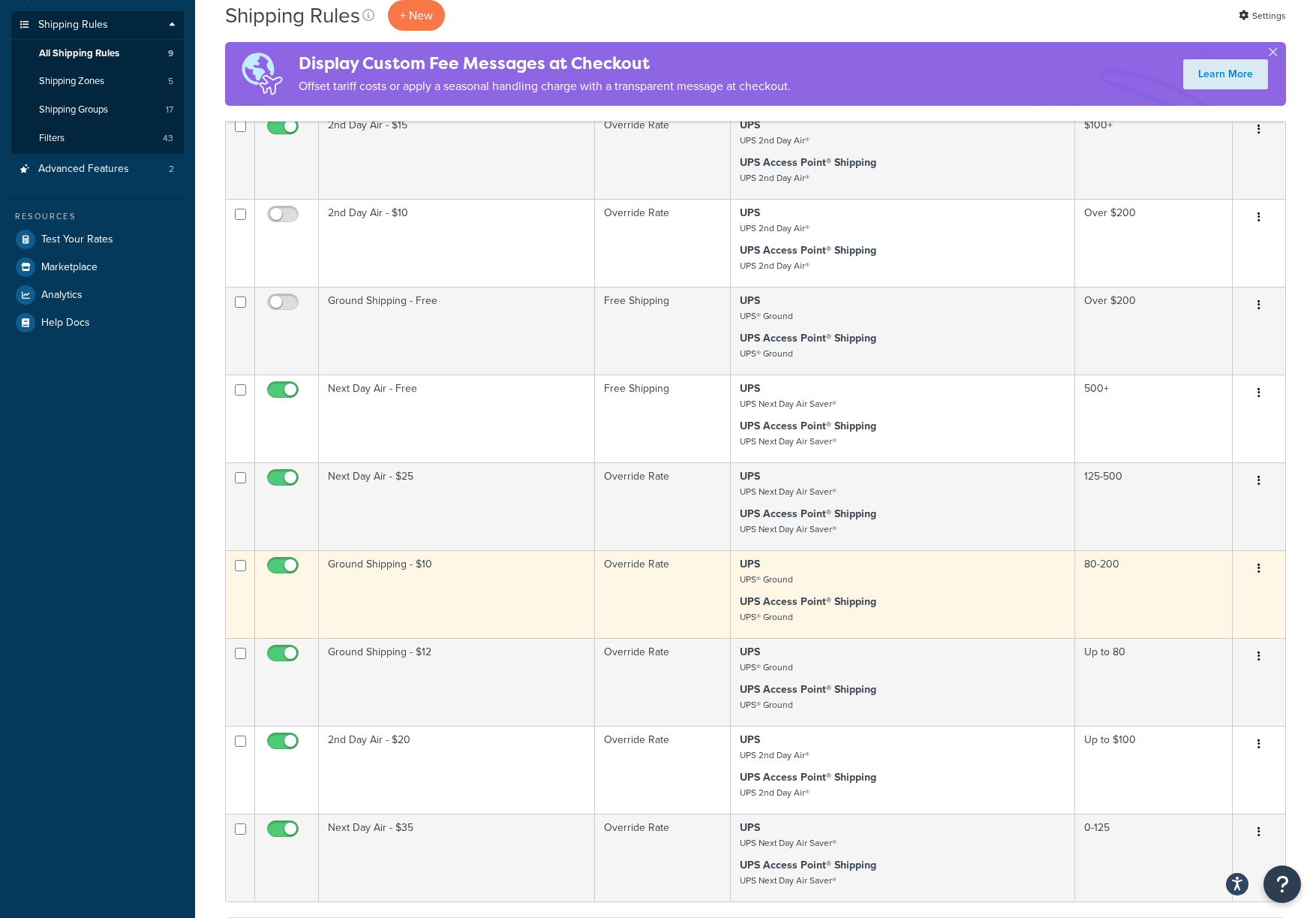
click at [284, 568] on input "checkbox" at bounding box center [284, 569] width 41 height 18
checkbox input "false"
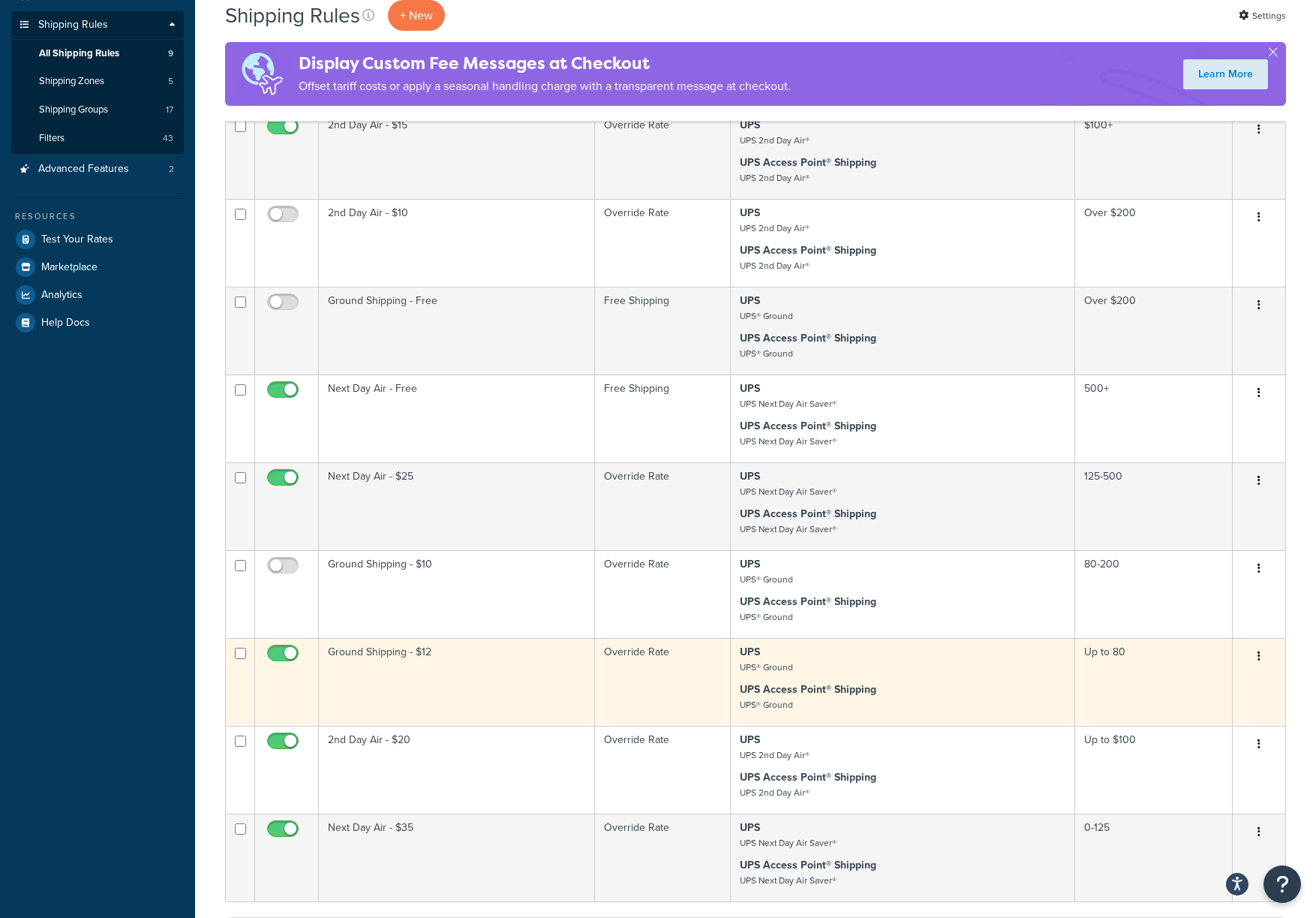
click at [287, 656] on input "checkbox" at bounding box center [284, 656] width 41 height 18
checkbox input "false"
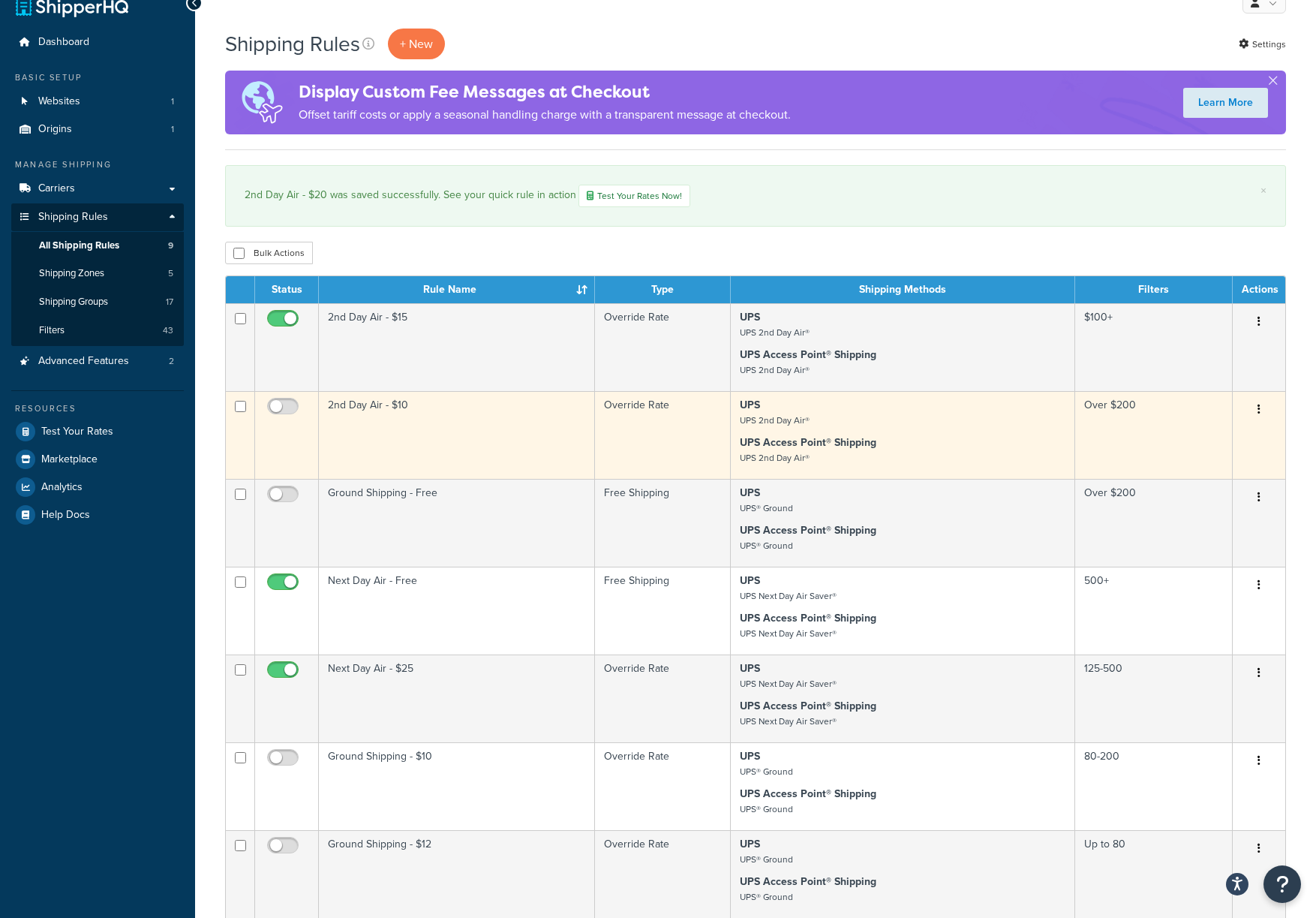
scroll to position [44, 0]
